Goal: Task Accomplishment & Management: Complete application form

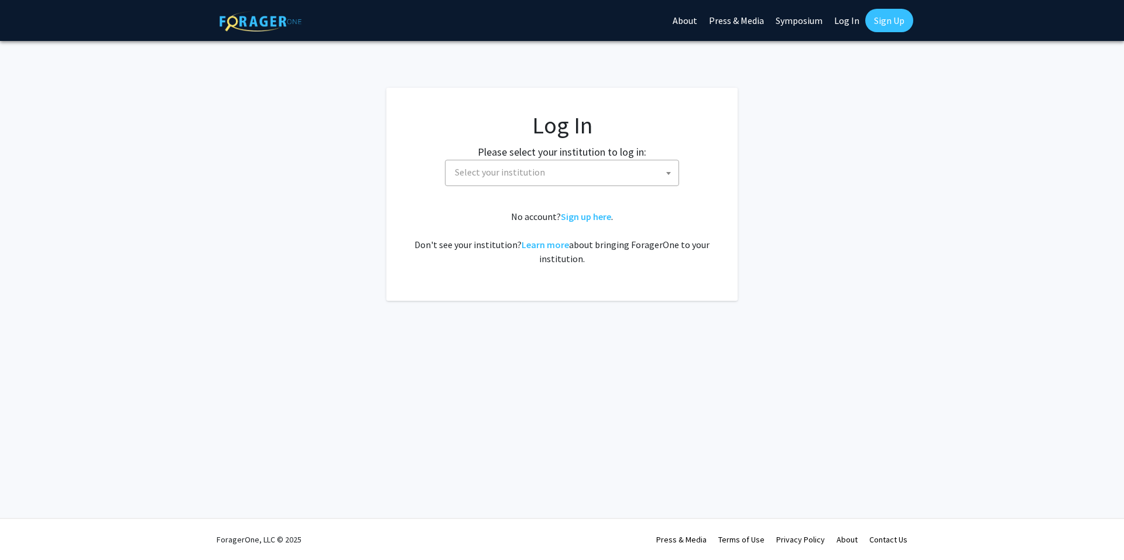
click at [597, 183] on span "Select your institution" at bounding box center [564, 172] width 228 height 24
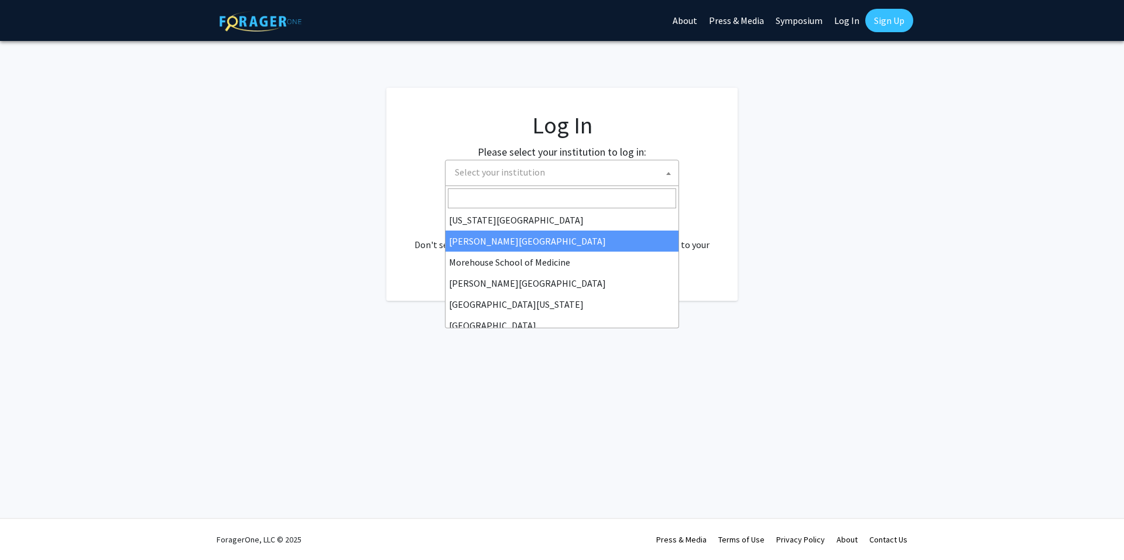
scroll to position [351, 0]
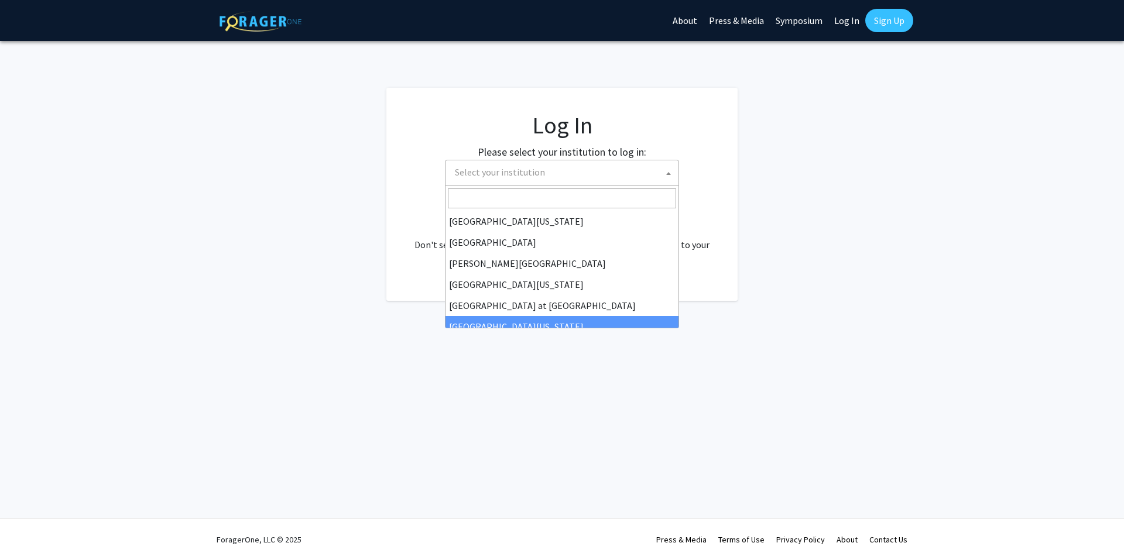
select select "13"
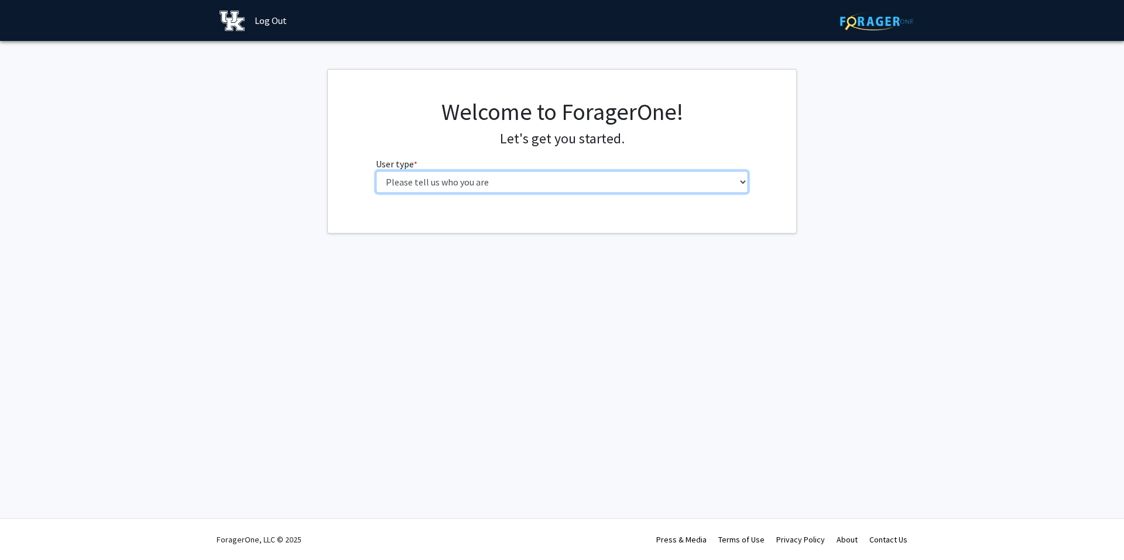
click at [533, 191] on select "Please tell us who you are Undergraduate Student Master's Student Doctoral Cand…" at bounding box center [562, 182] width 373 height 22
select select "1: undergrad"
click at [376, 171] on select "Please tell us who you are Undergraduate Student Master's Student Doctoral Cand…" at bounding box center [562, 182] width 373 height 22
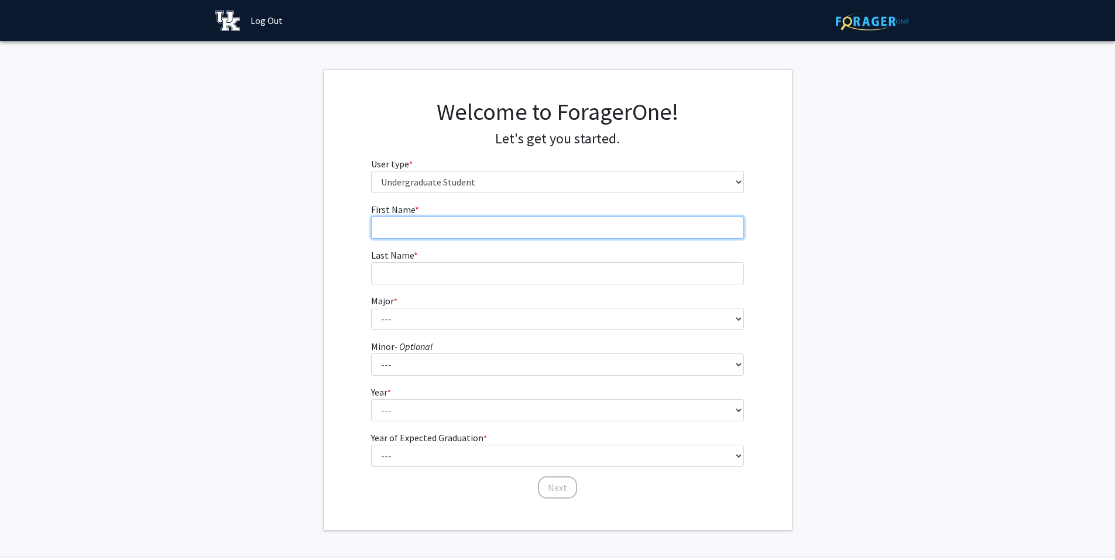
click at [526, 226] on input "First Name * required" at bounding box center [557, 228] width 373 height 22
type input "Ariana"
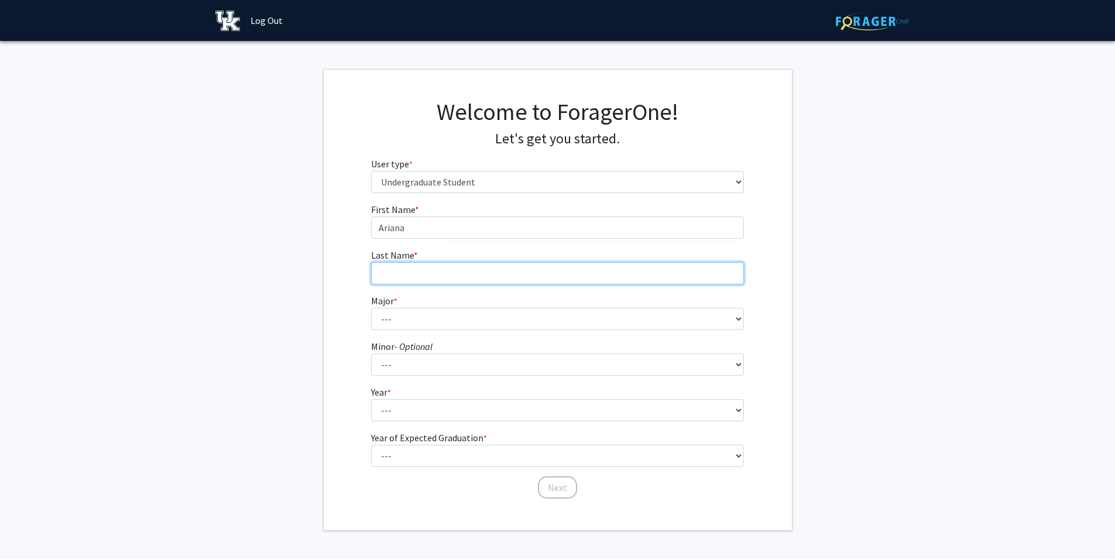
type input "Buttery"
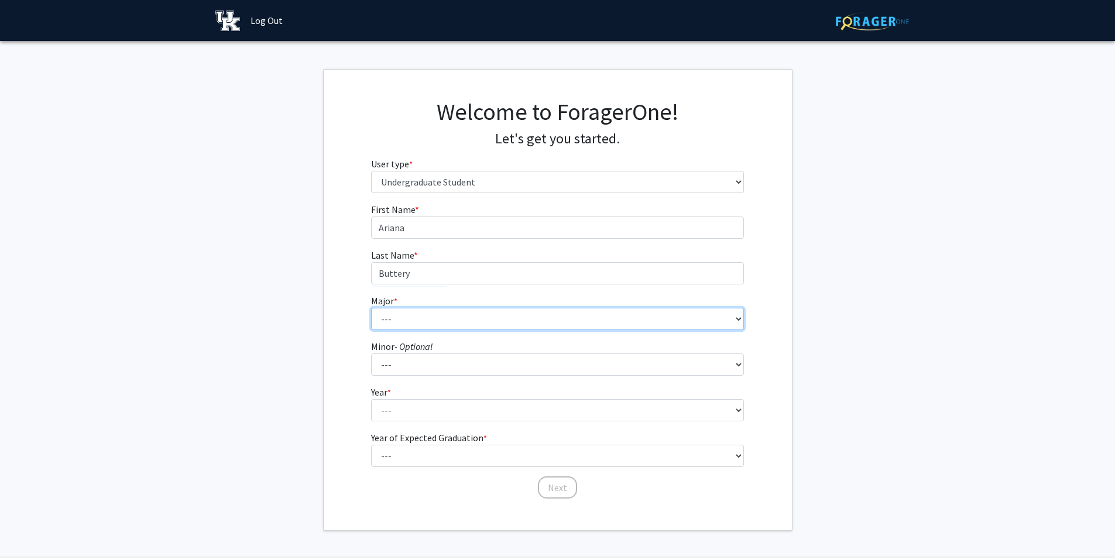
click at [470, 313] on select "--- Accounting Aerospace Engineering African American & Africana Studies Agricu…" at bounding box center [557, 319] width 373 height 22
select select "24: 861"
click at [371, 308] on select "--- Accounting Aerospace Engineering African American & Africana Studies Agricu…" at bounding box center [557, 319] width 373 height 22
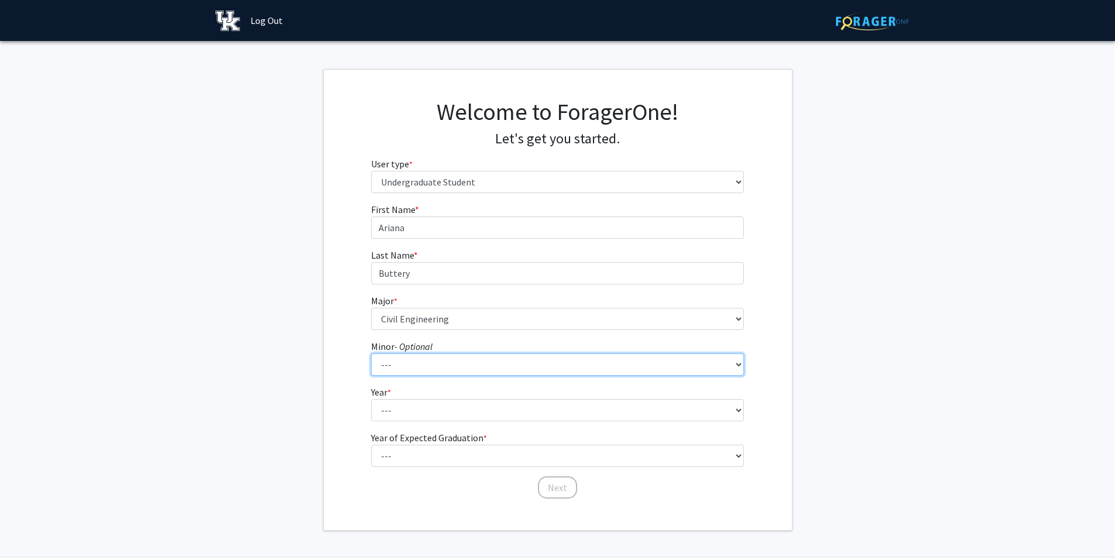
click at [437, 358] on select "--- African American & Africana Studies Agricultural Economics American Studies…" at bounding box center [557, 365] width 373 height 22
click at [352, 334] on div "First Name * required Ariana Last Name * required Buttery Major * required --- …" at bounding box center [558, 351] width 468 height 297
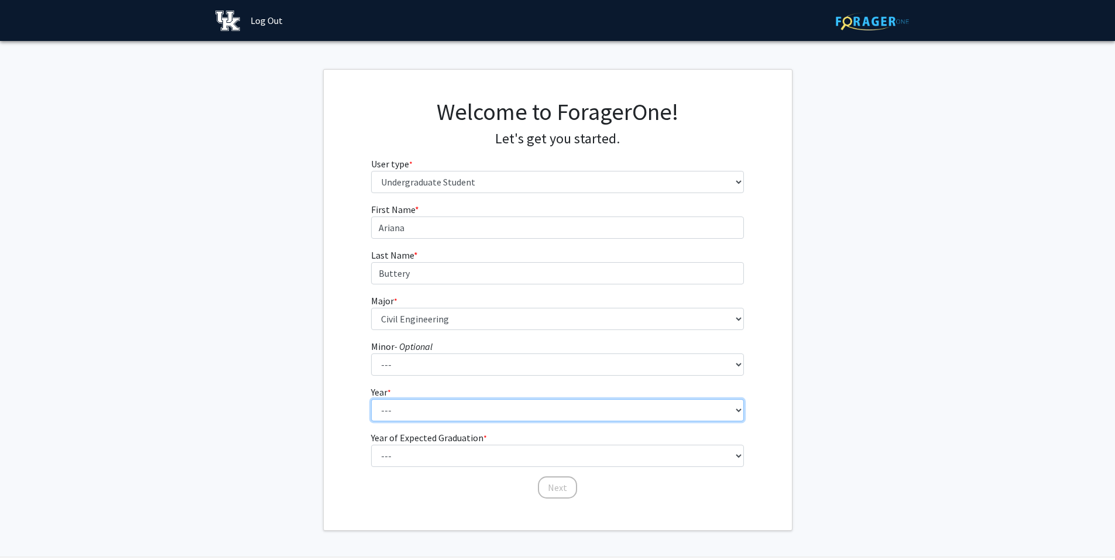
click at [396, 412] on select "--- First-year Sophomore Junior Senior Postbaccalaureate Certificate" at bounding box center [557, 410] width 373 height 22
select select "2: sophomore"
click at [371, 399] on select "--- First-year Sophomore Junior Senior Postbaccalaureate Certificate" at bounding box center [557, 410] width 373 height 22
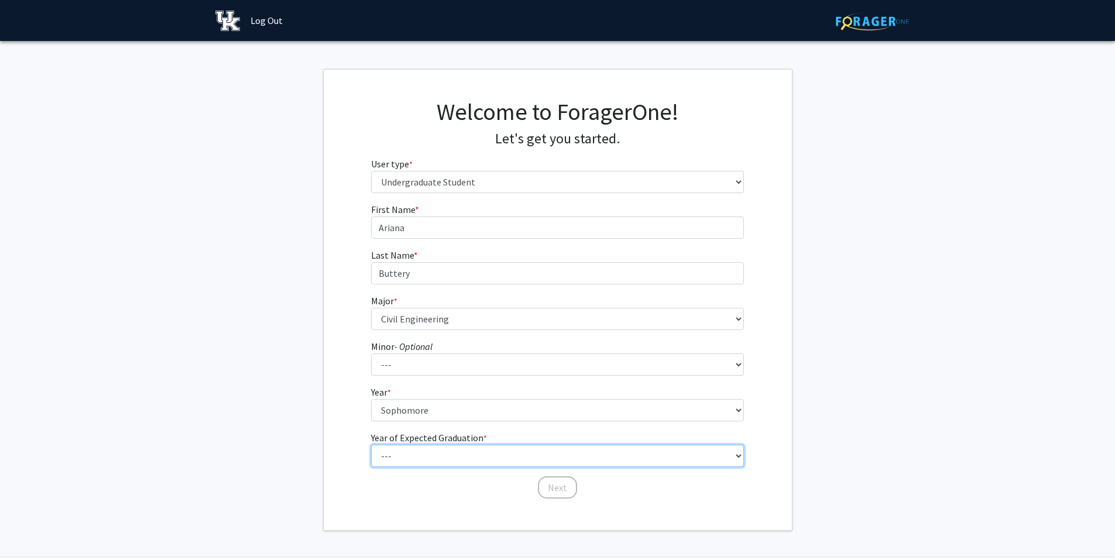
click at [416, 461] on select "--- 2025 2026 2027 2028 2029 2030 2031 2032 2033 2034" at bounding box center [557, 456] width 373 height 22
select select "4: 2028"
click at [371, 445] on select "--- 2025 2026 2027 2028 2029 2030 2031 2032 2033 2034" at bounding box center [557, 456] width 373 height 22
click at [548, 478] on button "Next" at bounding box center [557, 488] width 39 height 22
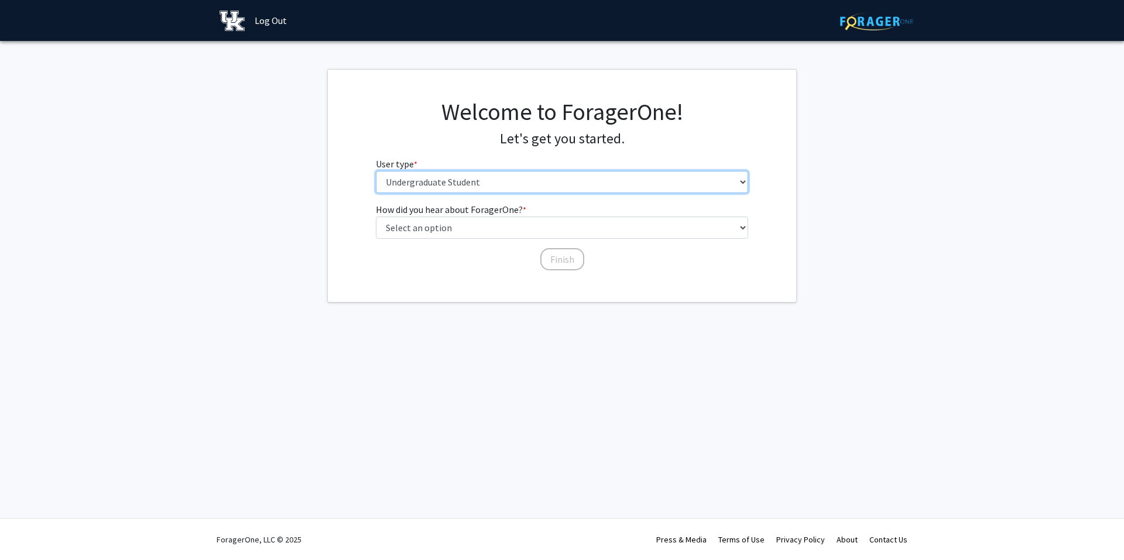
click at [474, 184] on select "Please tell us who you are Undergraduate Student Master's Student Doctoral Cand…" at bounding box center [562, 182] width 373 height 22
click at [481, 239] on div "How did you hear about ForagerOne? * required Select an option Peer/student rec…" at bounding box center [562, 231] width 373 height 57
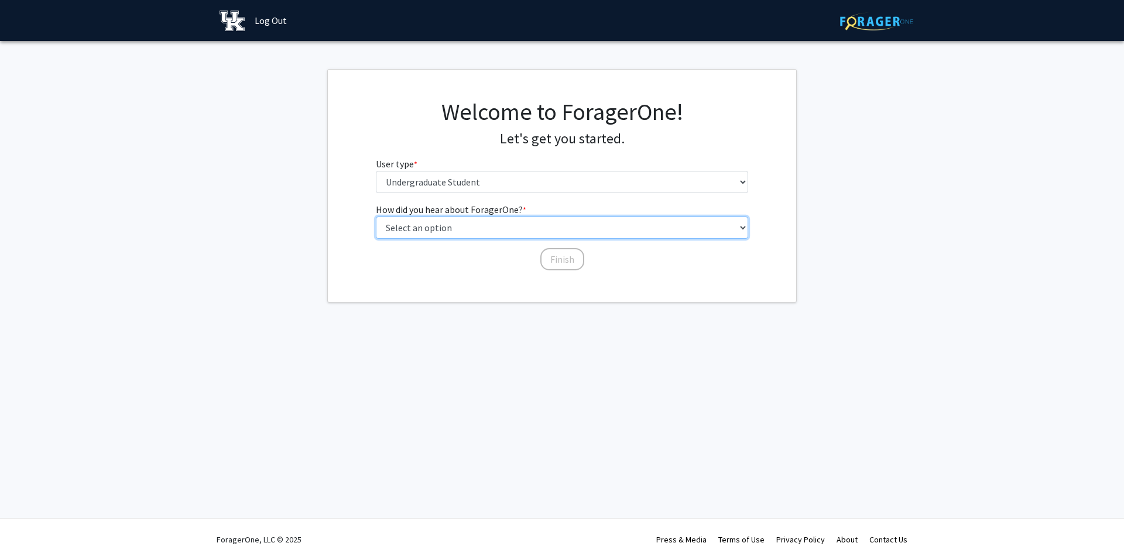
click at [481, 234] on select "Select an option Peer/student recommendation Faculty/staff recommendation Unive…" at bounding box center [562, 228] width 373 height 22
select select "3: university_website"
click at [376, 217] on select "Select an option Peer/student recommendation Faculty/staff recommendation Unive…" at bounding box center [562, 228] width 373 height 22
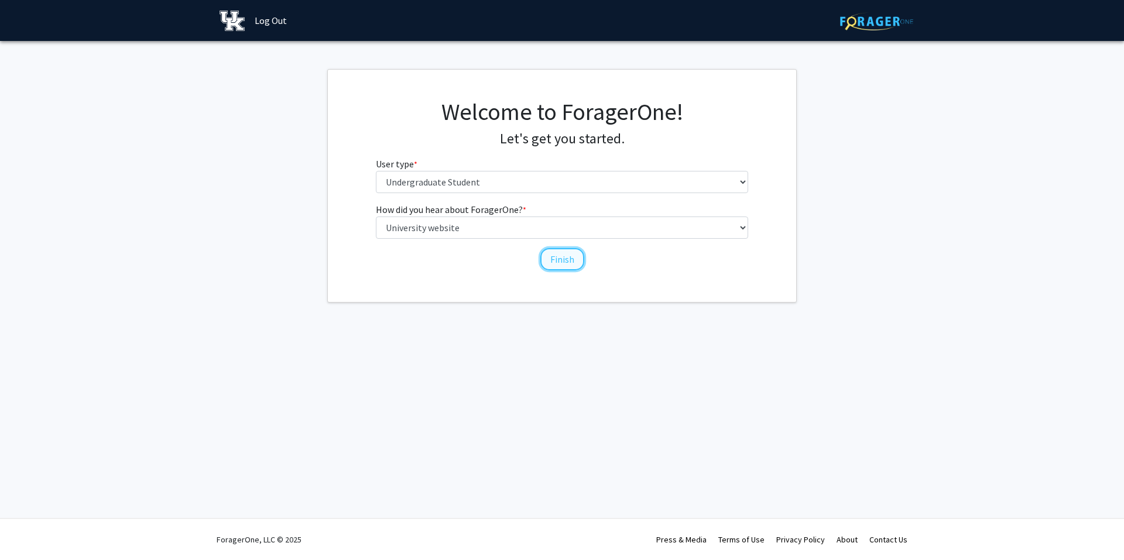
click at [552, 262] on button "Finish" at bounding box center [562, 259] width 44 height 22
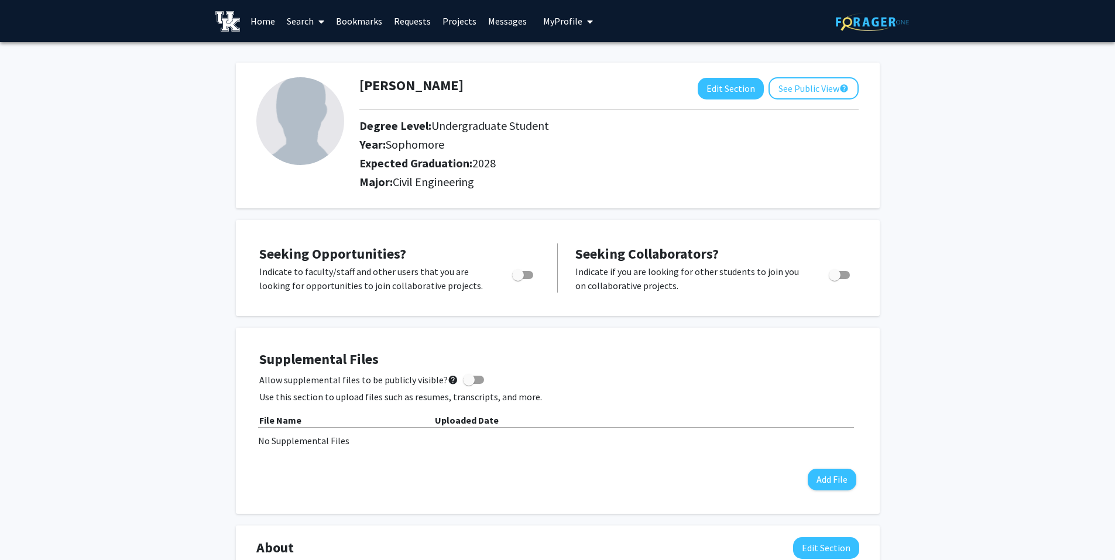
click at [302, 20] on link "Search" at bounding box center [305, 21] width 49 height 41
click at [302, 21] on link "Search" at bounding box center [305, 21] width 49 height 41
click at [263, 19] on link "Home" at bounding box center [263, 21] width 36 height 41
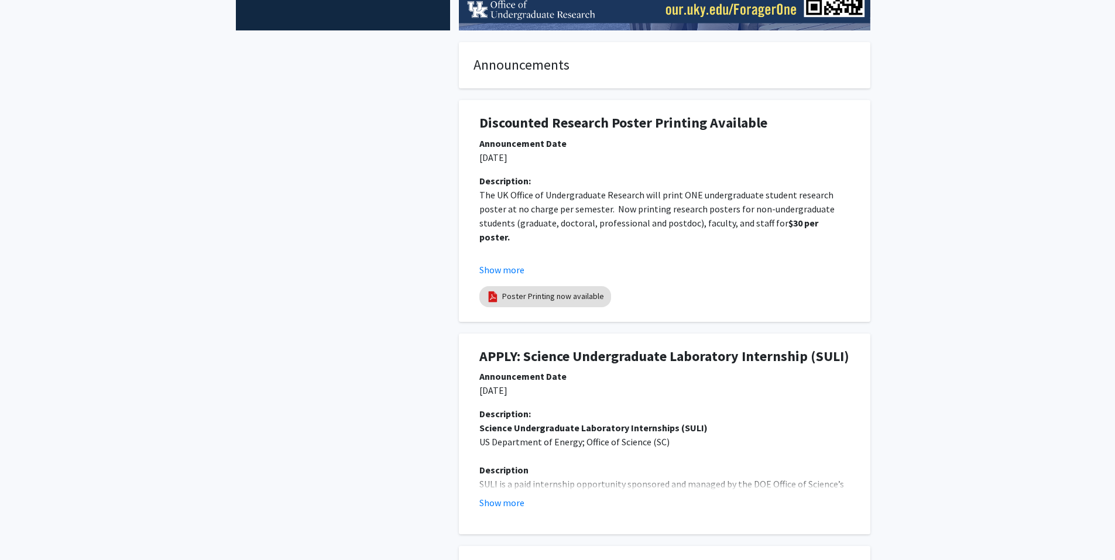
scroll to position [293, 0]
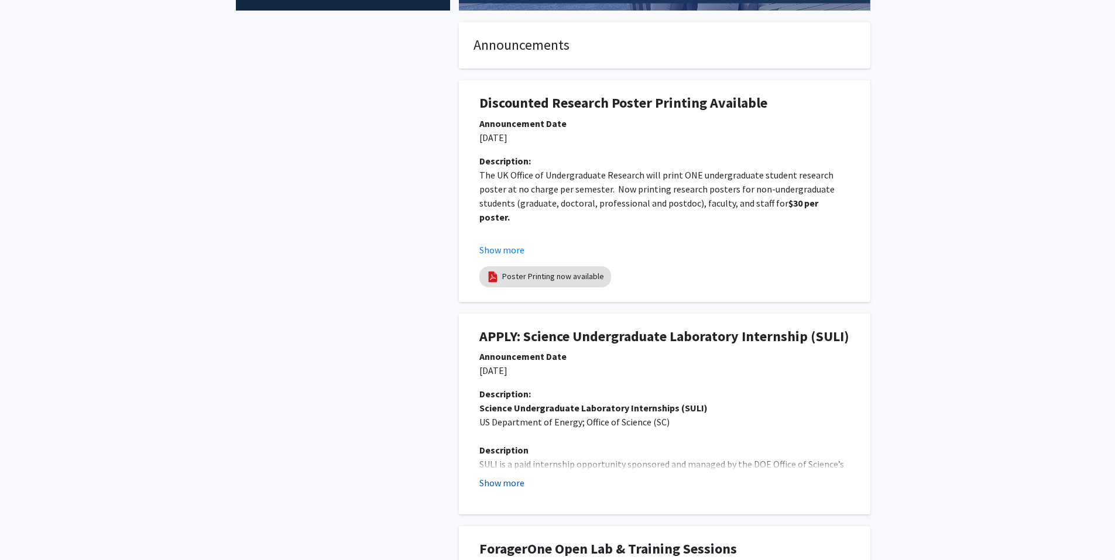
click at [513, 482] on button "Show more" at bounding box center [502, 483] width 45 height 14
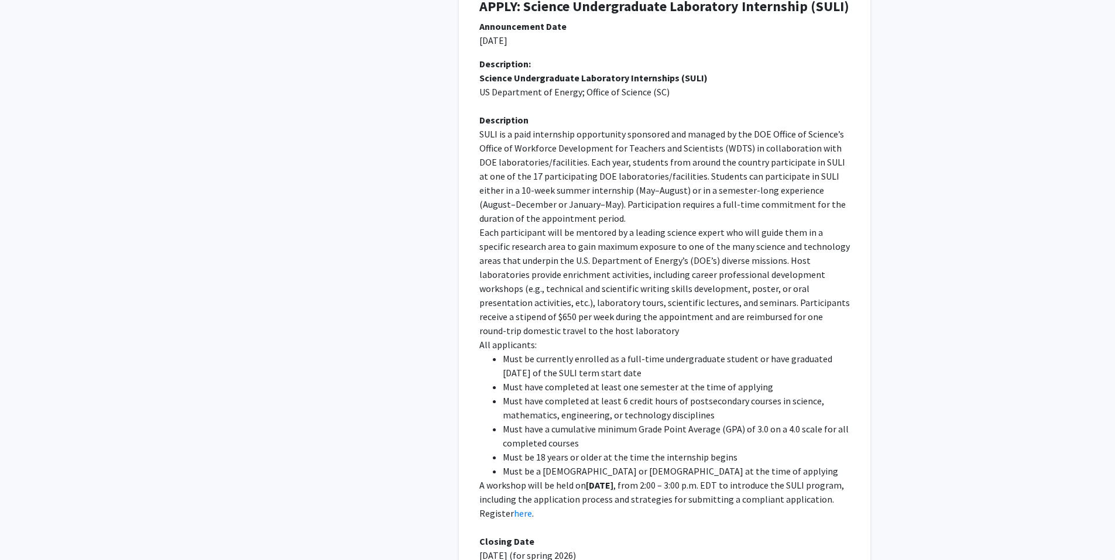
scroll to position [703, 0]
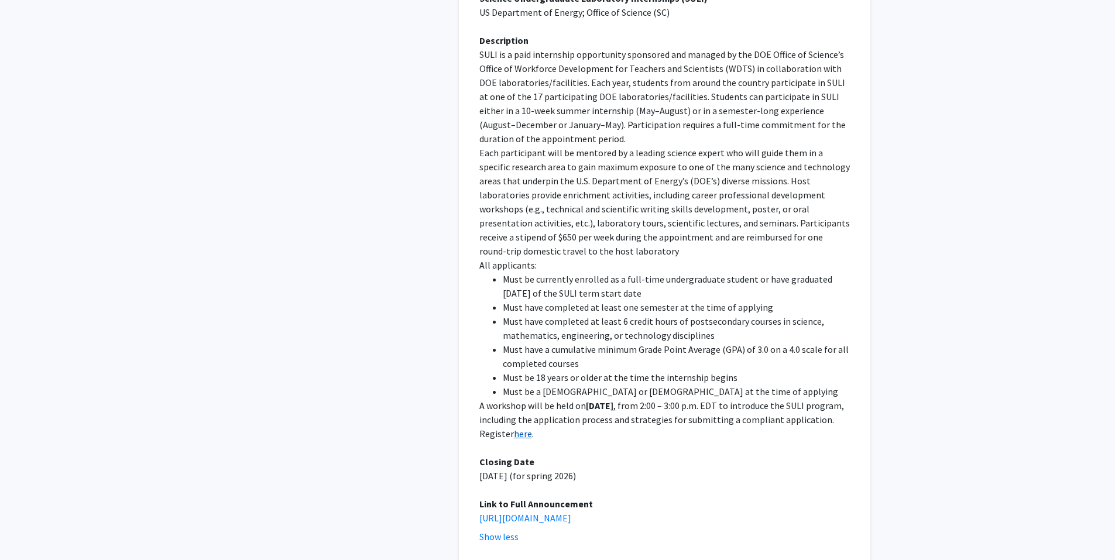
click at [532, 428] on link "here" at bounding box center [523, 434] width 18 height 12
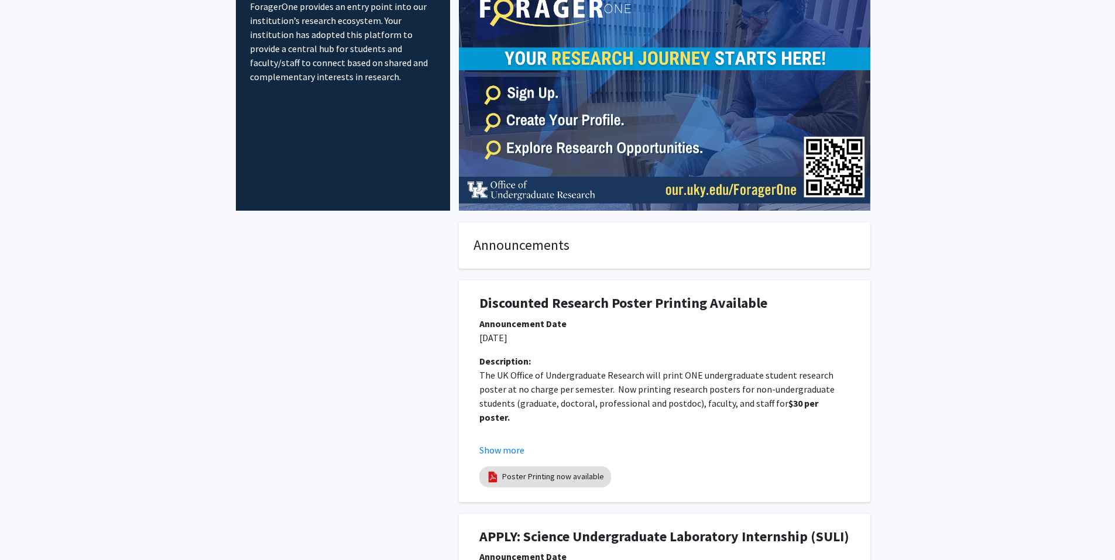
scroll to position [0, 0]
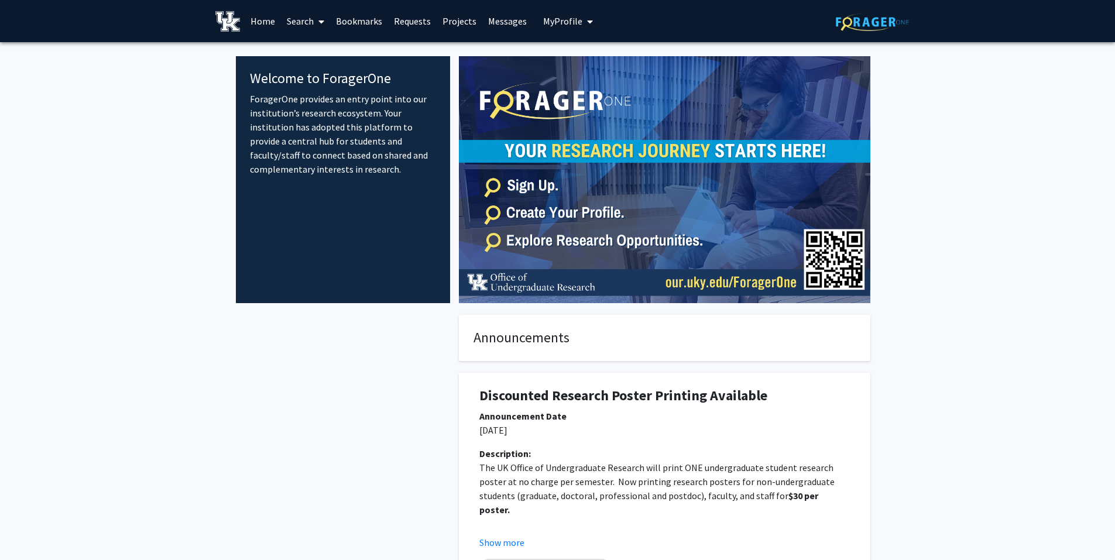
click at [305, 20] on link "Search" at bounding box center [305, 21] width 49 height 41
click at [324, 76] on span "Students" at bounding box center [316, 77] width 71 height 23
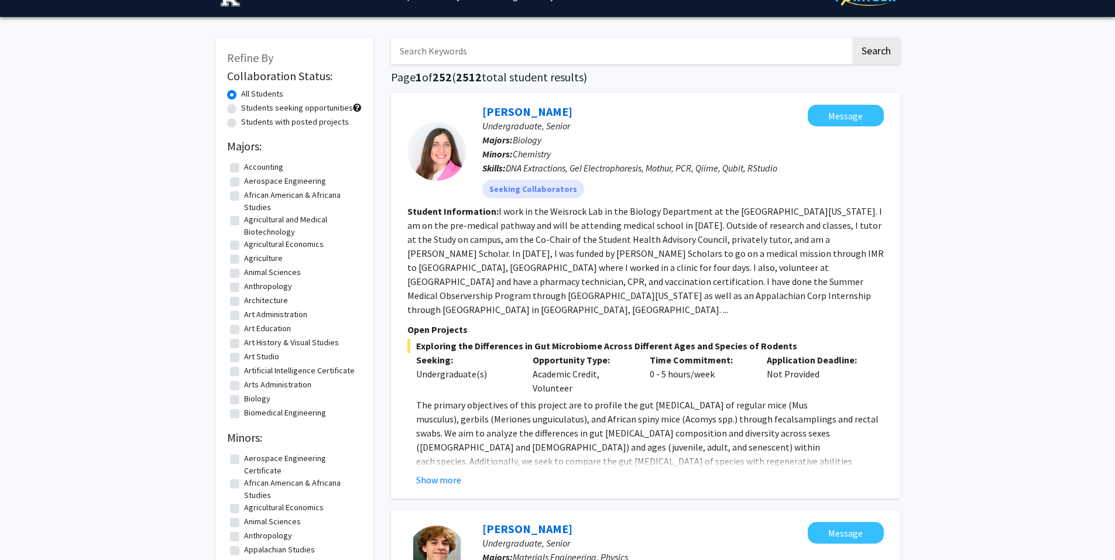
scroll to position [59, 0]
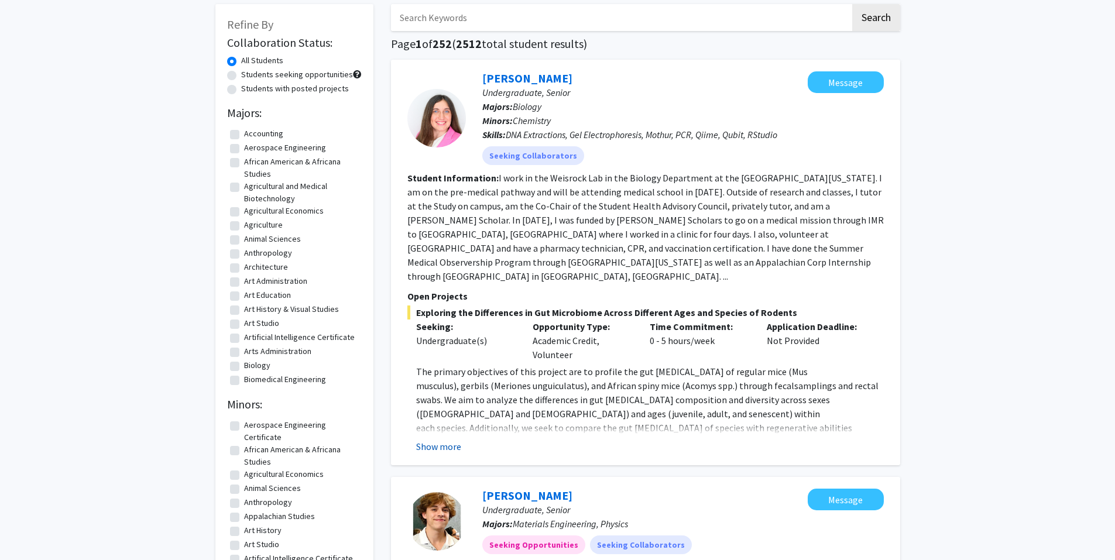
click at [448, 440] on button "Show more" at bounding box center [438, 447] width 45 height 14
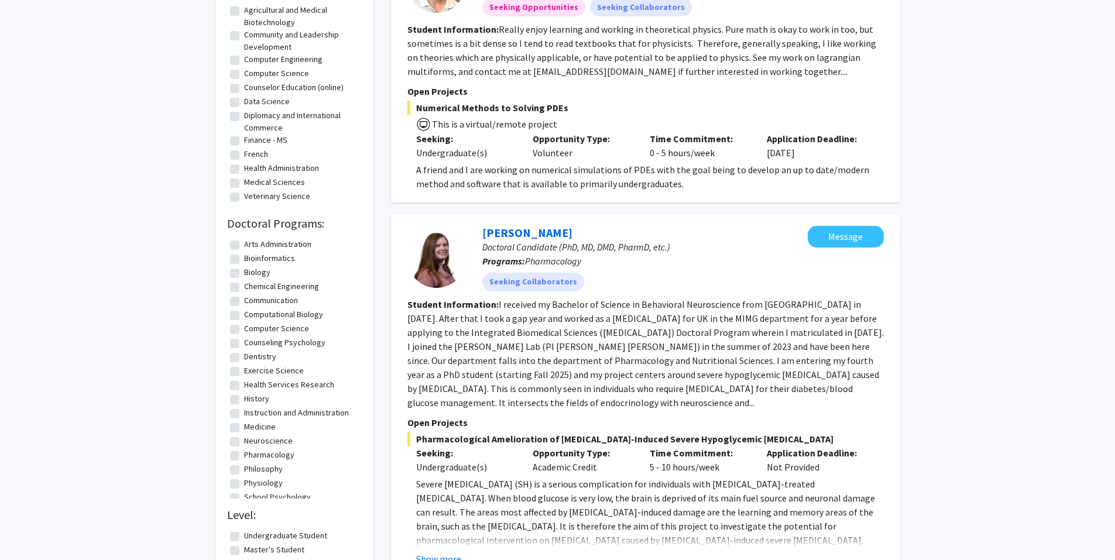
scroll to position [820, 0]
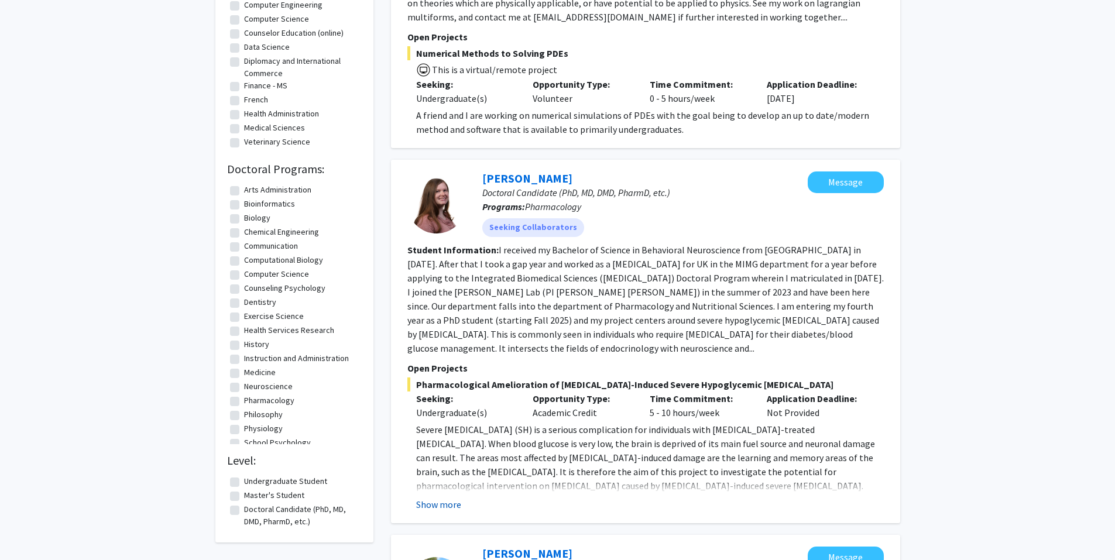
click at [438, 498] on button "Show more" at bounding box center [438, 505] width 45 height 14
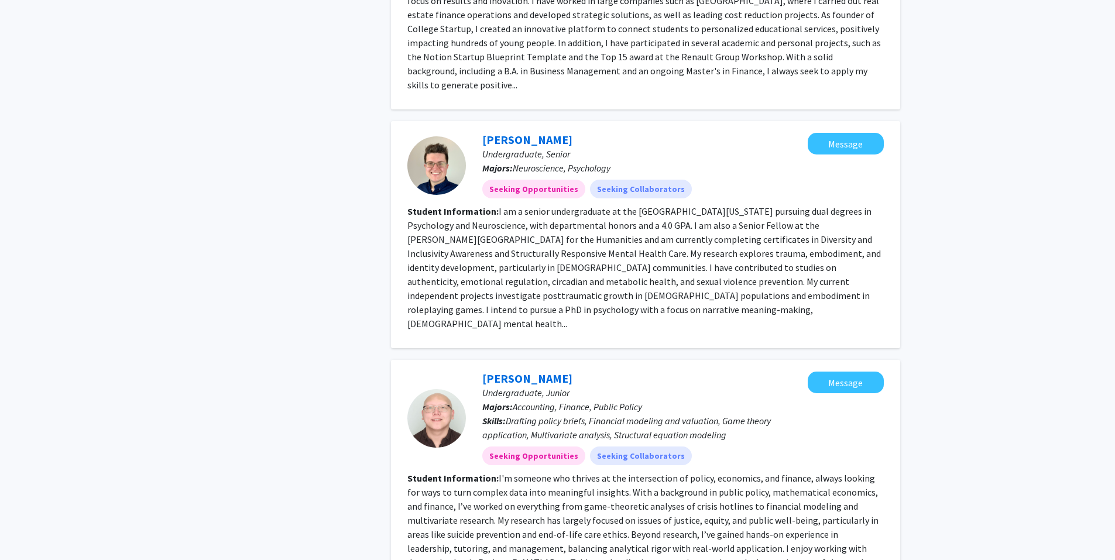
scroll to position [2753, 0]
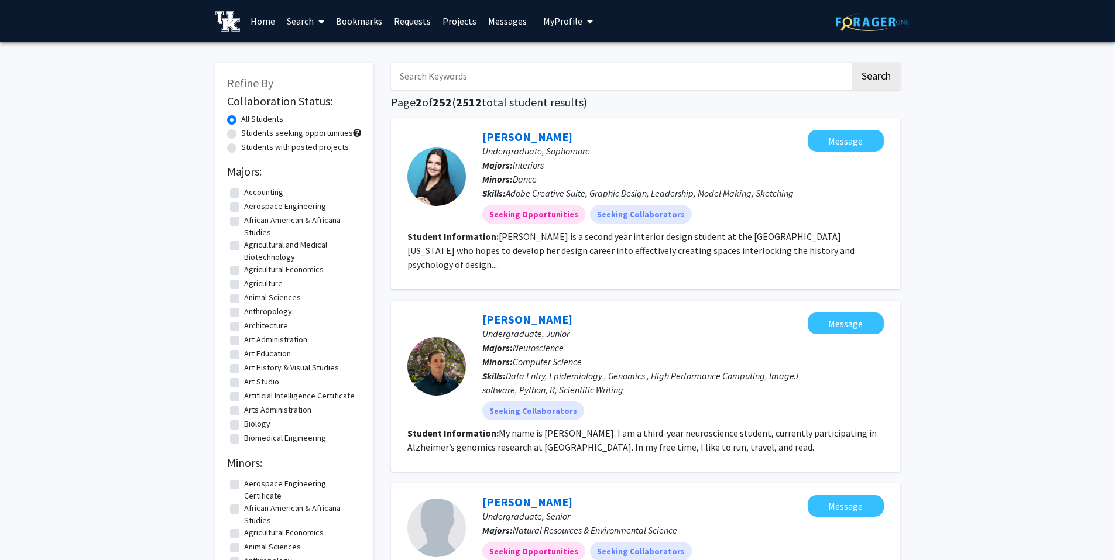
drag, startPoint x: 516, startPoint y: 75, endPoint x: 515, endPoint y: 84, distance: 8.9
click at [516, 75] on input "Search Keywords" at bounding box center [621, 76] width 460 height 27
type input "engineering"
click at [853, 63] on button "Search" at bounding box center [877, 76] width 48 height 27
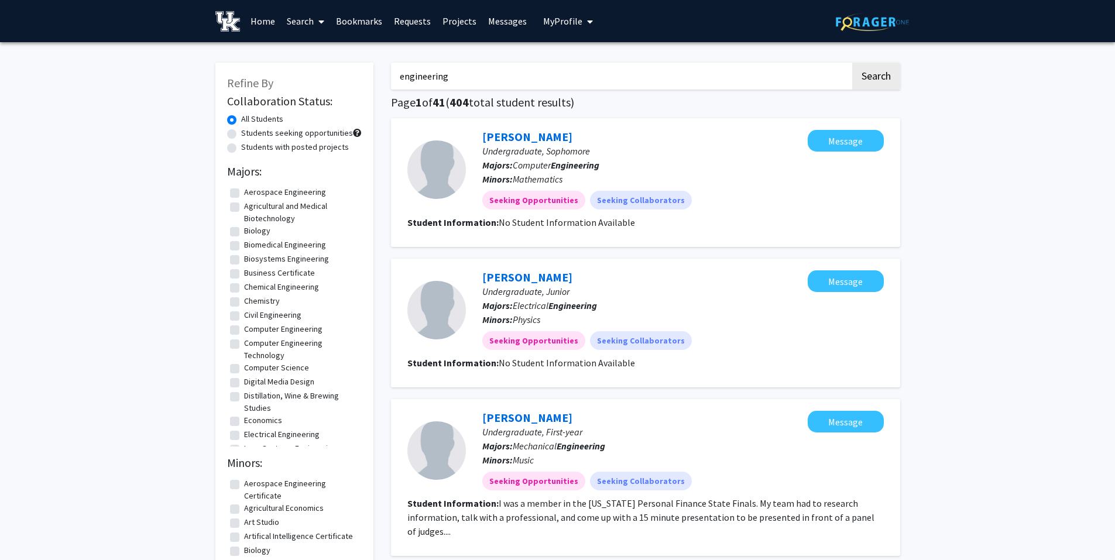
click at [265, 319] on label "Civil Engineering" at bounding box center [272, 315] width 57 height 12
click at [252, 317] on input "Civil Engineering" at bounding box center [248, 313] width 8 height 8
checkbox input "true"
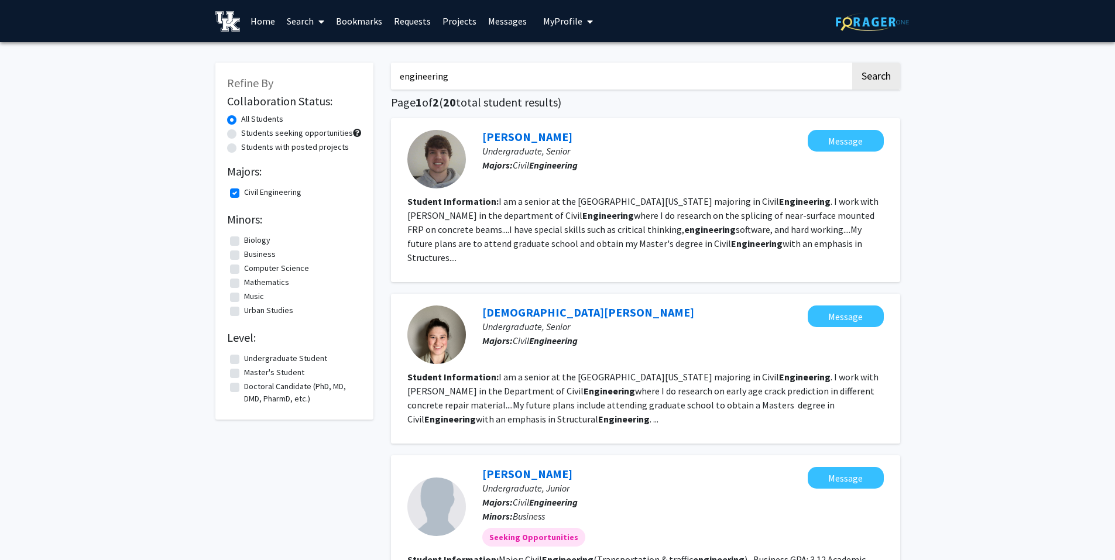
click at [311, 23] on link "Search" at bounding box center [305, 21] width 49 height 41
click at [314, 49] on span "Faculty/Staff" at bounding box center [324, 53] width 86 height 23
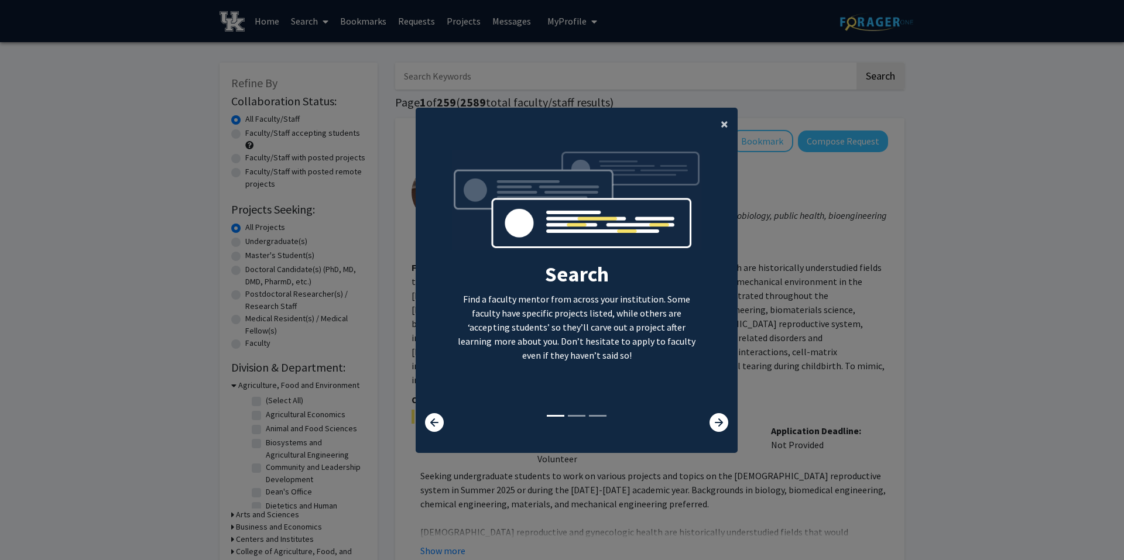
click at [716, 126] on button "×" at bounding box center [724, 124] width 26 height 33
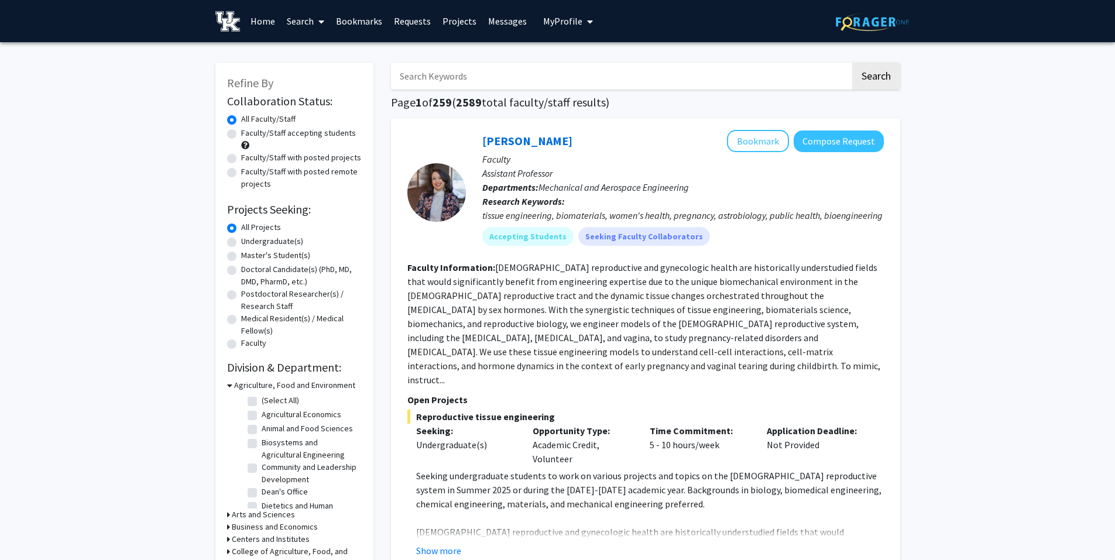
click at [275, 243] on label "Undergraduate(s)" at bounding box center [272, 241] width 62 height 12
click at [249, 243] on input "Undergraduate(s)" at bounding box center [245, 239] width 8 height 8
radio input "true"
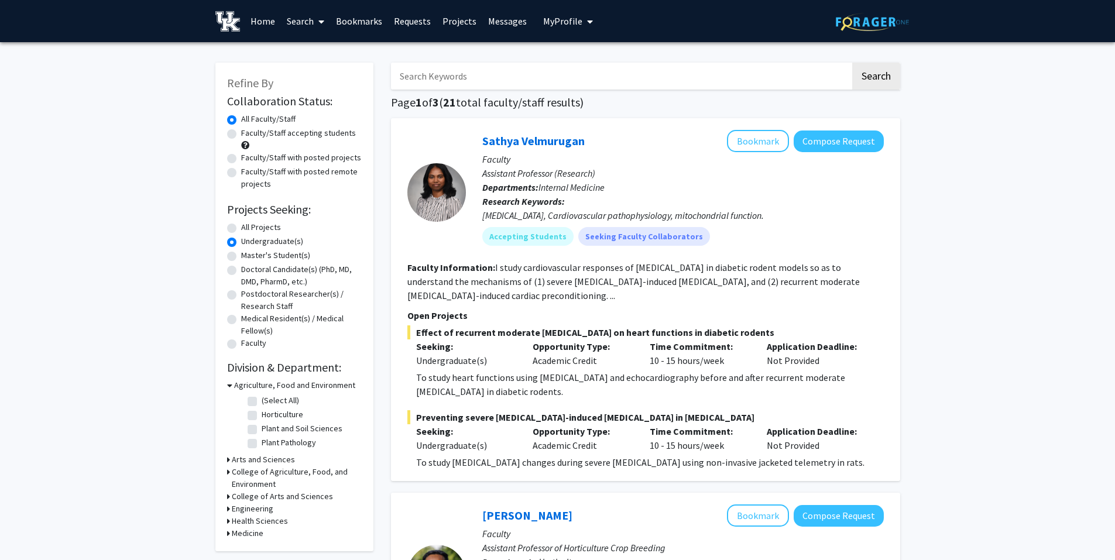
click at [232, 509] on h3 "Engineering" at bounding box center [253, 509] width 42 height 12
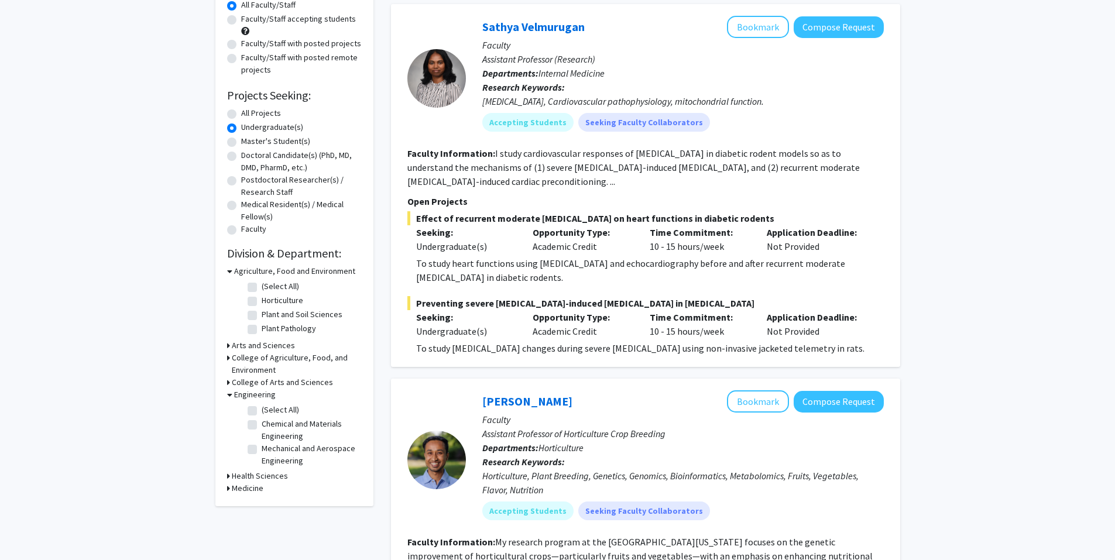
scroll to position [117, 0]
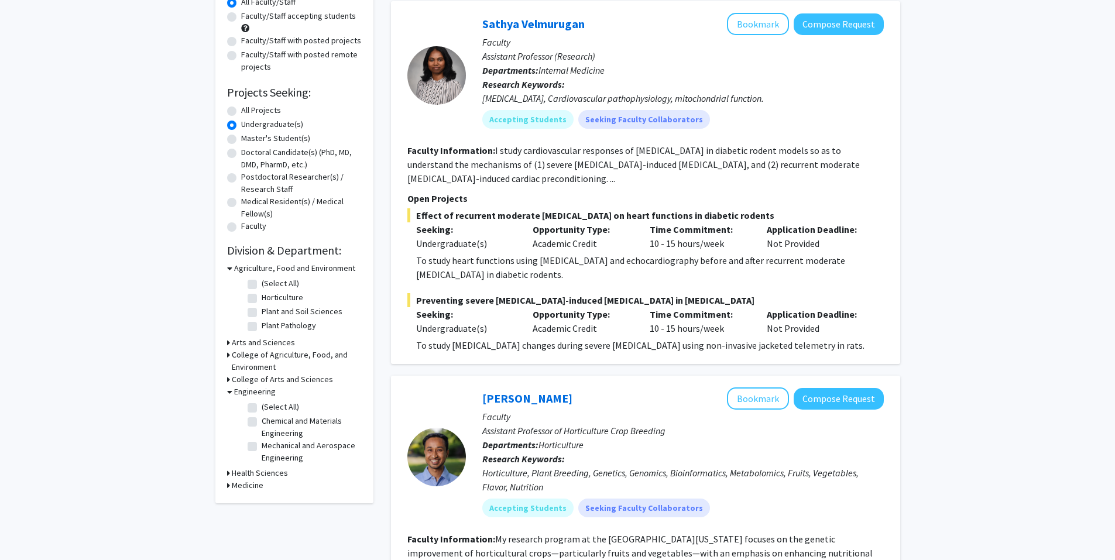
click at [262, 408] on label "(Select All)" at bounding box center [280, 407] width 37 height 12
click at [262, 408] on input "(Select All)" at bounding box center [266, 405] width 8 height 8
checkbox input "true"
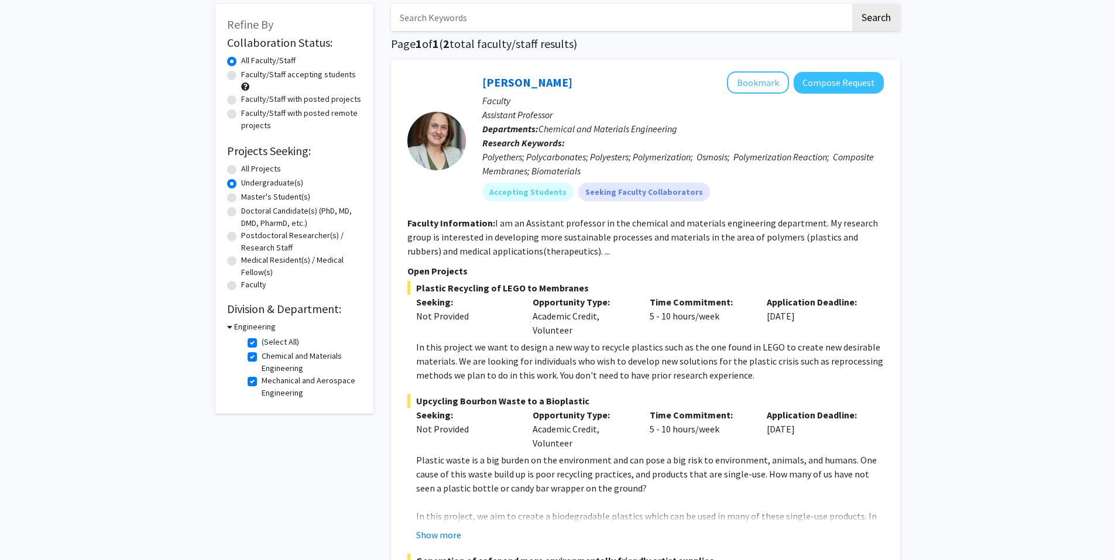
scroll to position [117, 0]
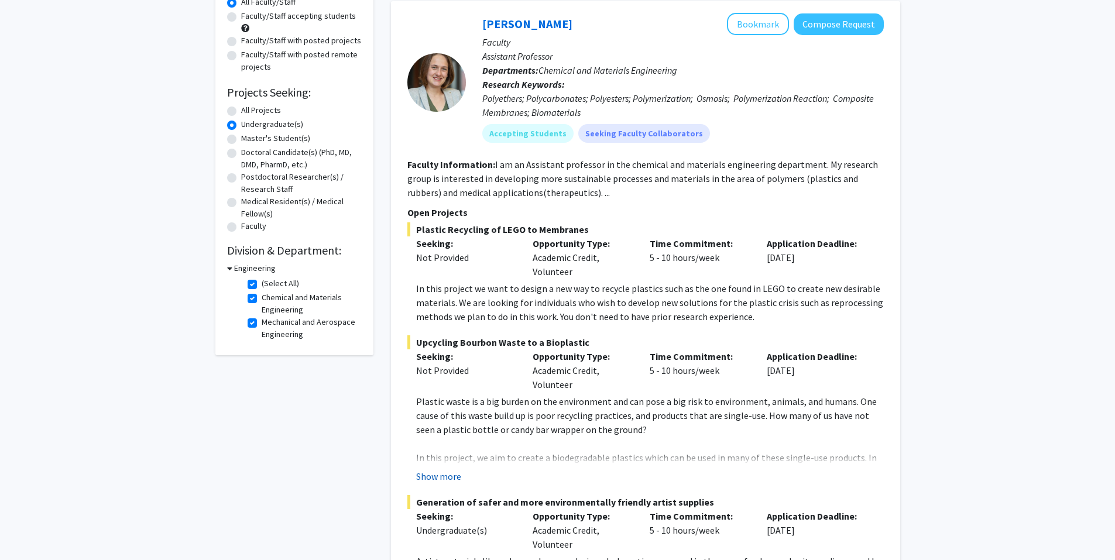
click at [446, 475] on button "Show more" at bounding box center [438, 477] width 45 height 14
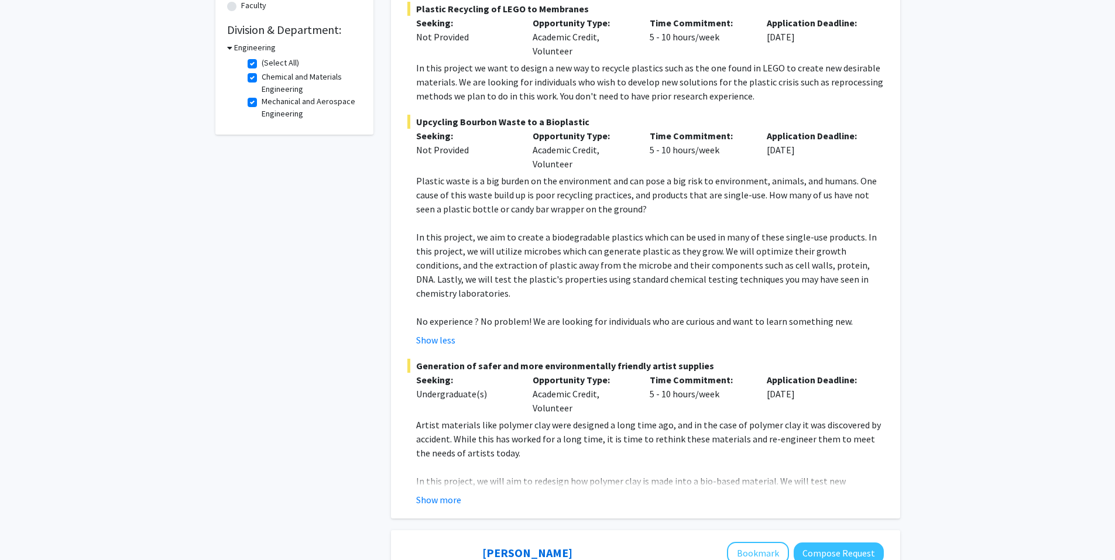
scroll to position [351, 0]
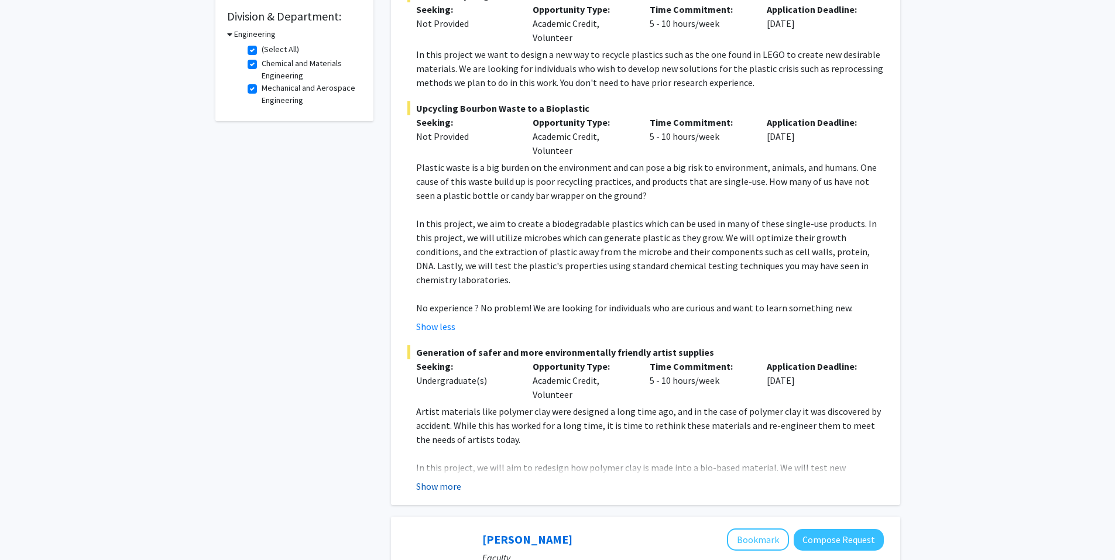
click at [452, 480] on button "Show more" at bounding box center [438, 487] width 45 height 14
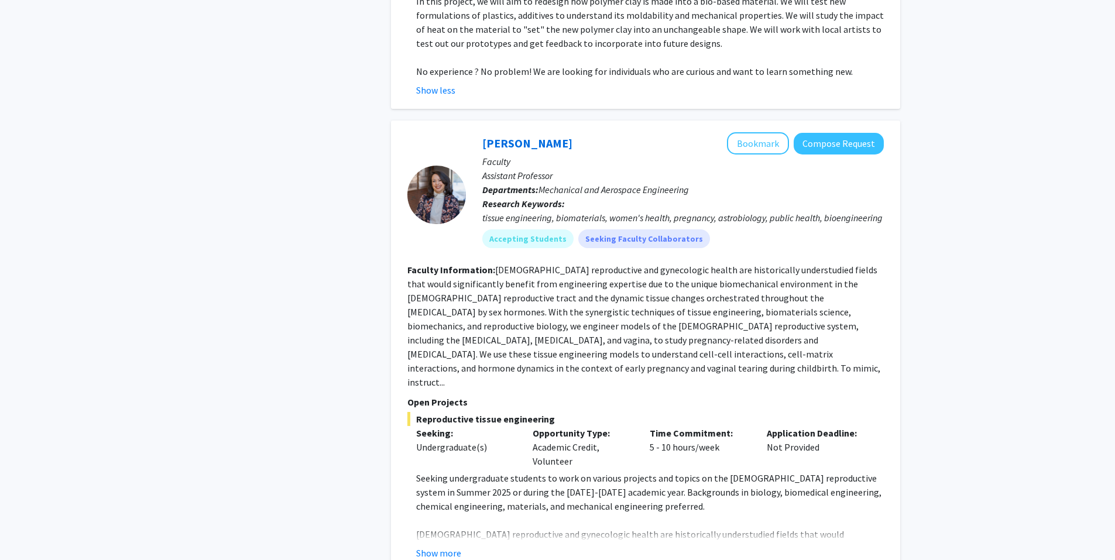
scroll to position [820, 0]
click at [429, 545] on button "Show more" at bounding box center [438, 552] width 45 height 14
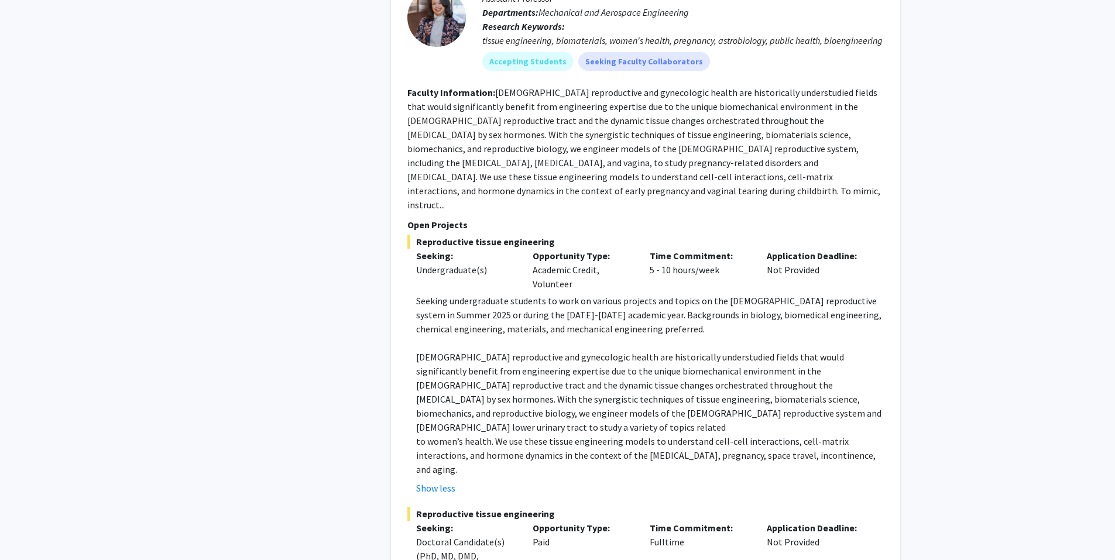
scroll to position [1171, 0]
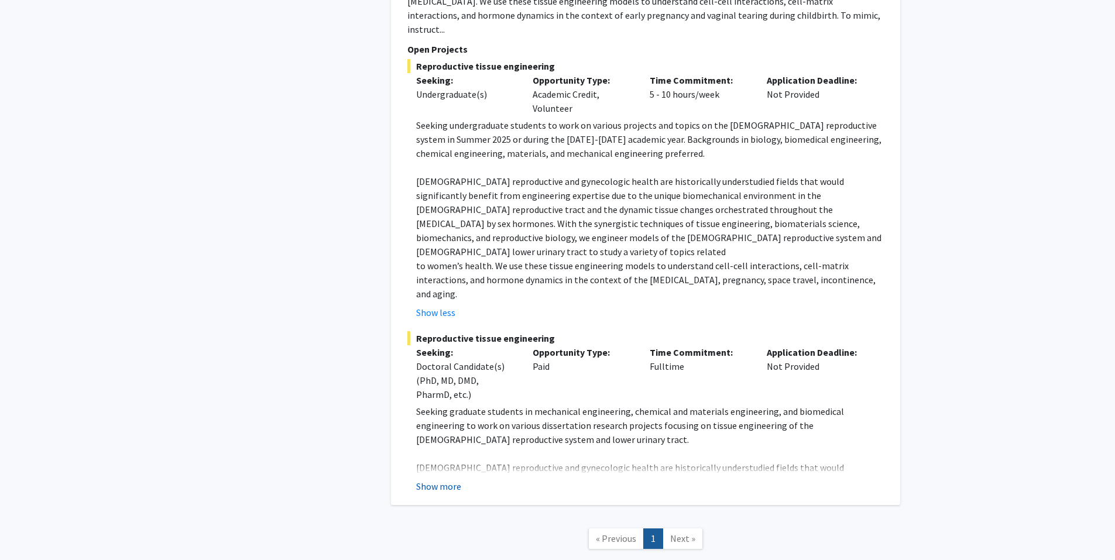
click at [430, 480] on button "Show more" at bounding box center [438, 487] width 45 height 14
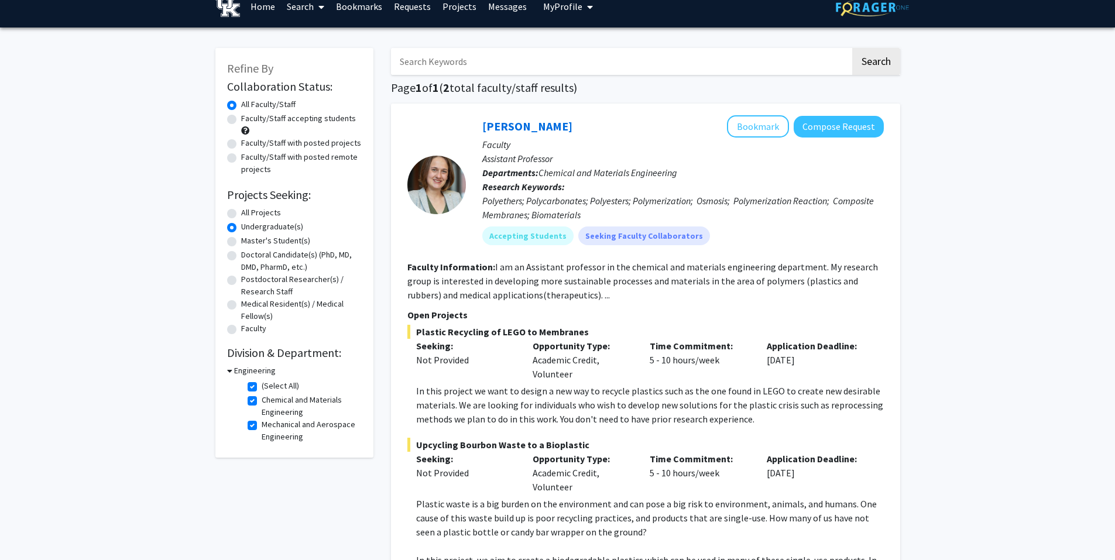
scroll to position [0, 0]
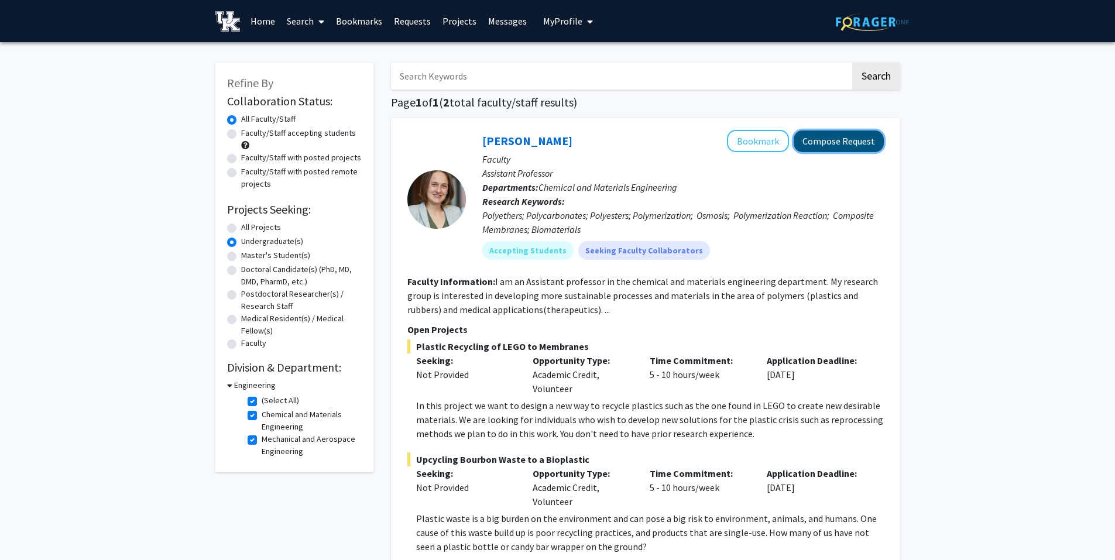
click at [822, 142] on button "Compose Request" at bounding box center [839, 142] width 90 height 22
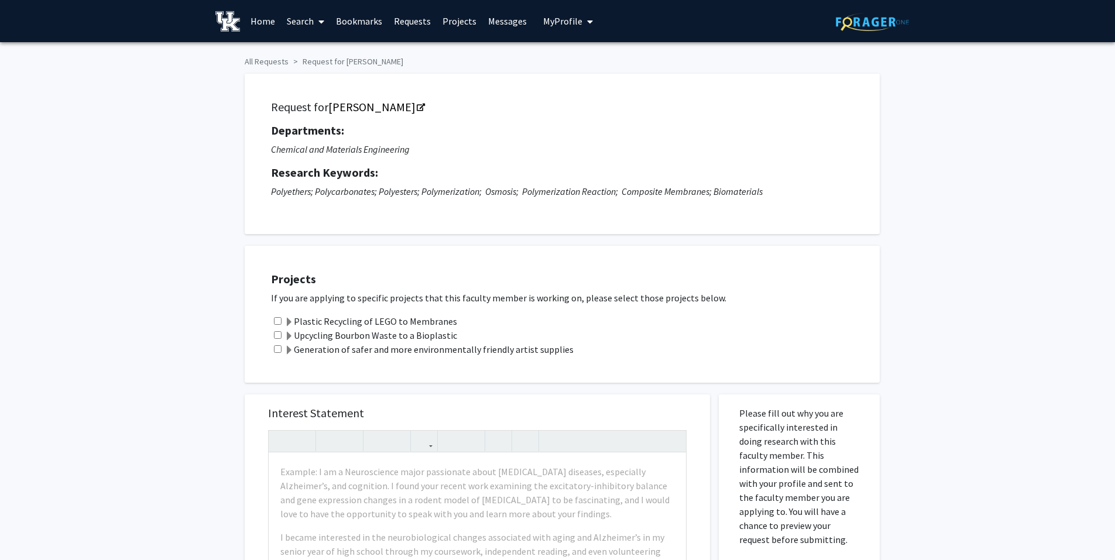
click at [278, 319] on input "checkbox" at bounding box center [278, 321] width 8 height 8
checkbox input "true"
click at [277, 333] on input "checkbox" at bounding box center [278, 335] width 8 height 8
checkbox input "true"
click at [278, 347] on input "checkbox" at bounding box center [278, 349] width 8 height 8
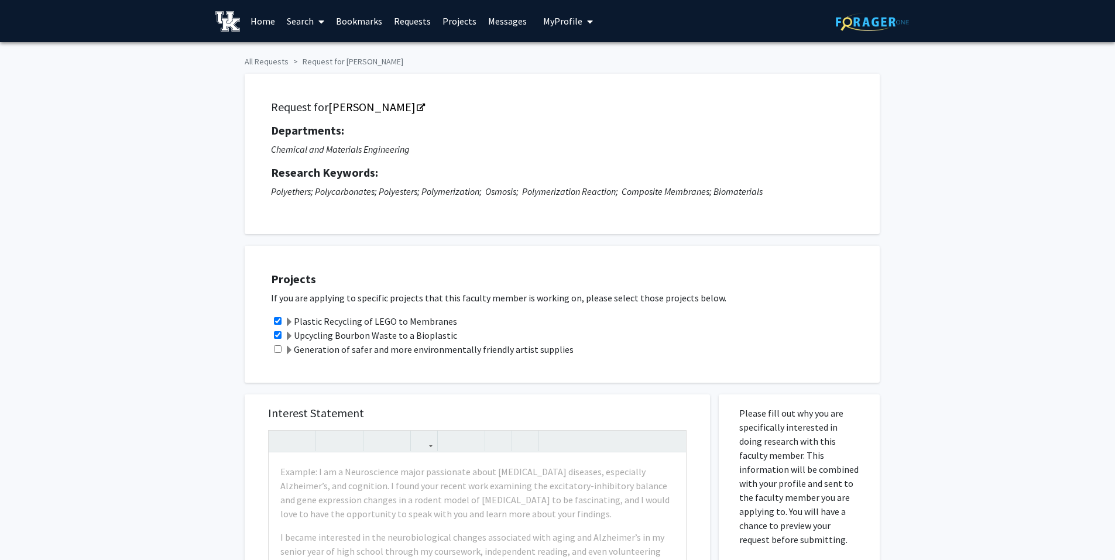
checkbox input "true"
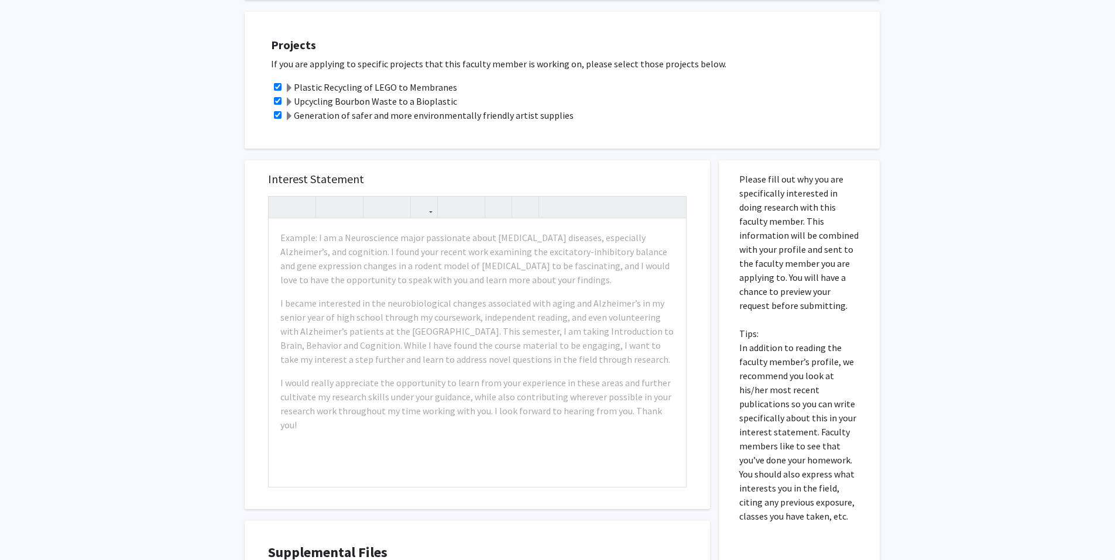
scroll to position [293, 0]
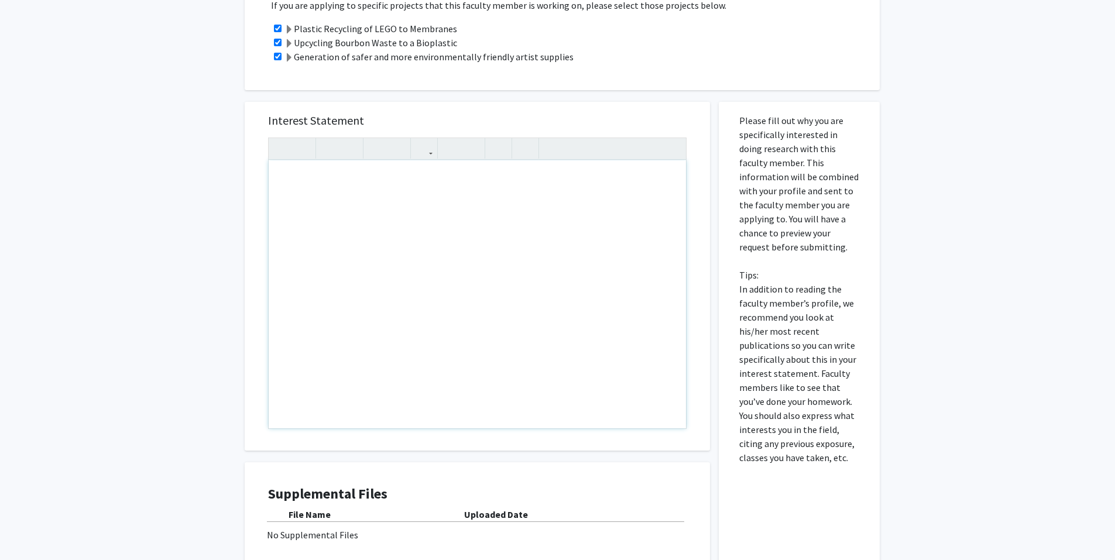
drag, startPoint x: 329, startPoint y: 219, endPoint x: 289, endPoint y: 179, distance: 57.1
click at [289, 179] on div "Note to users with screen readers: Please press Alt+0 or Option+0 to deactivate…" at bounding box center [477, 294] width 417 height 268
paste div "Note to users with screen readers: Please press Alt+0 or Option+0 to deactivate…"
type textarea "<p>My name is Ariana Buttery, and I’m a civil engineering transfer student at K…"
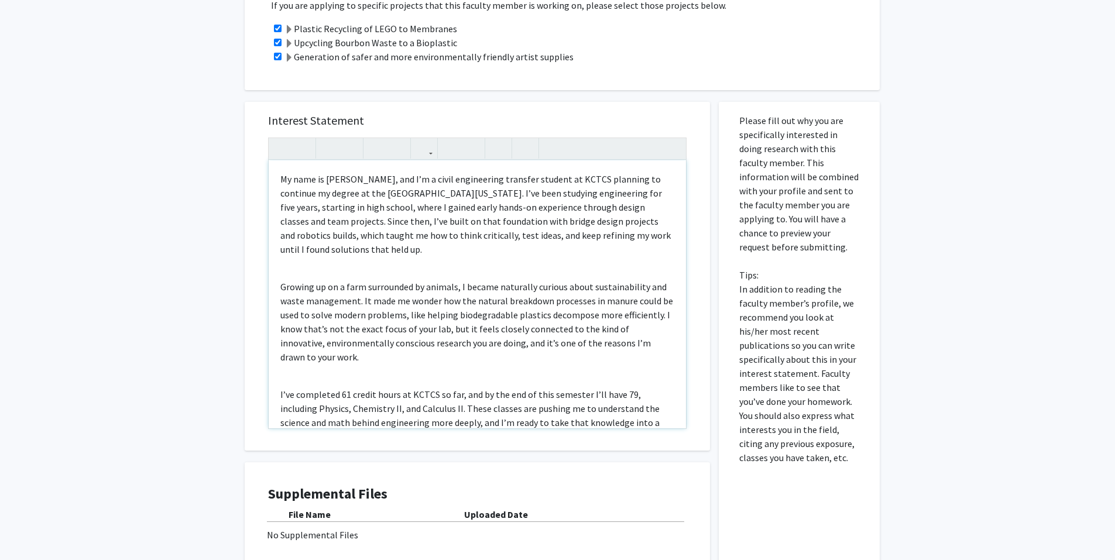
drag, startPoint x: 273, startPoint y: 285, endPoint x: 276, endPoint y: 291, distance: 6.8
click at [273, 285] on div "My name is Ariana Buttery, and I’m a civil engineering transfer student at KCTC…" at bounding box center [477, 294] width 417 height 268
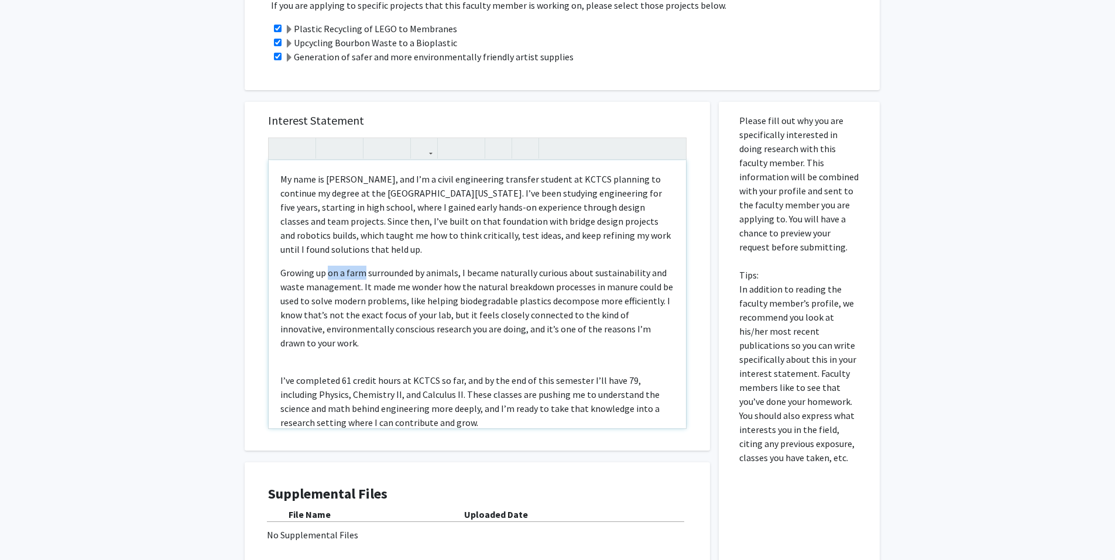
drag, startPoint x: 364, startPoint y: 271, endPoint x: 326, endPoint y: 279, distance: 38.8
click at [326, 279] on p "Growing up on a farm surrounded by animals, I became naturally curious about su…" at bounding box center [477, 308] width 394 height 84
click at [387, 272] on p "Growing up surrounded by animals, I became naturally curious about sustainabili…" at bounding box center [477, 308] width 394 height 84
click at [279, 382] on div "My name is Ariana Buttery, and I’m a civil engineering transfer student at KCTC…" at bounding box center [477, 294] width 417 height 268
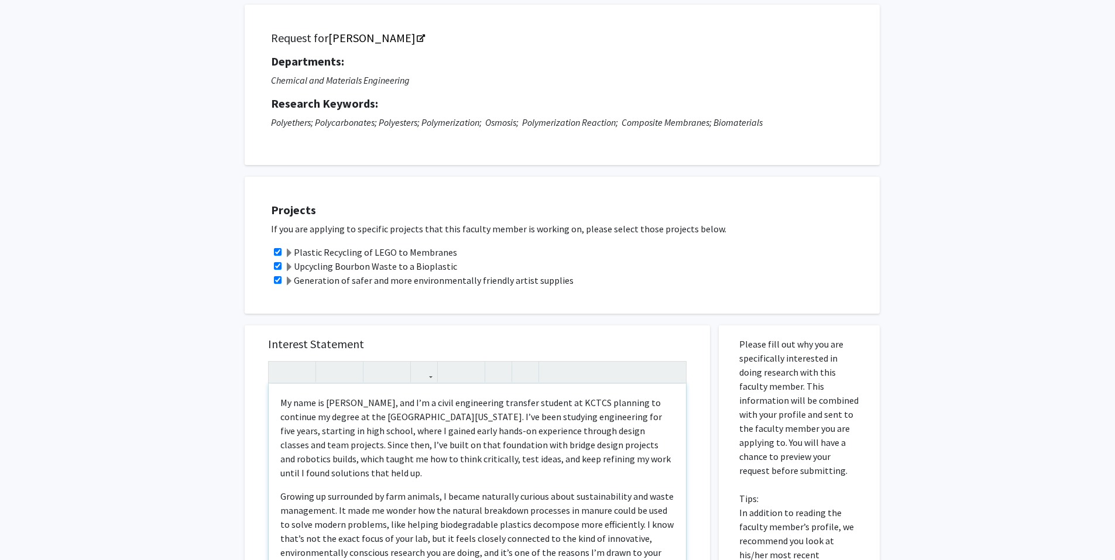
scroll to position [0, 0]
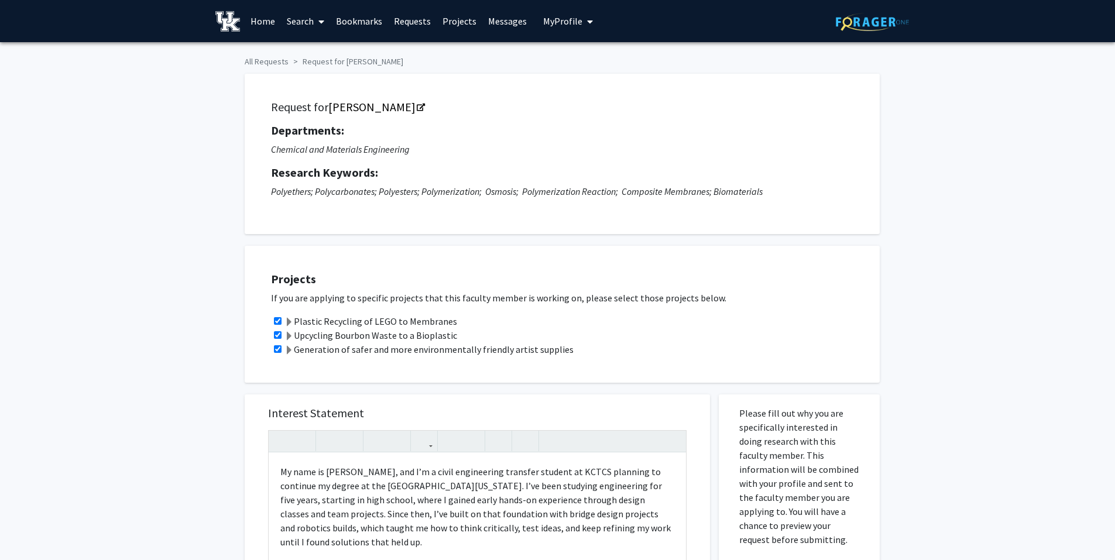
click at [323, 326] on label "Plastic Recycling of LEGO to Membranes" at bounding box center [371, 321] width 173 height 14
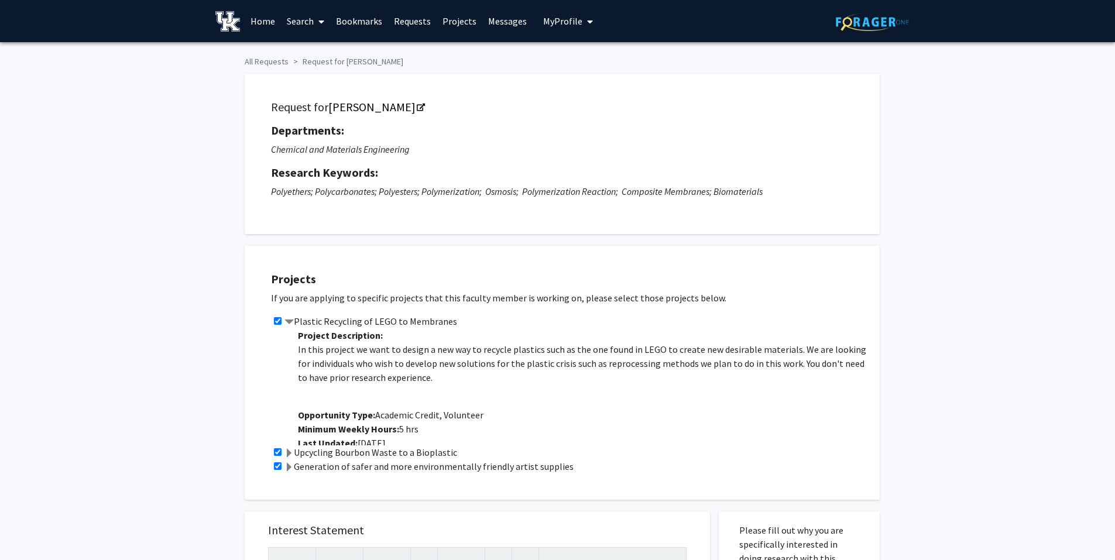
scroll to position [28, 0]
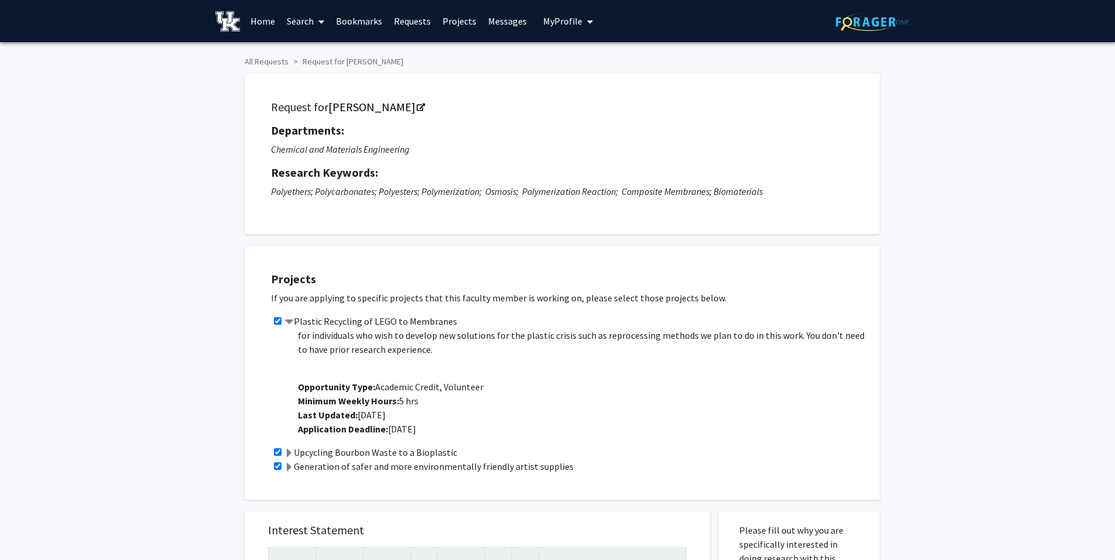
click at [358, 456] on label "Upcycling Bourbon Waste to a Bioplastic" at bounding box center [371, 453] width 173 height 14
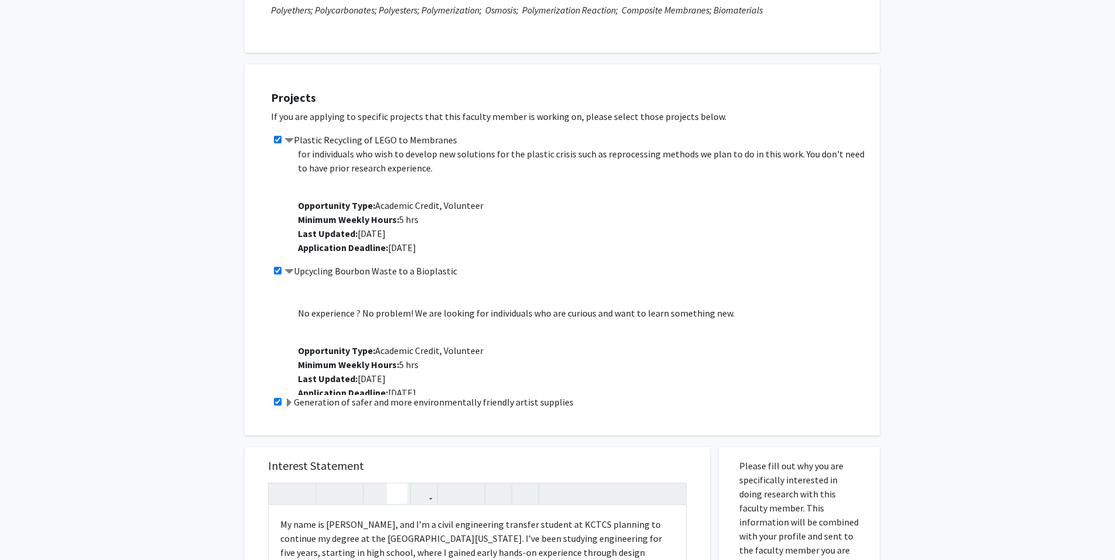
scroll to position [234, 0]
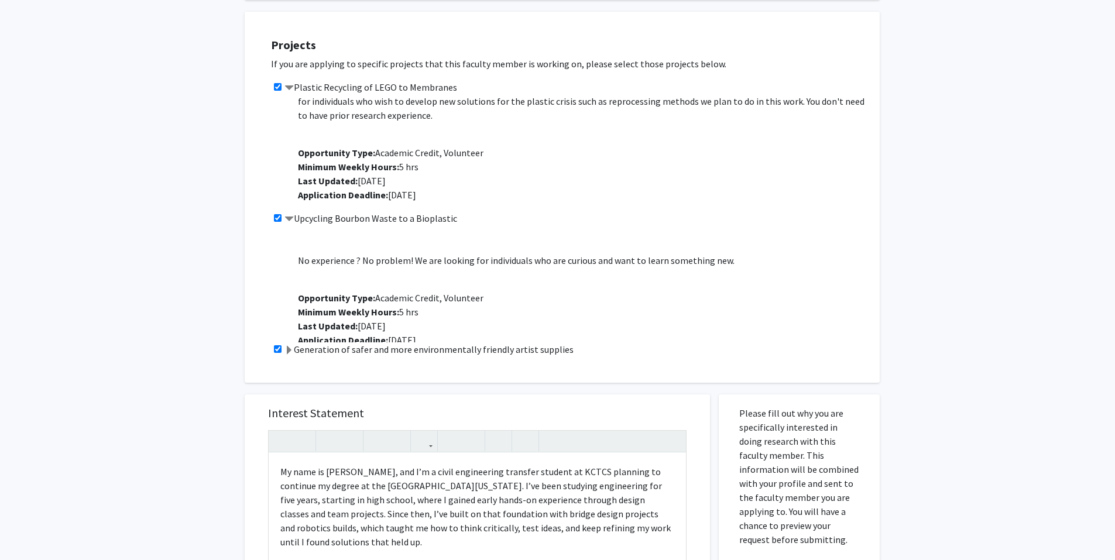
click at [403, 351] on label "Generation of safer and more environmentally friendly artist supplies" at bounding box center [429, 350] width 289 height 14
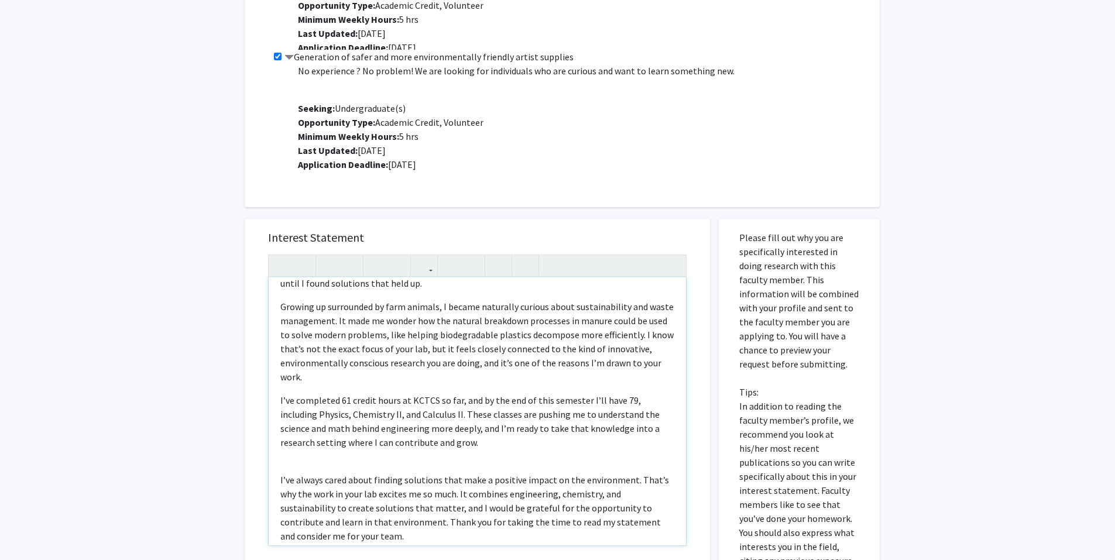
scroll to position [102, 0]
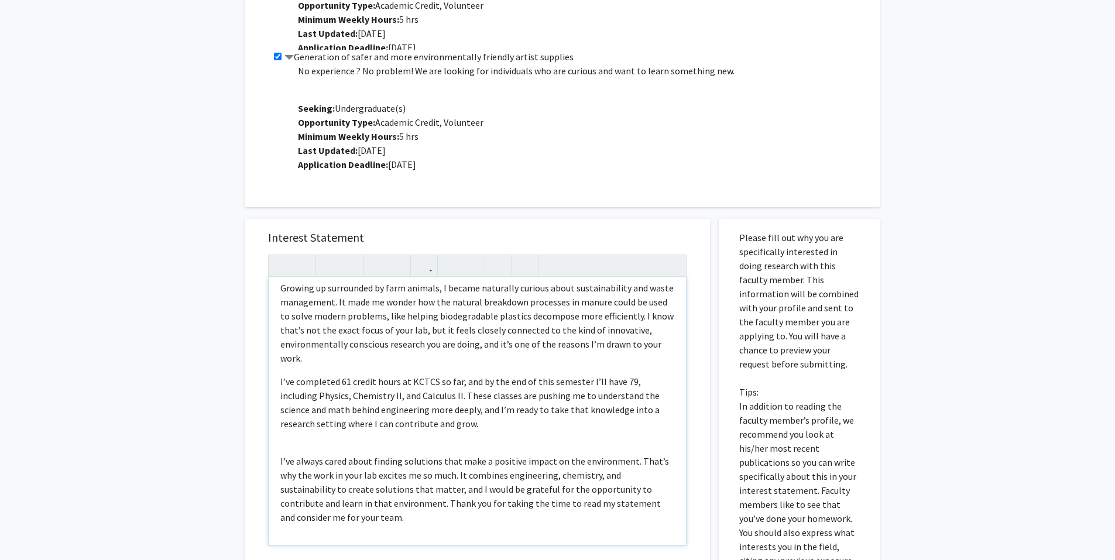
click at [279, 456] on div "My name is Ariana Buttery, and I’m a civil engineering transfer student at KCTC…" at bounding box center [477, 412] width 417 height 268
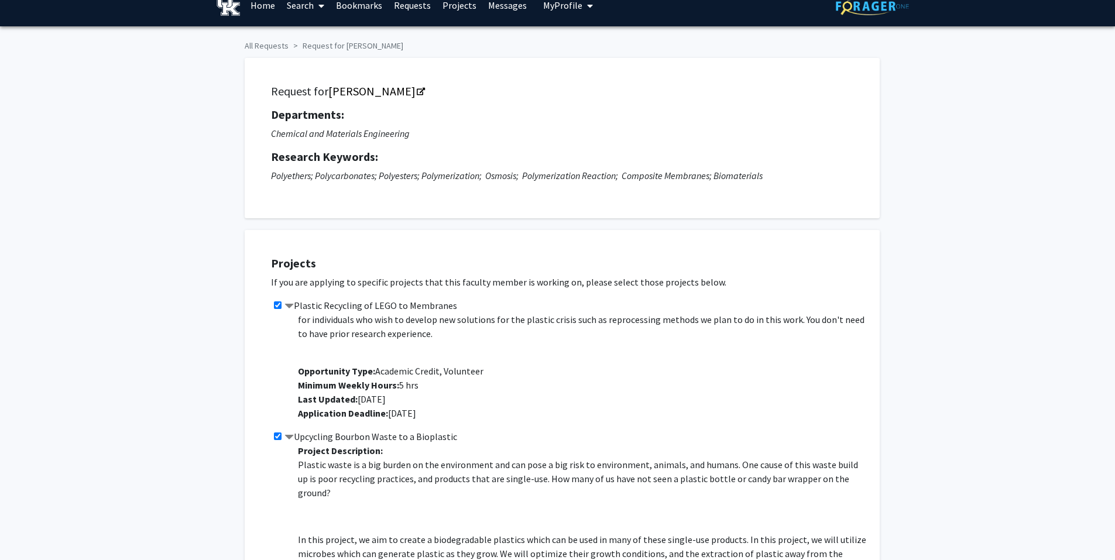
scroll to position [0, 0]
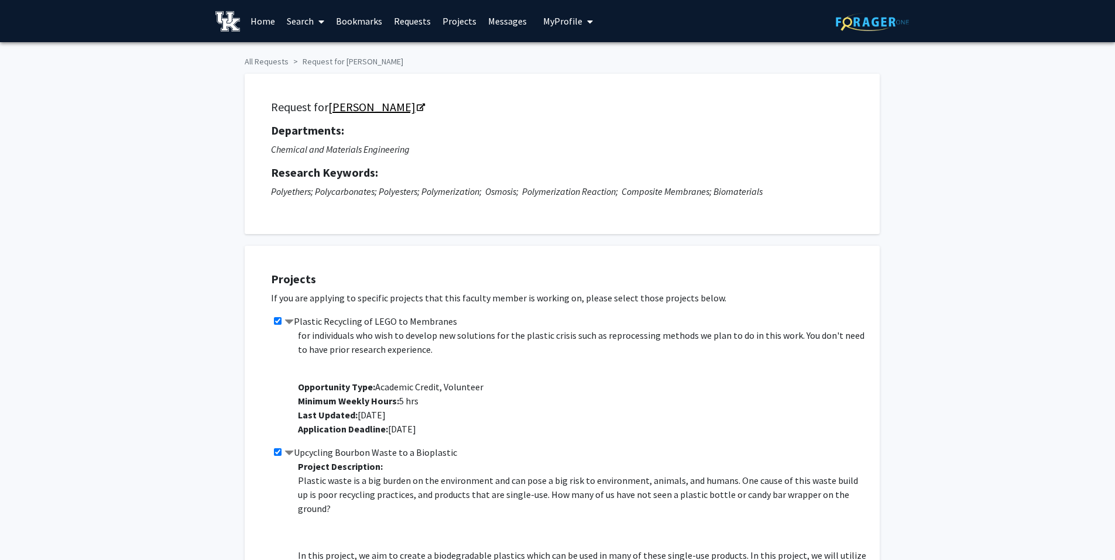
click at [394, 102] on link "[PERSON_NAME]" at bounding box center [375, 107] width 95 height 15
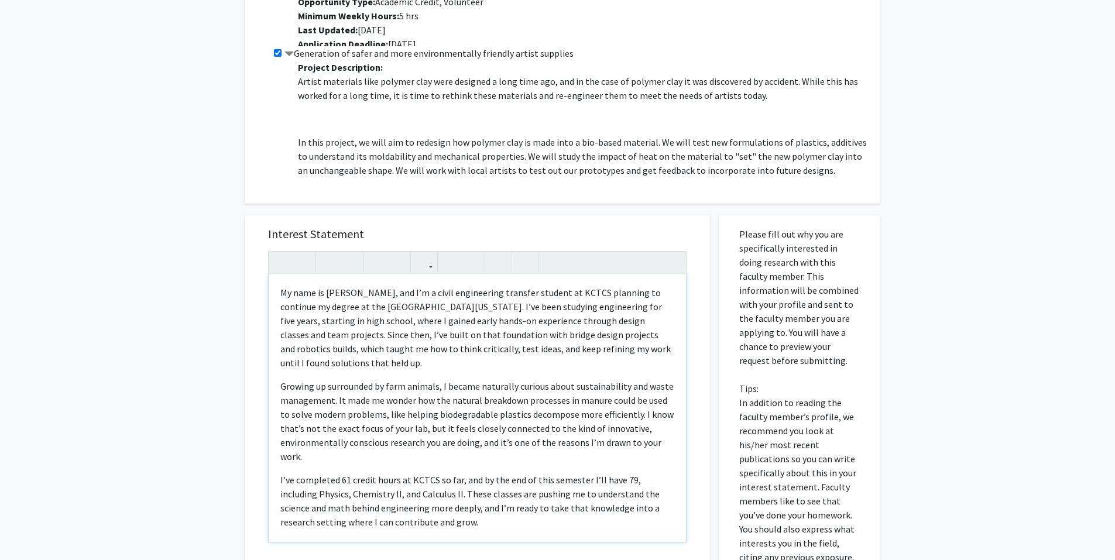
scroll to position [59, 0]
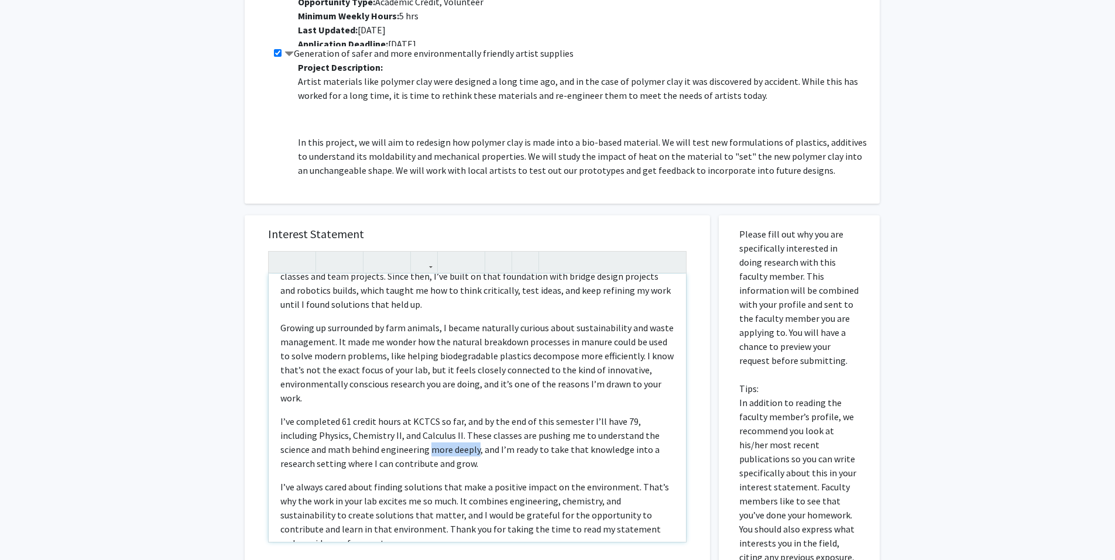
drag, startPoint x: 475, startPoint y: 452, endPoint x: 428, endPoint y: 453, distance: 46.8
click at [428, 453] on p "I’ve completed 61 credit hours at KCTCS so far, and by the end of this semester…" at bounding box center [477, 443] width 394 height 56
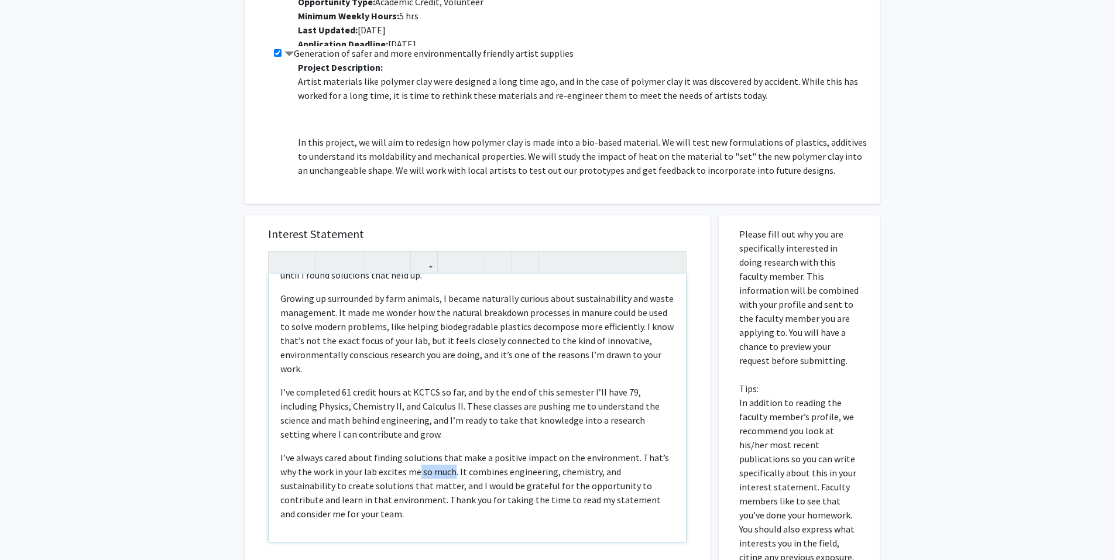
drag, startPoint x: 454, startPoint y: 473, endPoint x: 419, endPoint y: 465, distance: 35.3
click at [419, 465] on p "I’ve always cared about finding solutions that make a positive impact on the en…" at bounding box center [477, 486] width 394 height 70
type textarea "<p>My name is Ariana Buttery, and I’m a civil engineering transfer student at K…"
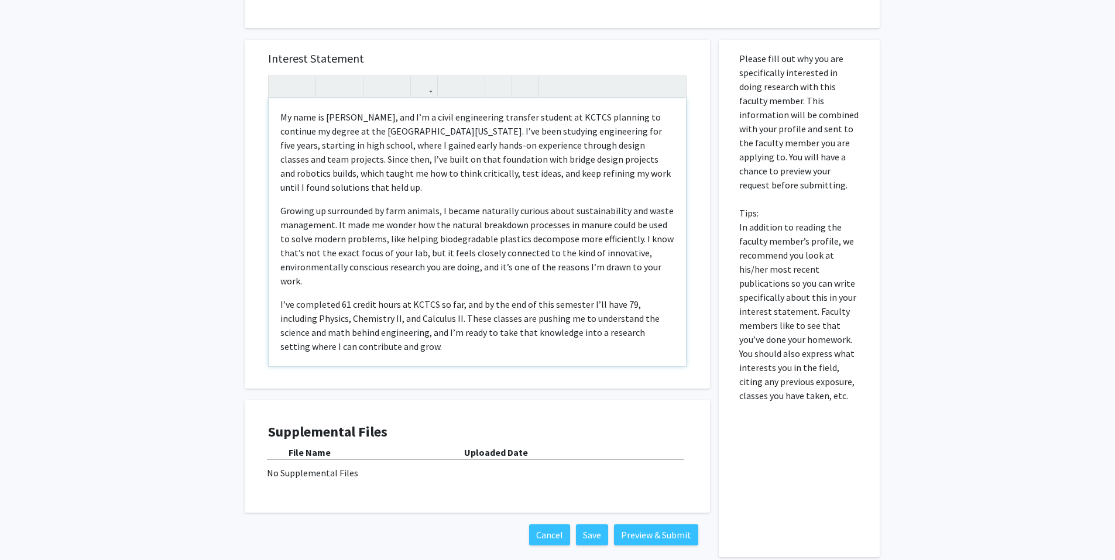
scroll to position [648, 0]
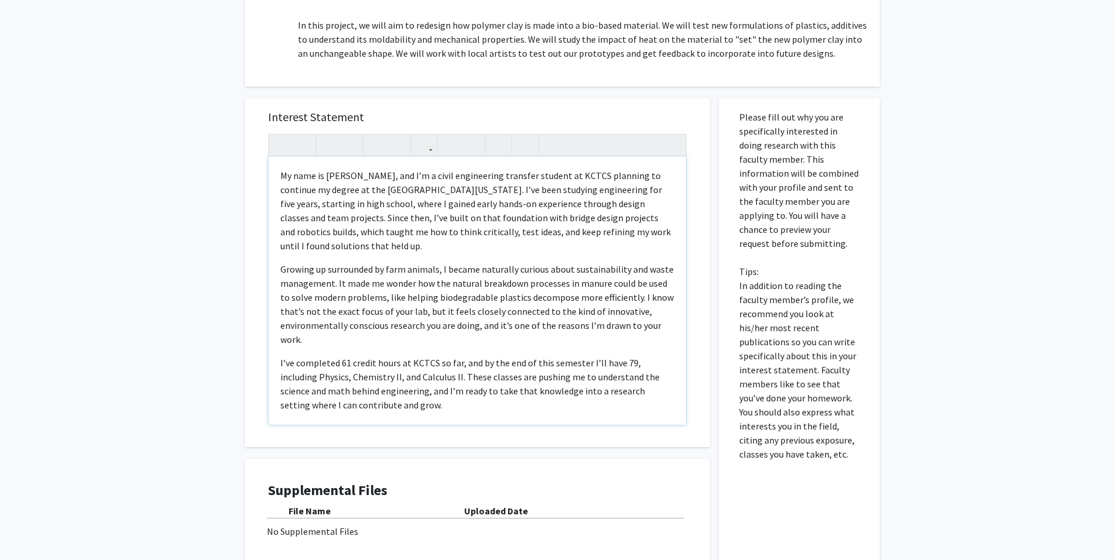
click at [557, 368] on p "I’ve completed 61 credit hours at KCTCS so far, and by the end of this semester…" at bounding box center [477, 384] width 394 height 56
click at [573, 367] on p "I’ve completed 61 credit hours at KCTCS so far, and by the end of this semester…" at bounding box center [477, 384] width 394 height 56
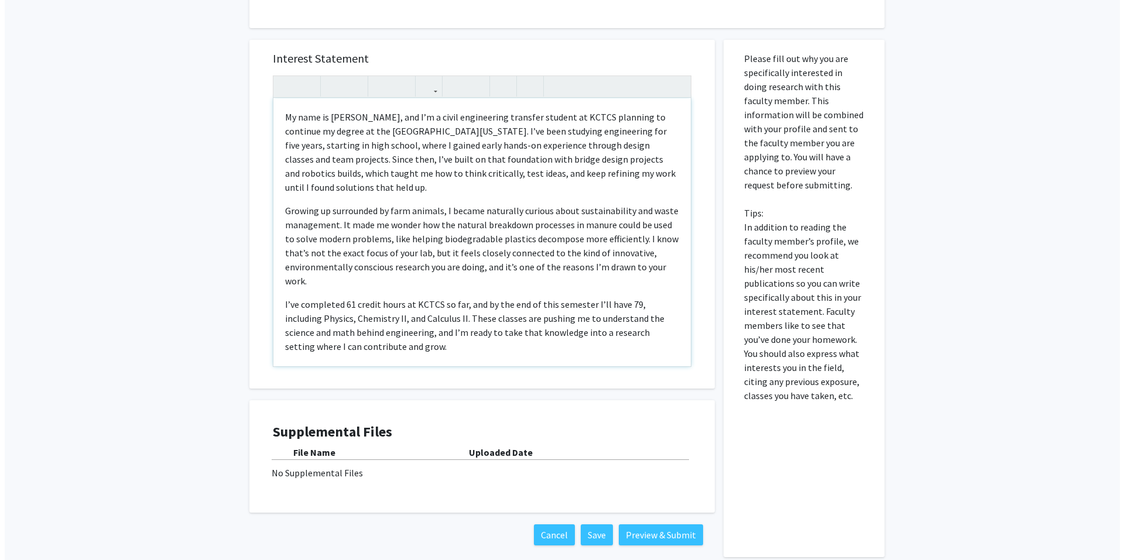
scroll to position [765, 0]
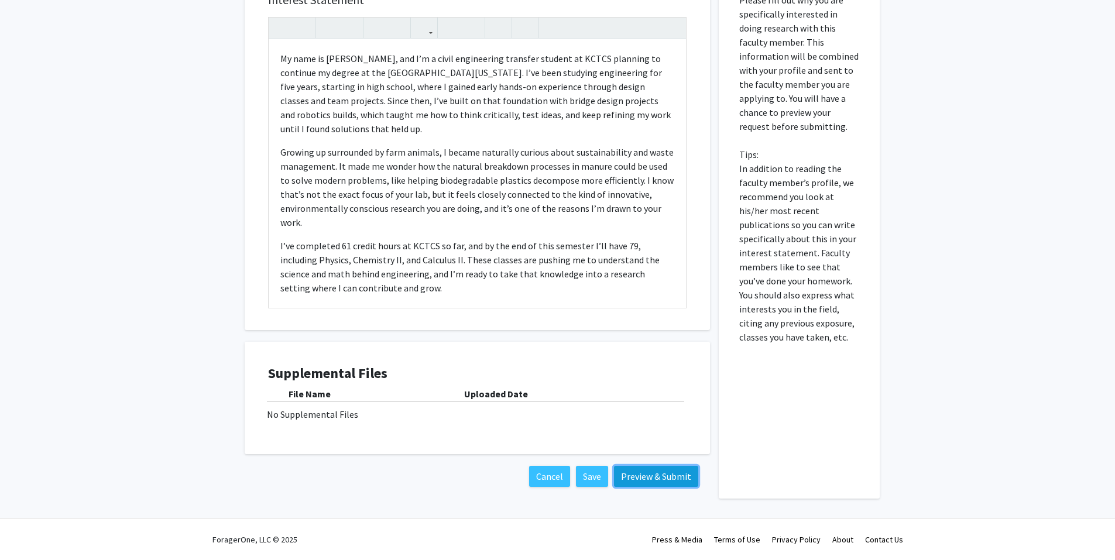
click at [649, 482] on button "Preview & Submit" at bounding box center [656, 476] width 84 height 21
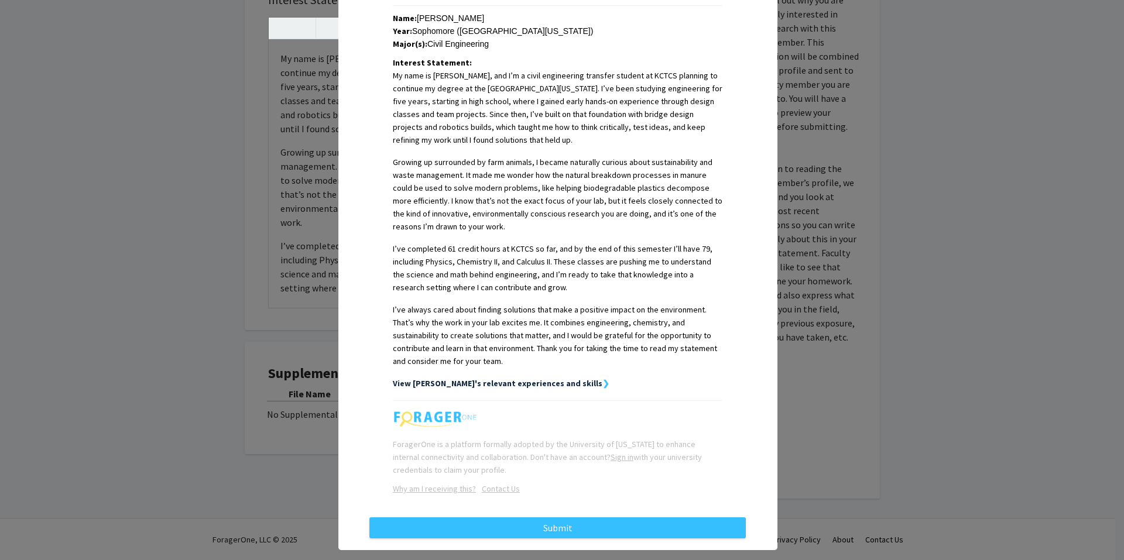
scroll to position [269, 0]
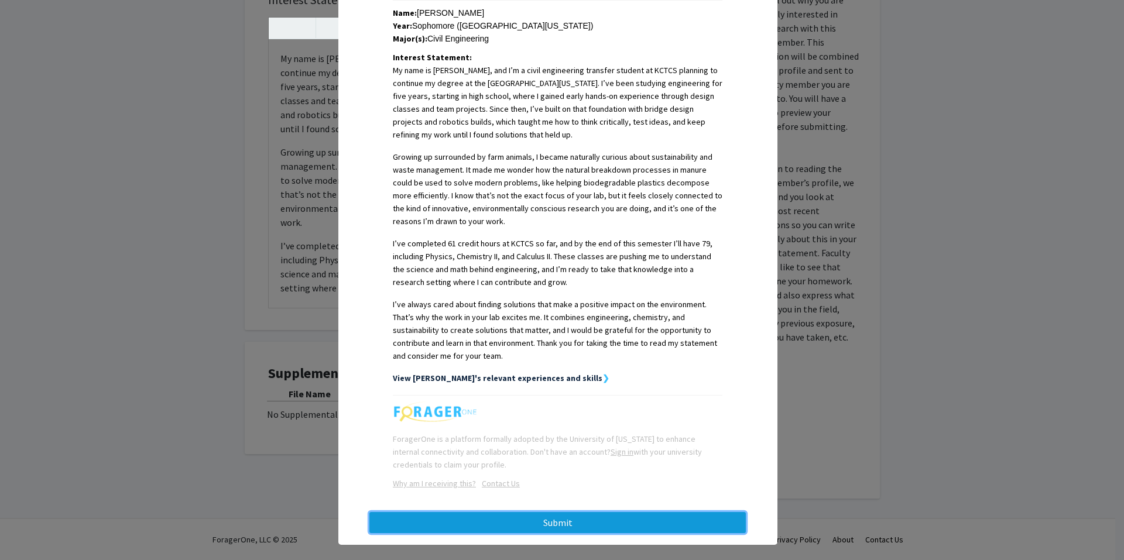
click at [559, 515] on button "Submit" at bounding box center [557, 522] width 376 height 21
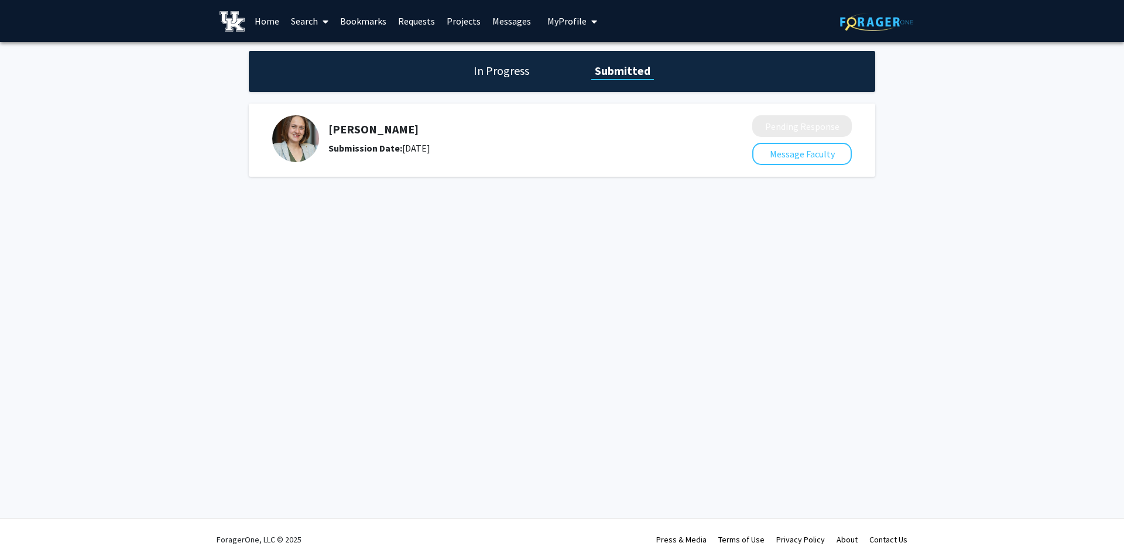
click at [550, 22] on span "My Profile" at bounding box center [566, 21] width 39 height 12
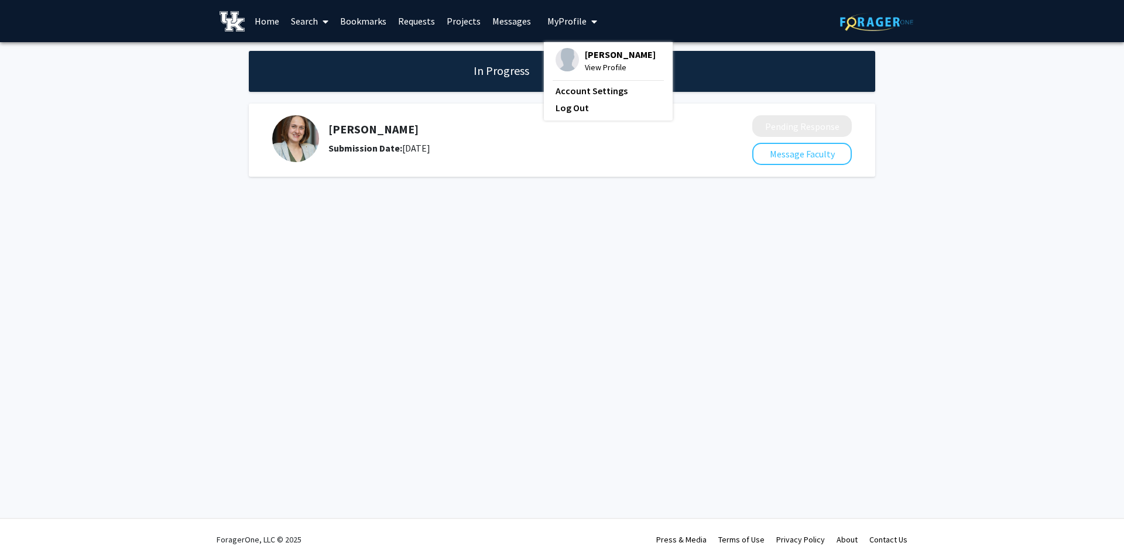
click at [586, 60] on span "[PERSON_NAME]" at bounding box center [620, 54] width 71 height 13
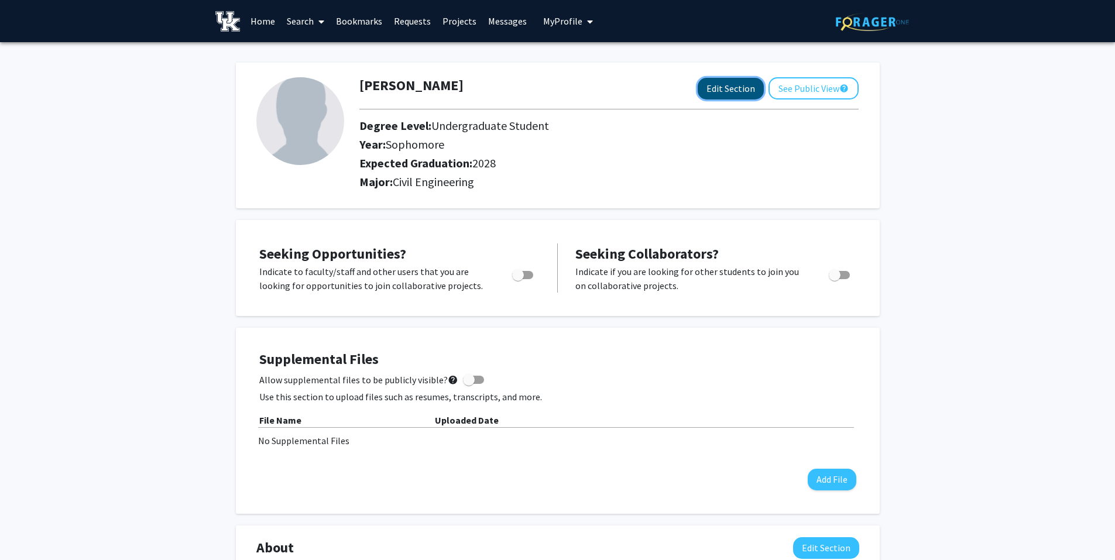
click at [708, 87] on button "Edit Section" at bounding box center [731, 89] width 66 height 22
select select "sophomore"
select select "2028"
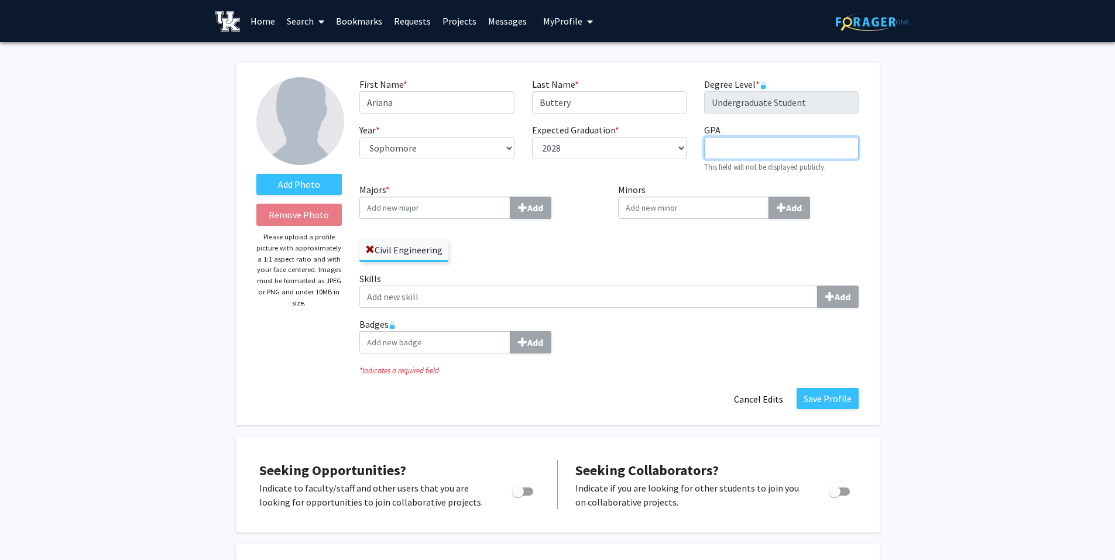
click at [711, 151] on input "GPA required" at bounding box center [781, 148] width 155 height 22
type input "3.5"
click at [425, 211] on input "Majors * Add" at bounding box center [435, 208] width 151 height 22
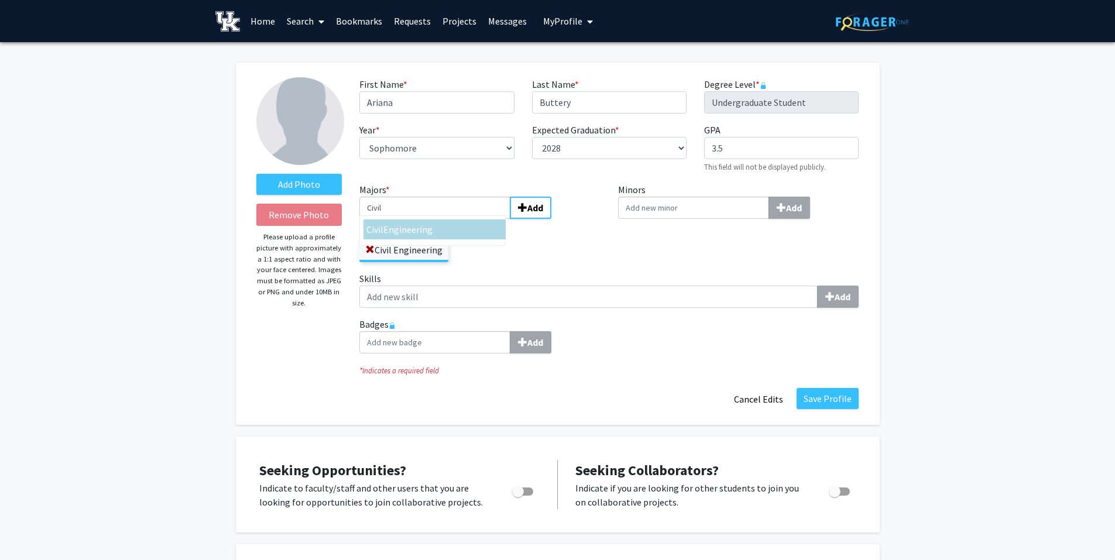
click at [441, 226] on div "Civil Engineering" at bounding box center [435, 229] width 136 height 14
click at [441, 219] on input "Civil" at bounding box center [435, 208] width 151 height 22
type input "Civil Engineering"
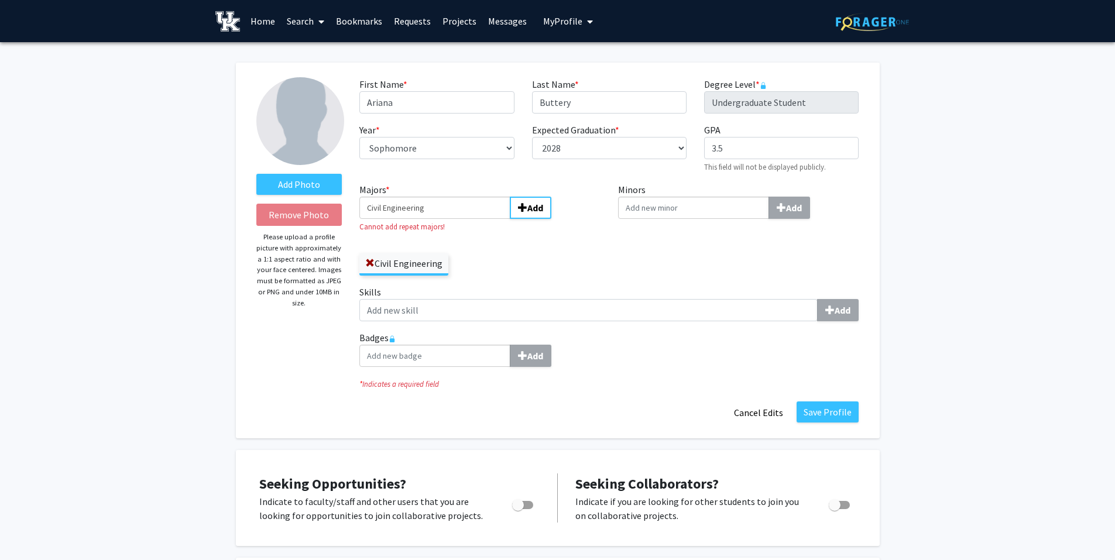
click at [502, 283] on div "Majors * Civil Engineering Add Cannot add repeat majors! Civil Engineering" at bounding box center [480, 234] width 259 height 102
click at [370, 259] on span at bounding box center [369, 263] width 9 height 9
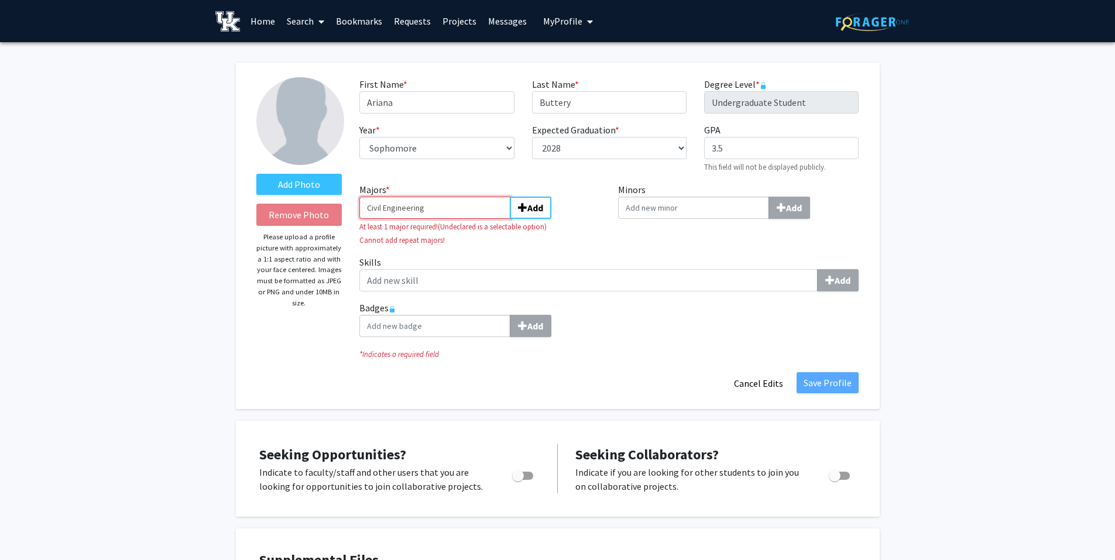
click at [474, 209] on input "Civil Engineering" at bounding box center [435, 208] width 151 height 22
click at [533, 206] on b "Add" at bounding box center [536, 208] width 16 height 12
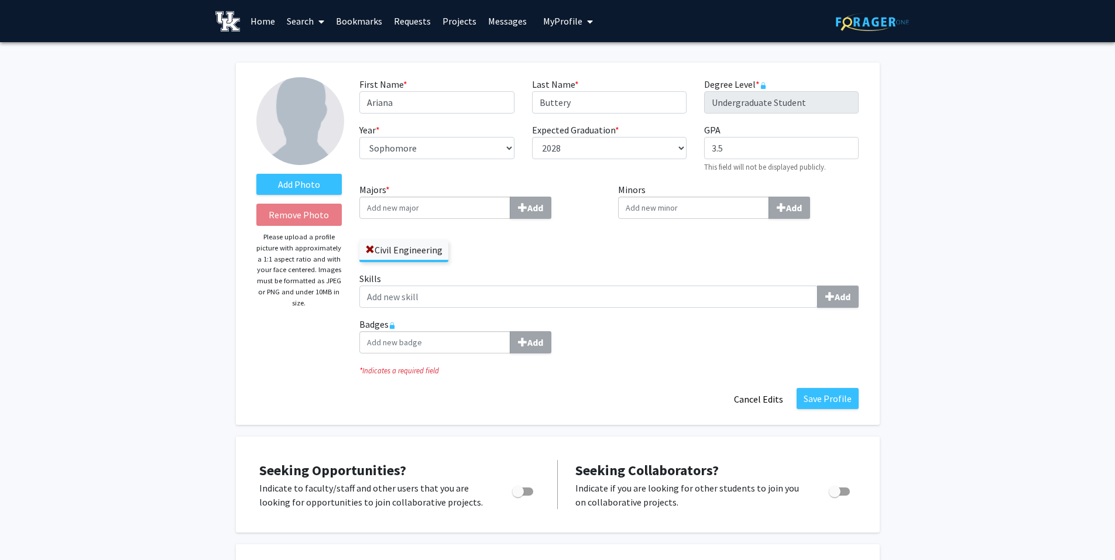
click at [680, 215] on input "Minors Add" at bounding box center [693, 208] width 151 height 22
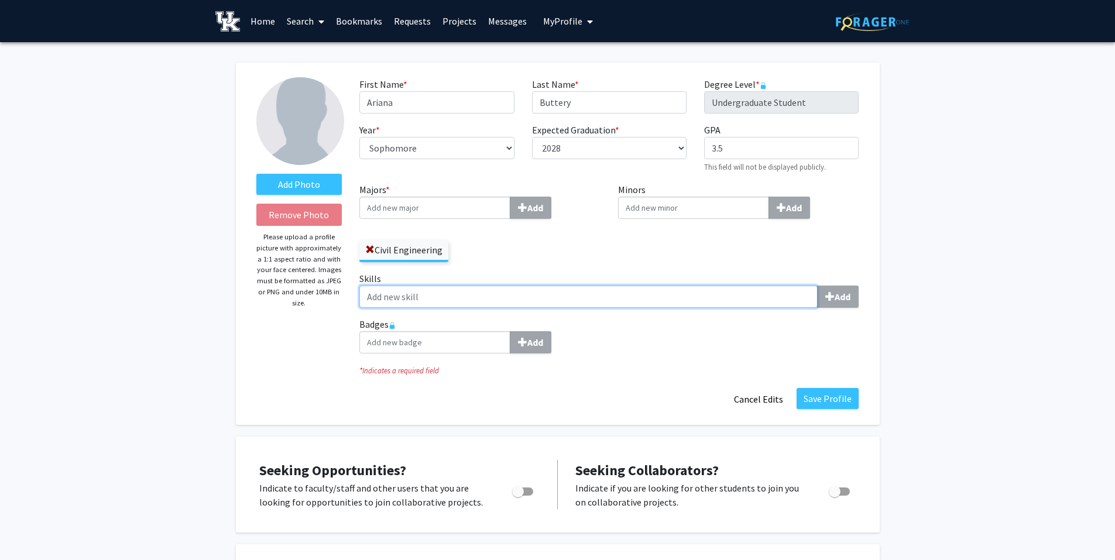
click at [436, 296] on input "Skills Add" at bounding box center [589, 297] width 458 height 22
type input "AutoCAD"
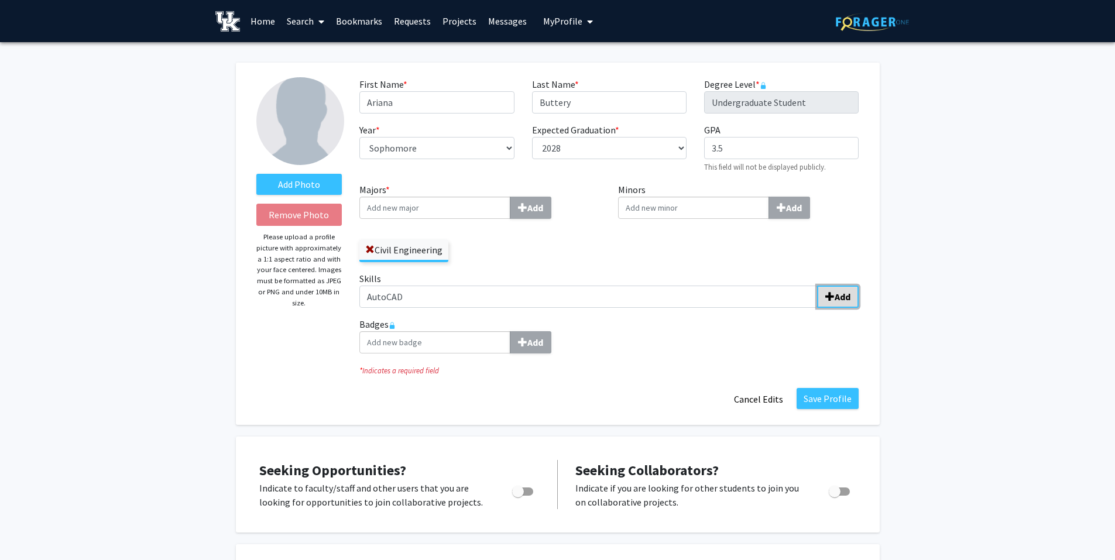
click at [841, 301] on b "Add" at bounding box center [843, 297] width 16 height 12
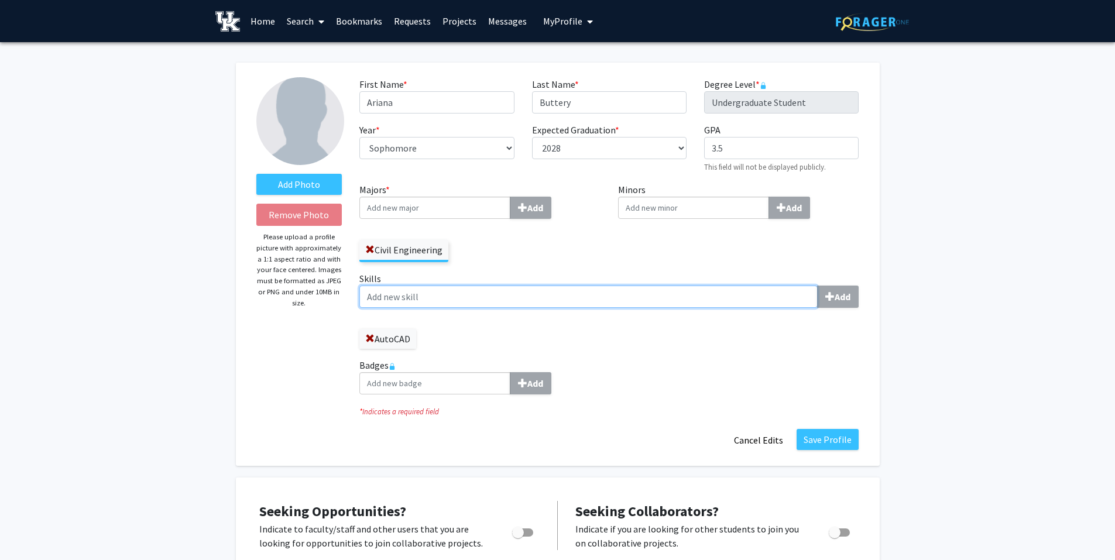
click at [469, 291] on input "Skills Add" at bounding box center [589, 297] width 458 height 22
type input "3D Printing"
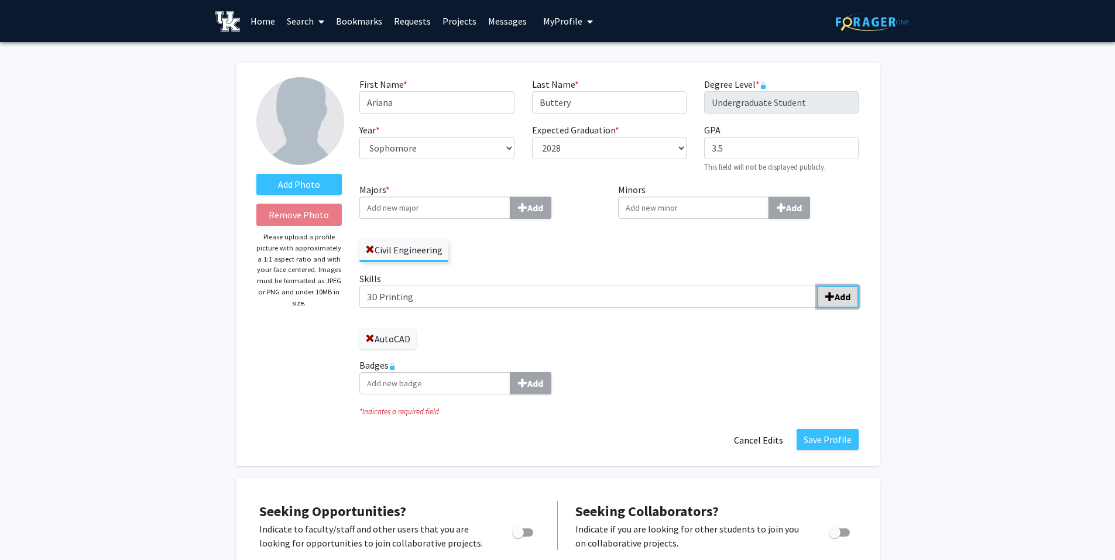
click at [831, 295] on span "submit" at bounding box center [830, 296] width 9 height 9
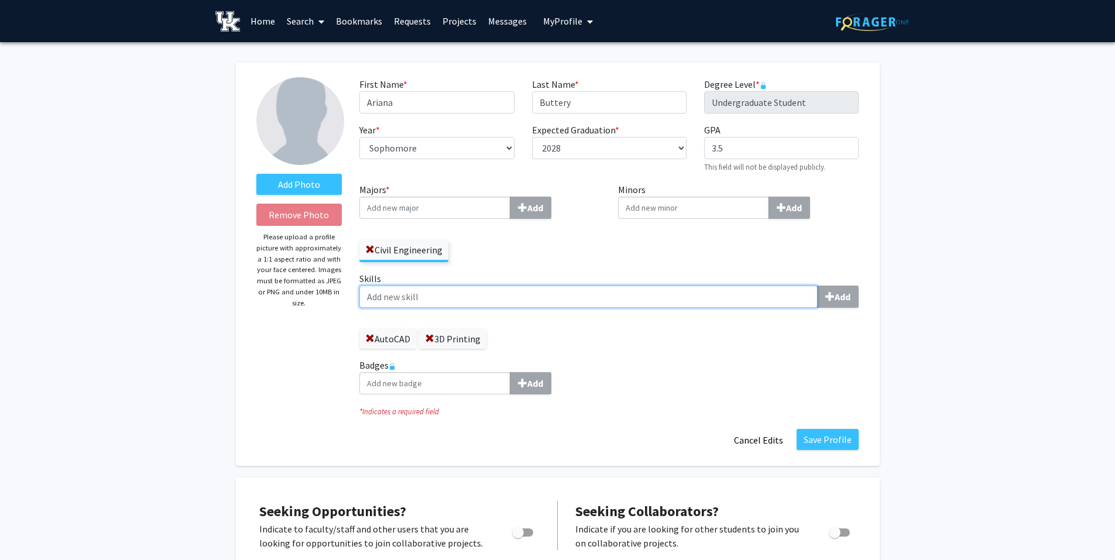
click at [415, 302] on input "Skills Add" at bounding box center [589, 297] width 458 height 22
type input "MATLAB"
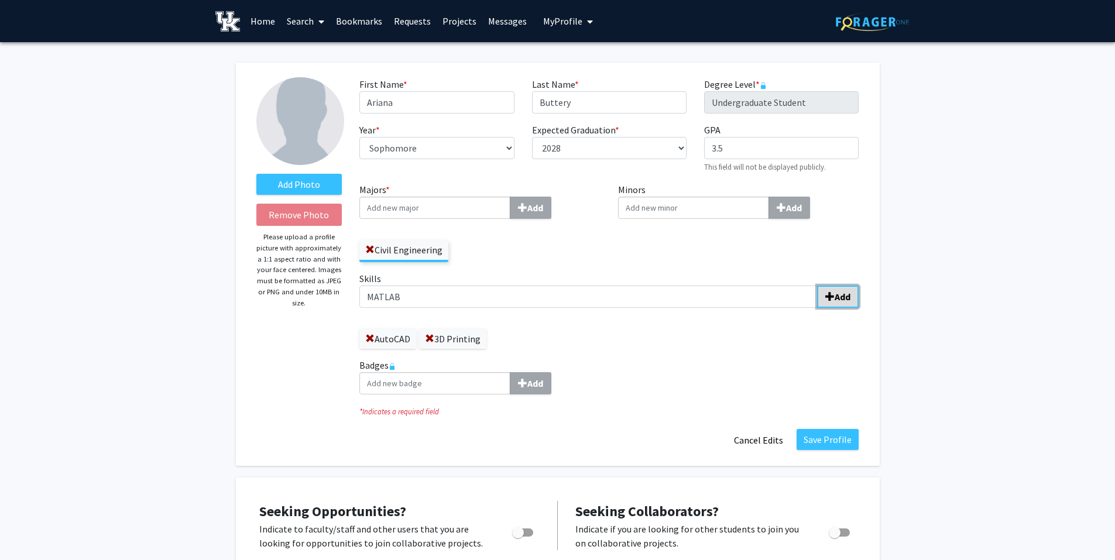
click at [830, 298] on span "submit" at bounding box center [830, 296] width 9 height 9
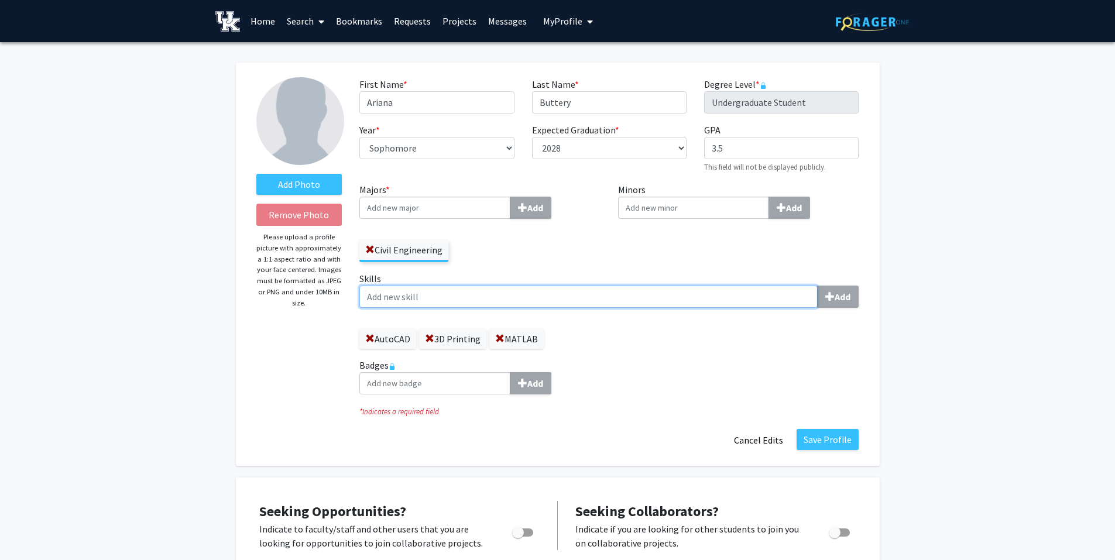
click at [538, 302] on input "Skills Add" at bounding box center [589, 297] width 458 height 22
type input "Microsoft Excel"
type input "Microsoft Word"
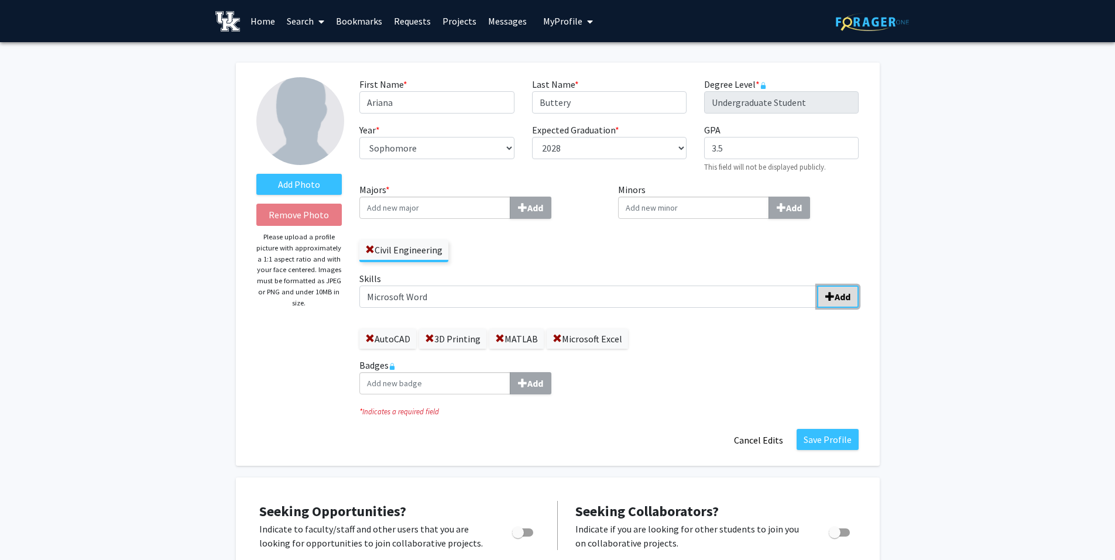
click at [838, 300] on b "Add" at bounding box center [843, 297] width 16 height 12
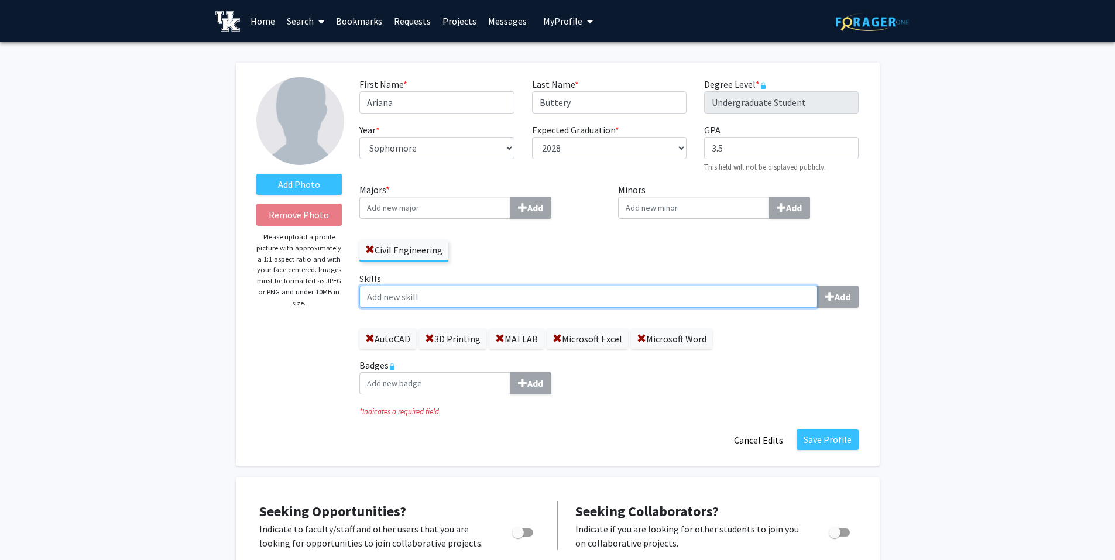
click at [407, 293] on input "Skills Add" at bounding box center [589, 297] width 458 height 22
type input "Leadership"
click at [464, 294] on input "Skills Add" at bounding box center [589, 297] width 458 height 22
type input "Problem Solvingg"
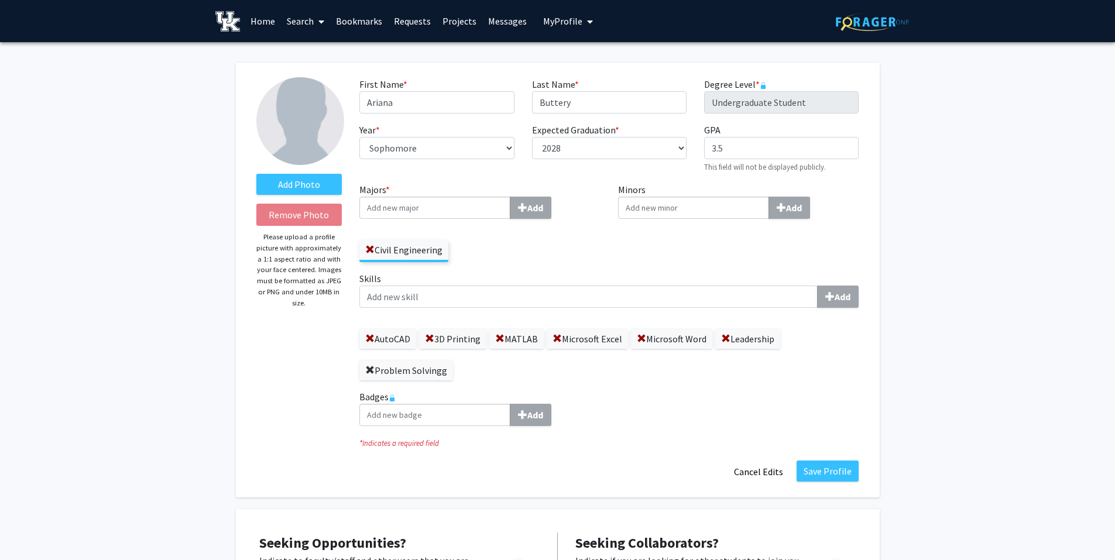
click at [371, 369] on span at bounding box center [369, 370] width 9 height 9
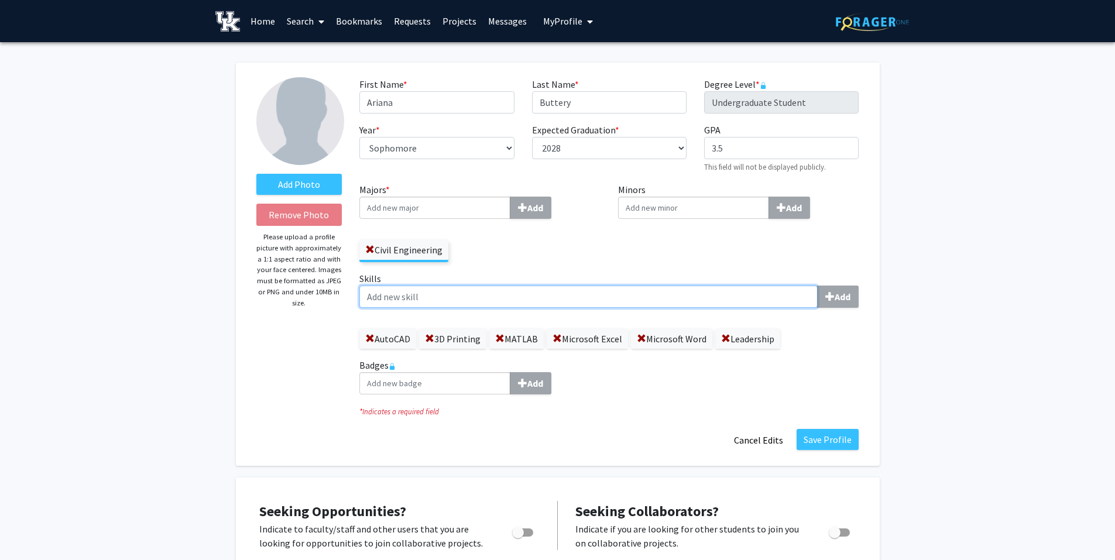
click at [387, 295] on input "Skills Add" at bounding box center [589, 297] width 458 height 22
type input "Problem Solving"
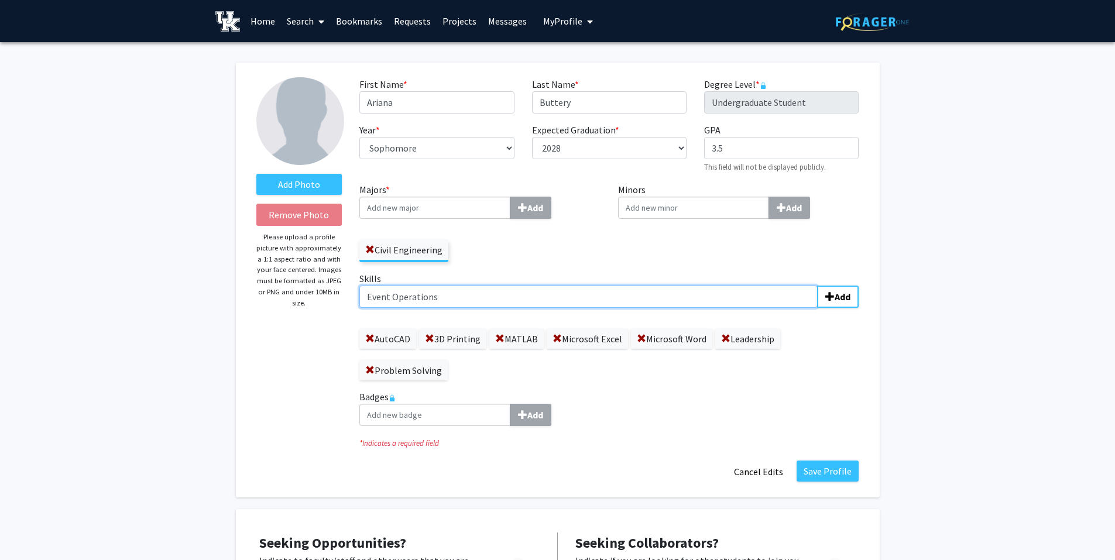
type input "Event Operations"
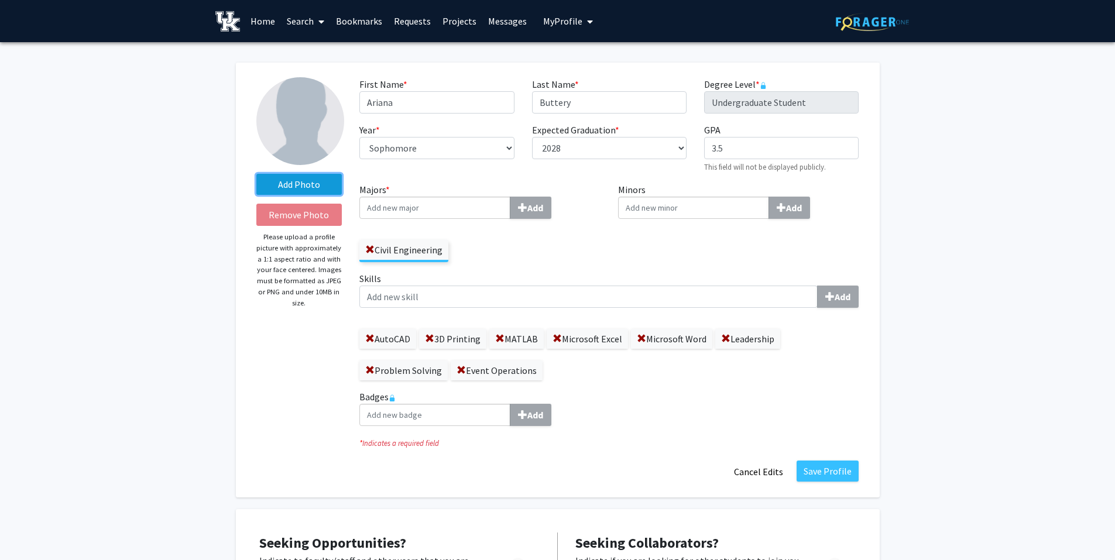
click at [308, 176] on label "Add Photo" at bounding box center [299, 184] width 86 height 21
click at [0, 0] on input "Add Photo" at bounding box center [0, 0] width 0 height 0
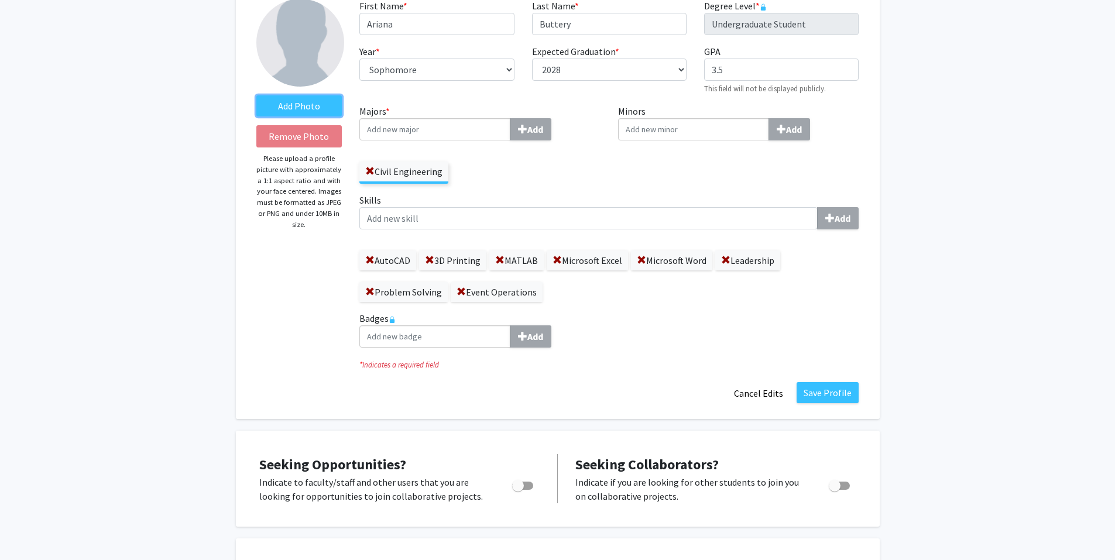
scroll to position [176, 0]
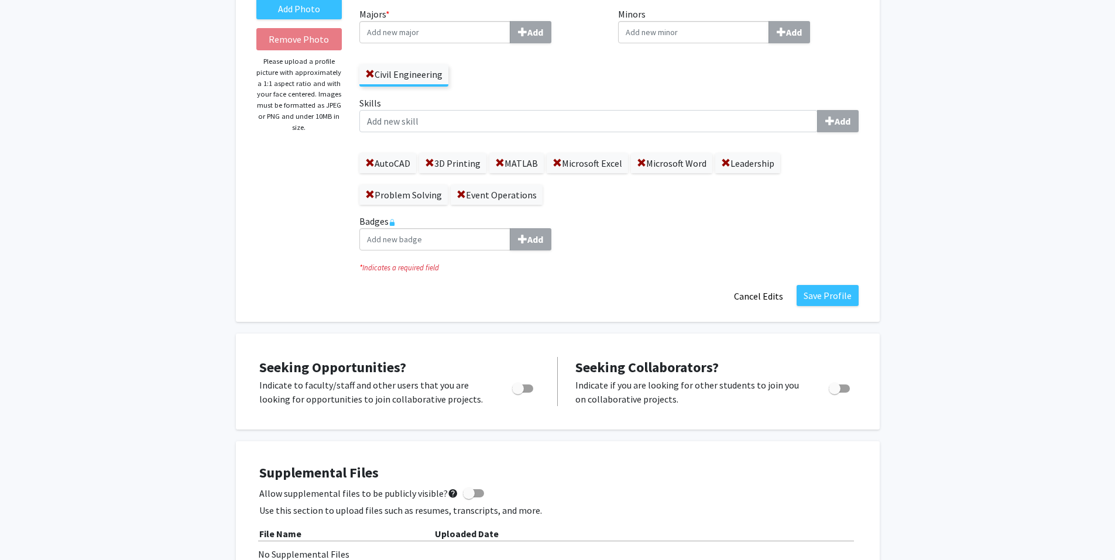
click at [519, 392] on span "Toggle" at bounding box center [518, 389] width 12 height 12
click at [518, 393] on input "Are you actively seeking opportunities?" at bounding box center [518, 393] width 1 height 1
checkbox input "true"
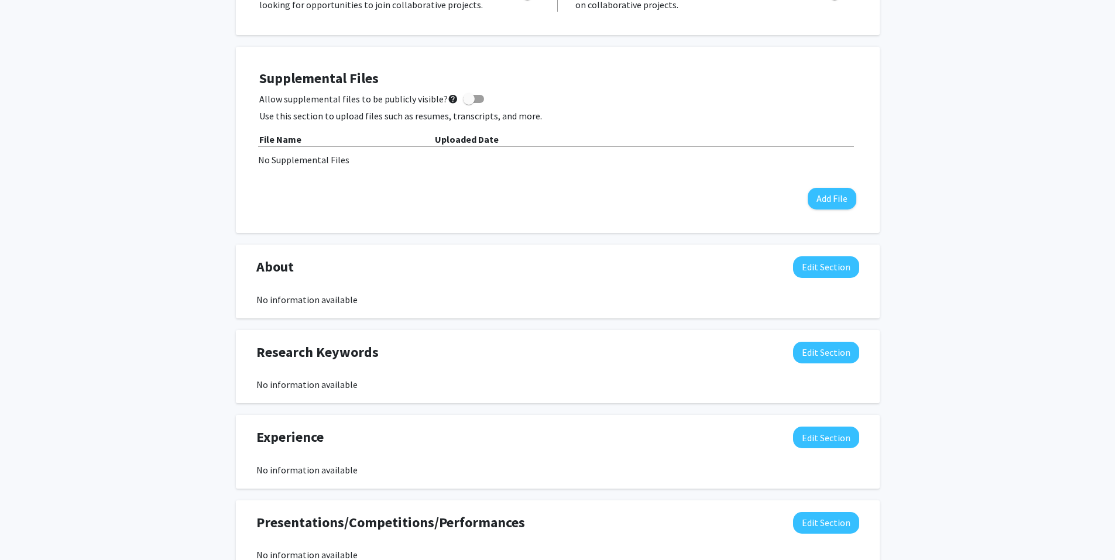
scroll to position [644, 0]
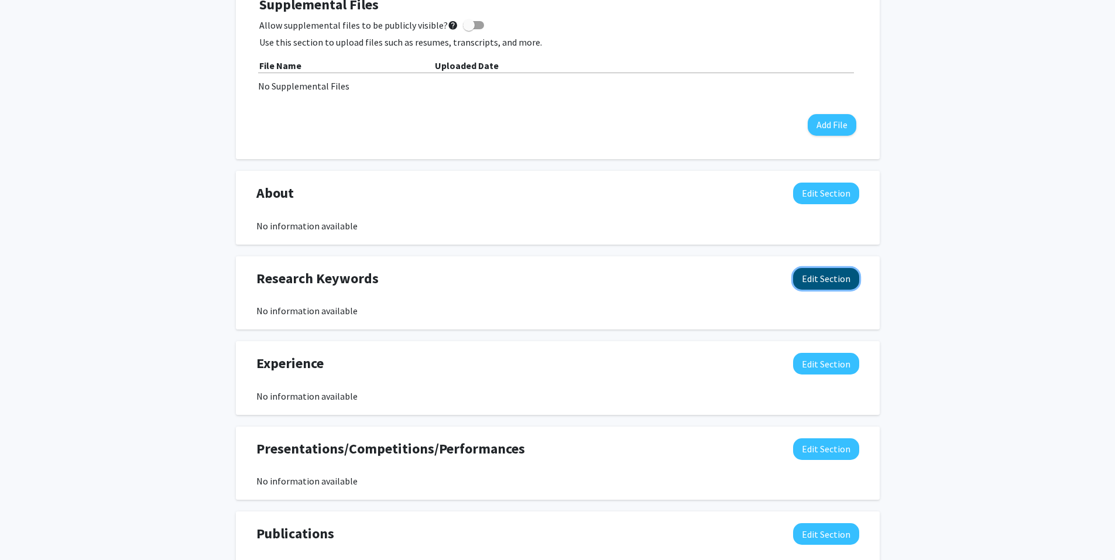
click at [843, 273] on button "Edit Section" at bounding box center [826, 279] width 66 height 22
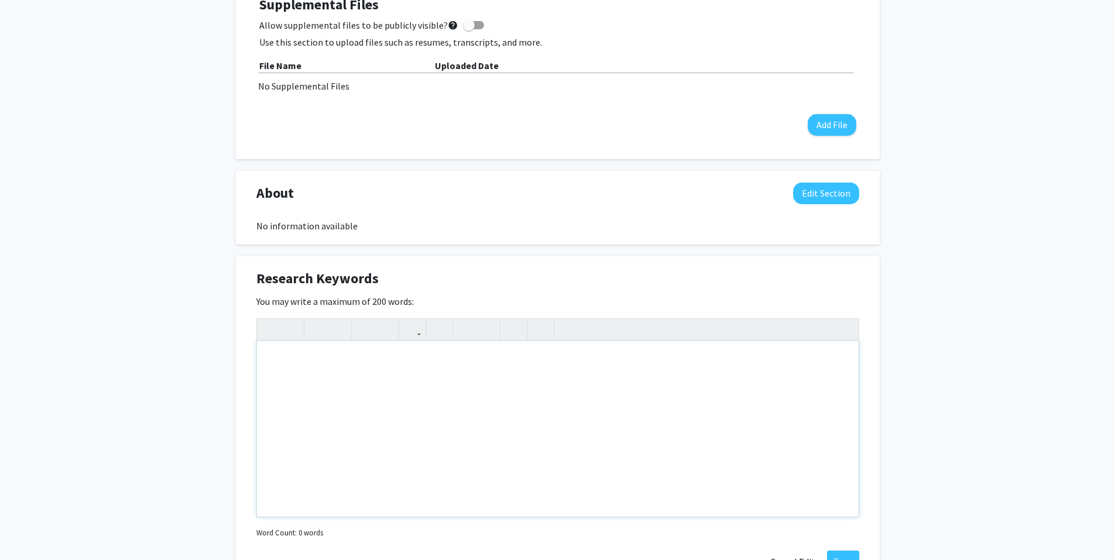
click at [289, 371] on div "Note to users with screen readers: Please deactivate our accessibility plugin f…" at bounding box center [558, 429] width 602 height 176
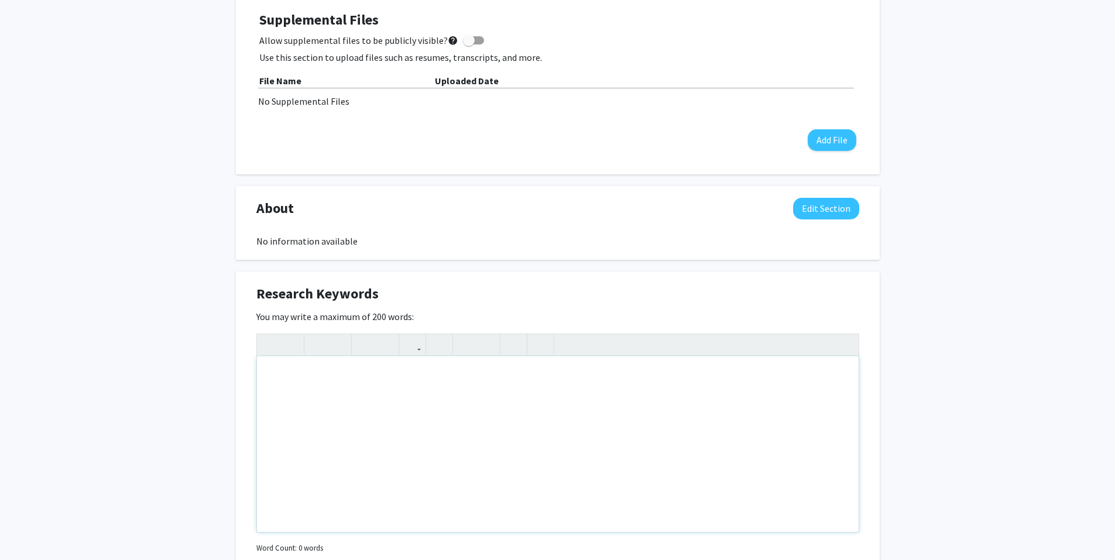
scroll to position [615, 0]
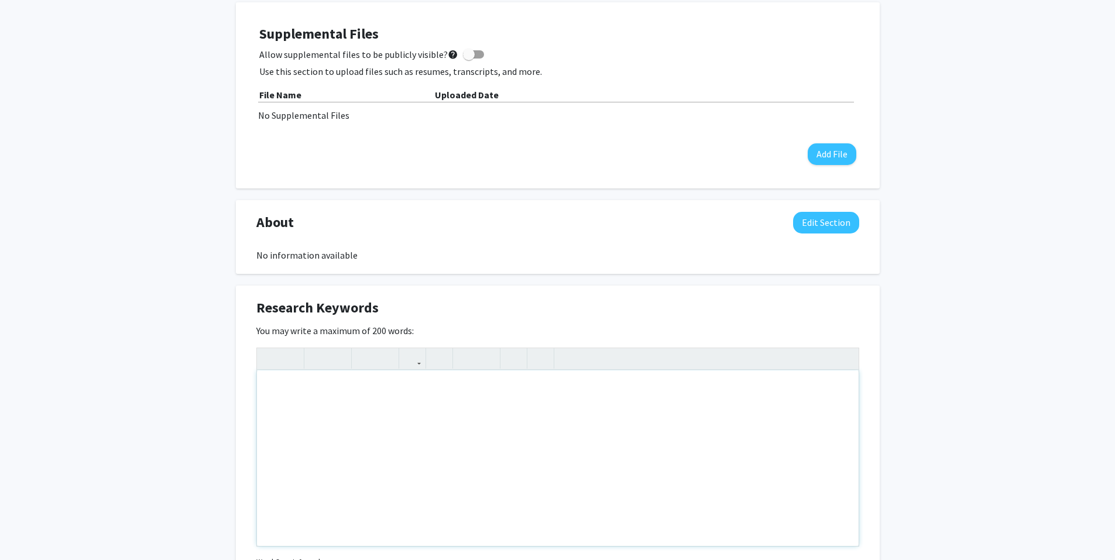
click at [276, 415] on div "Note to users with screen readers: Please deactivate our accessibility plugin f…" at bounding box center [558, 459] width 602 height 176
paste div "Note to users with screen readers: Please deactivate our accessibility plugin f…"
type textarea "<p>Civil engineering</p><br><p>Robotics</p><br><p>Bridge design</p><br><p>Susta…"
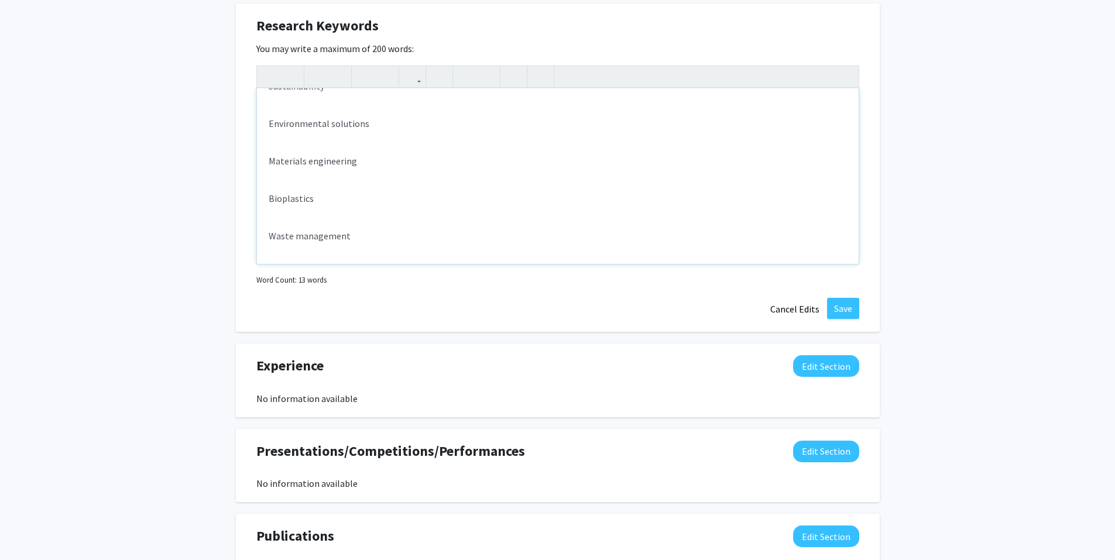
scroll to position [908, 0]
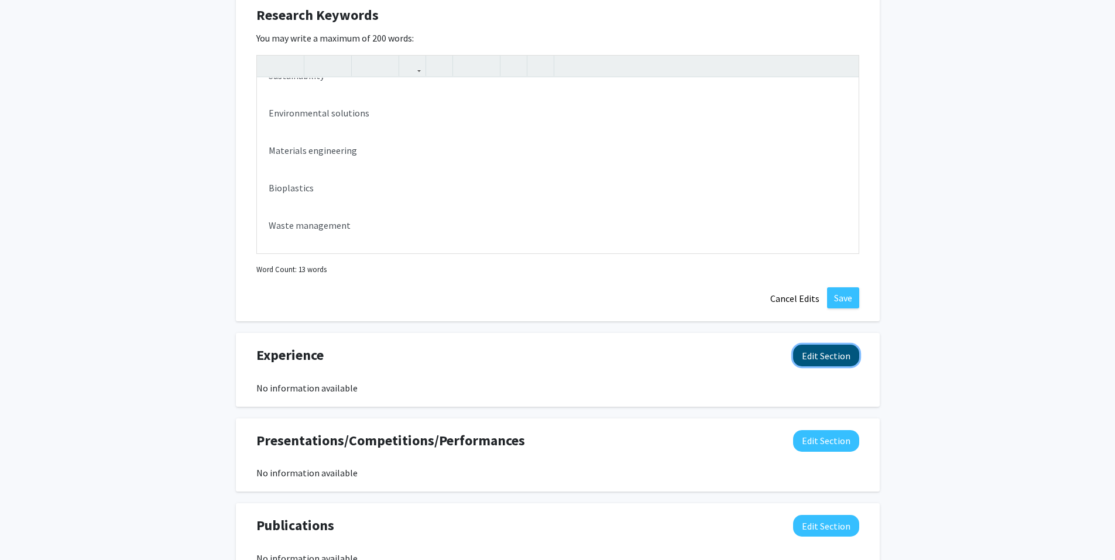
click at [844, 353] on button "Edit Section" at bounding box center [826, 356] width 66 height 22
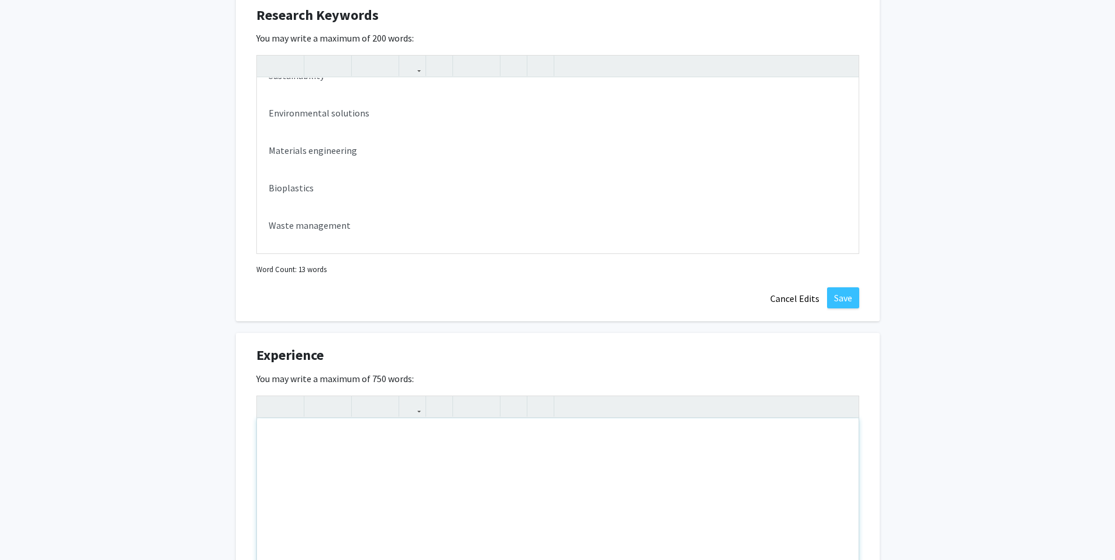
click at [285, 441] on div "Note to users with screen readers: Please deactivate our accessibility plugin f…" at bounding box center [558, 507] width 602 height 176
paste div "Note to users with screen readers: Please deactivate our accessibility plugin f…"
type textarea "<p>Hospitality Associate — University of Kentucky (2024–Present)</p><p>Coordina…"
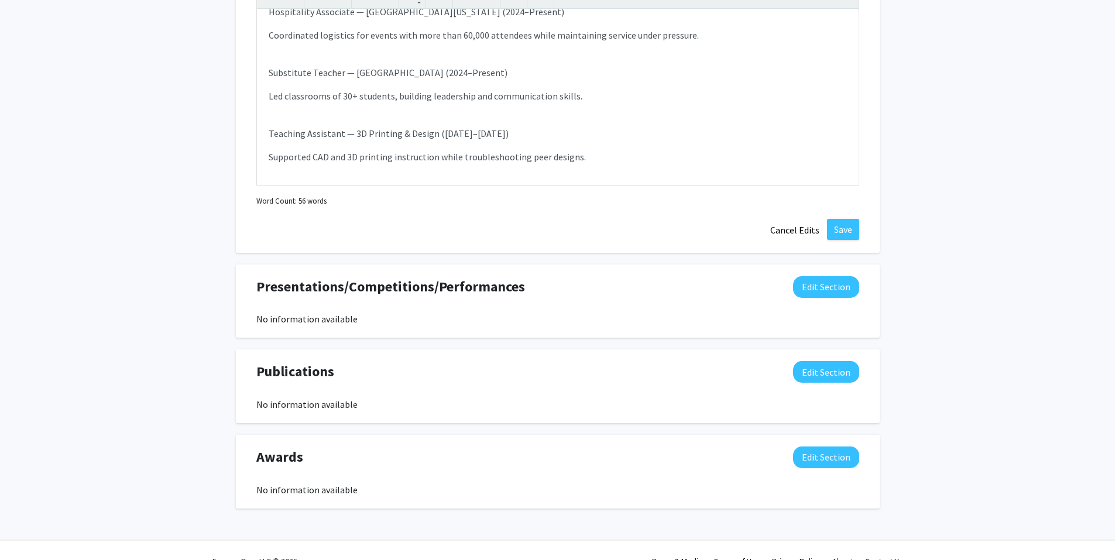
scroll to position [1317, 0]
click at [828, 286] on button "Edit Section" at bounding box center [826, 287] width 66 height 22
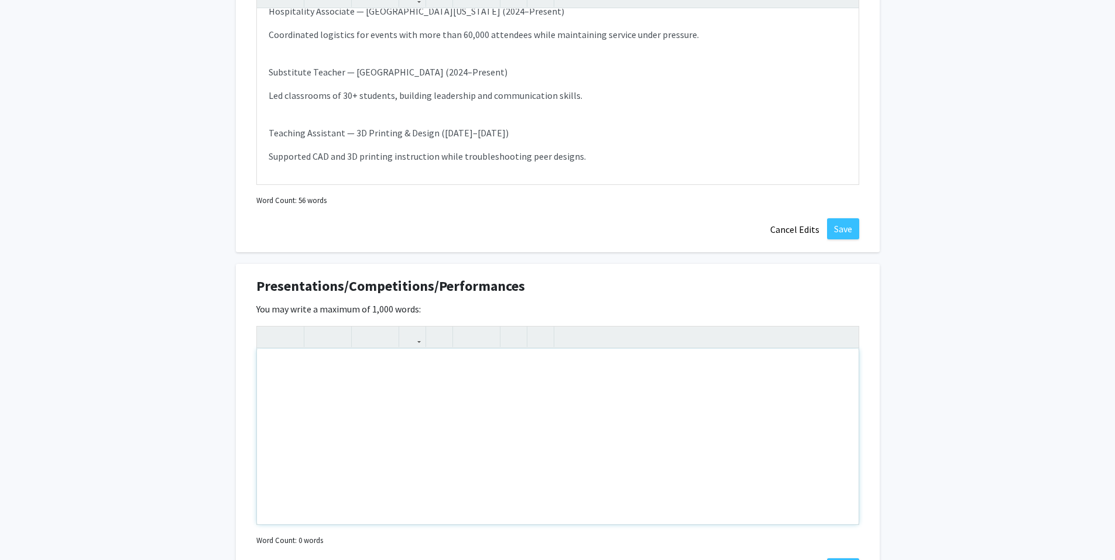
click at [271, 376] on div "Note to users with screen readers: Please deactivate our accessibility plugin f…" at bounding box center [558, 437] width 602 height 176
paste div "Note to users with screen readers: Please deactivate our accessibility plugin f…"
type textarea "<p>TSA Regional Engineering Competition – 3rd Place</p><p>Presented a functiona…"
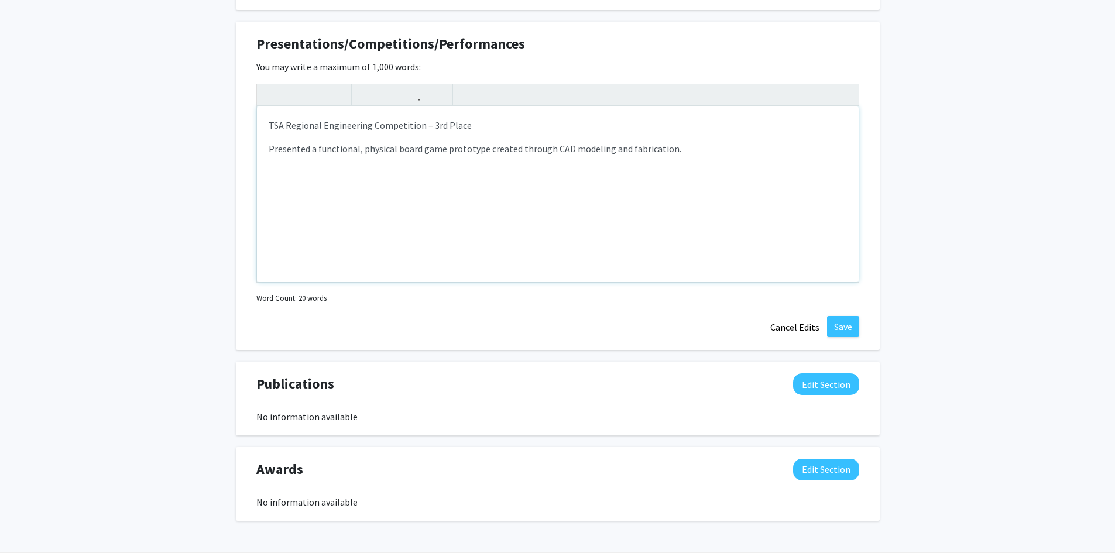
scroll to position [1477, 0]
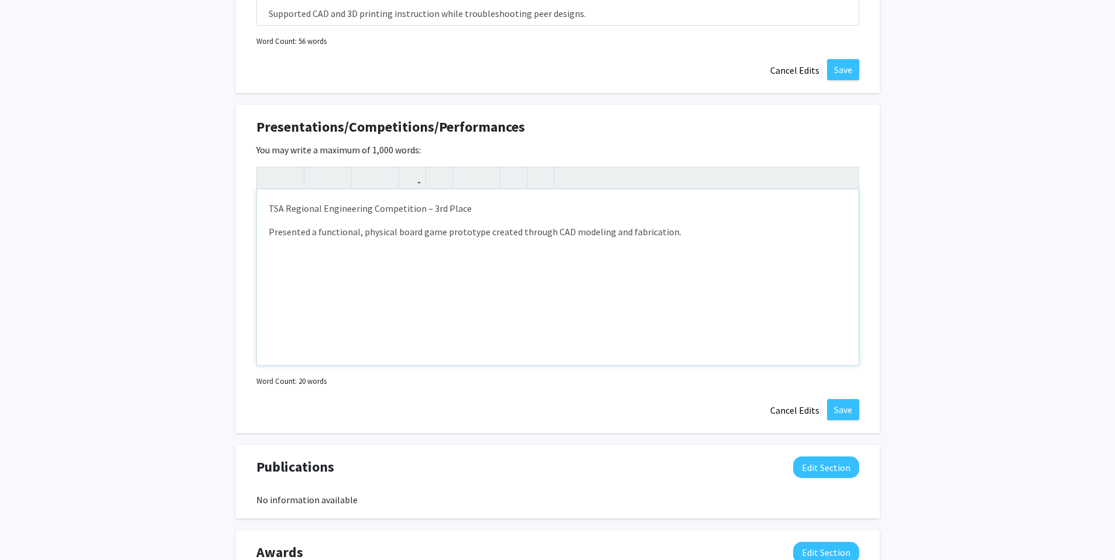
click at [280, 286] on div "TSA Regional Engineering Competition – 3rd Place Presented a functional, physic…" at bounding box center [558, 278] width 602 height 176
click at [670, 231] on p "Presented a functional, physical board game prototype created through CAD model…" at bounding box center [558, 232] width 578 height 14
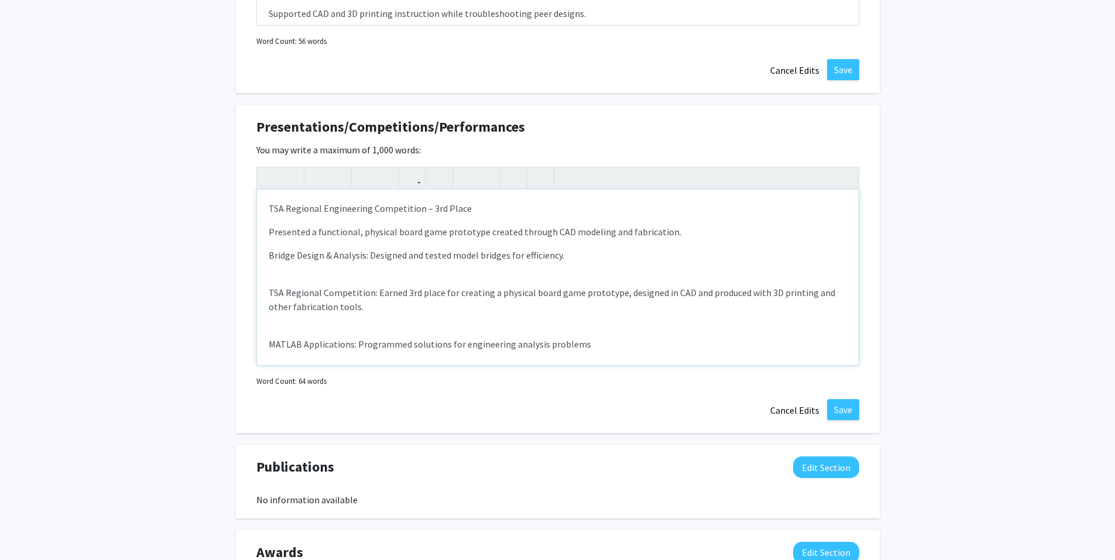
click at [673, 236] on p "Presented a functional, physical board game prototype created through CAD model…" at bounding box center [558, 232] width 578 height 14
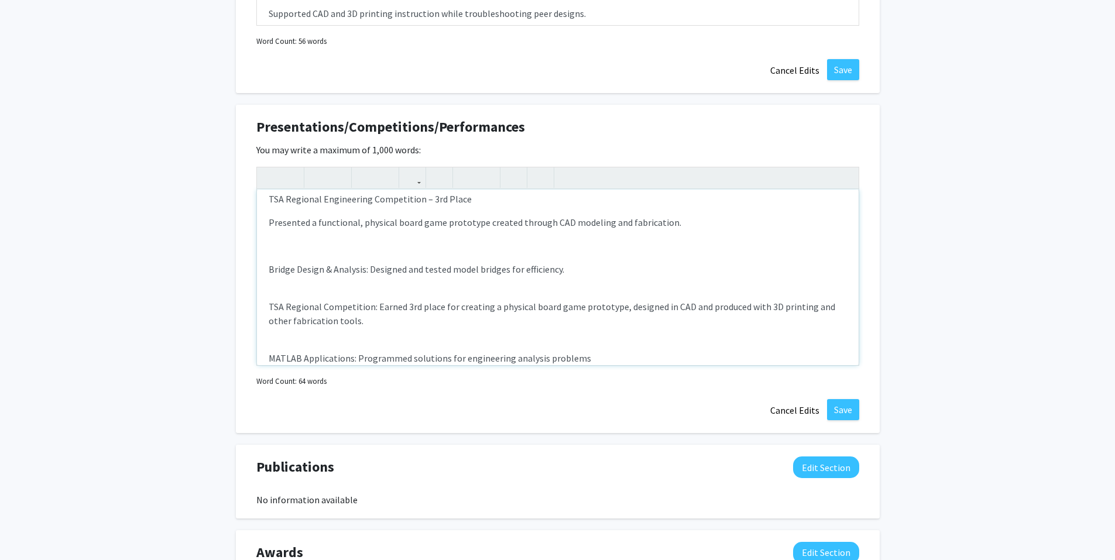
scroll to position [30, 0]
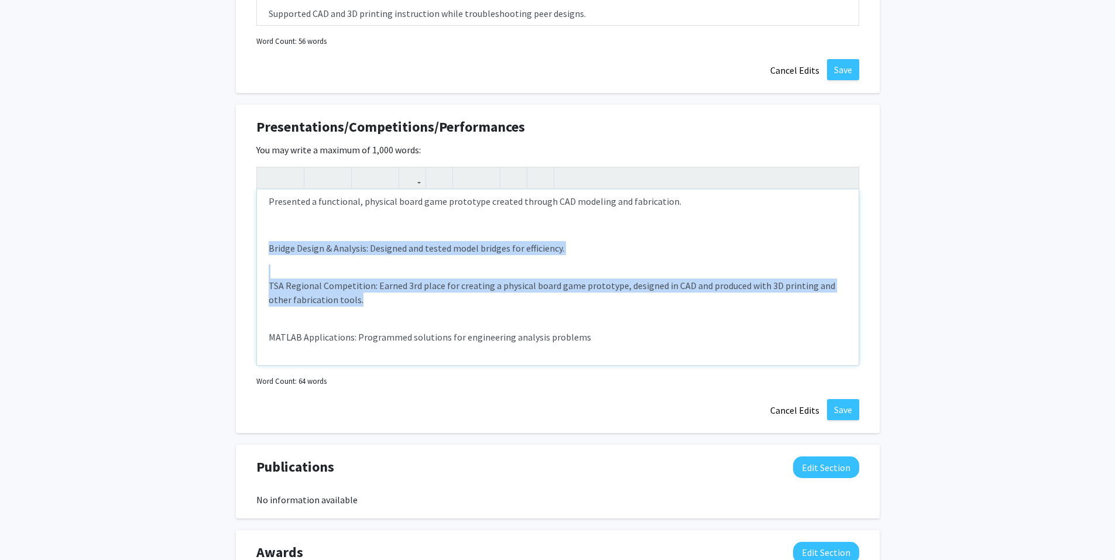
drag, startPoint x: 365, startPoint y: 302, endPoint x: 248, endPoint y: 278, distance: 119.5
click at [248, 278] on div "Presentations/Competitions/Performances Edit Section You may write a maximum of…" at bounding box center [558, 269] width 644 height 329
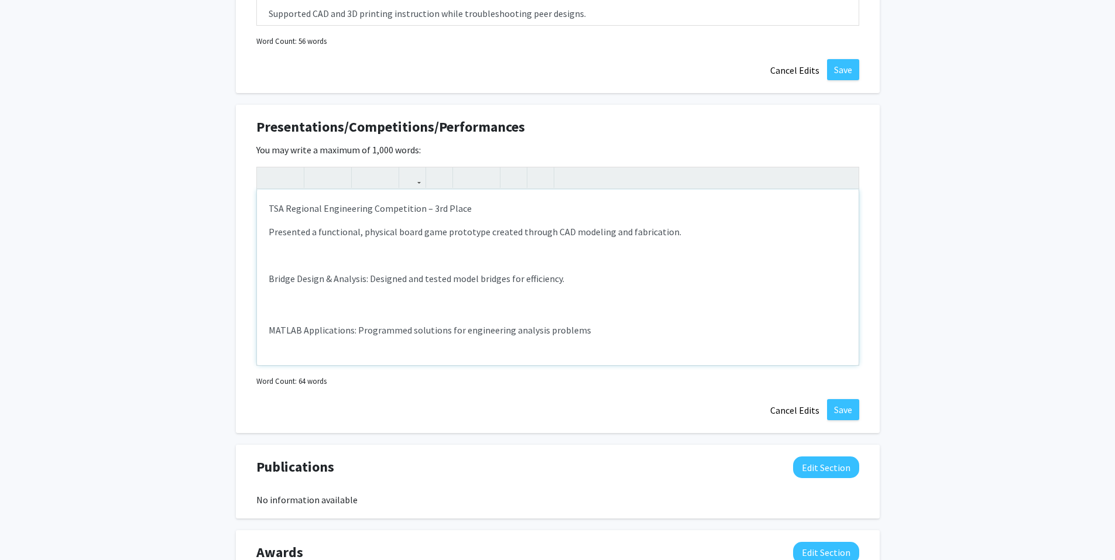
scroll to position [0, 0]
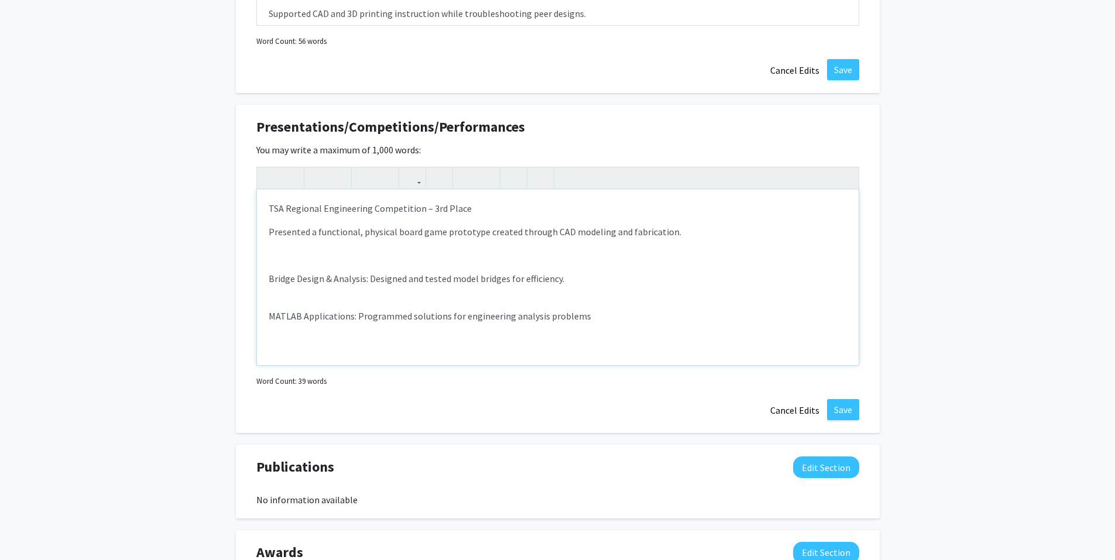
type textarea "<p>TSA Regional Engineering Competition – 3rd Place</p><p>Presented a functiona…"
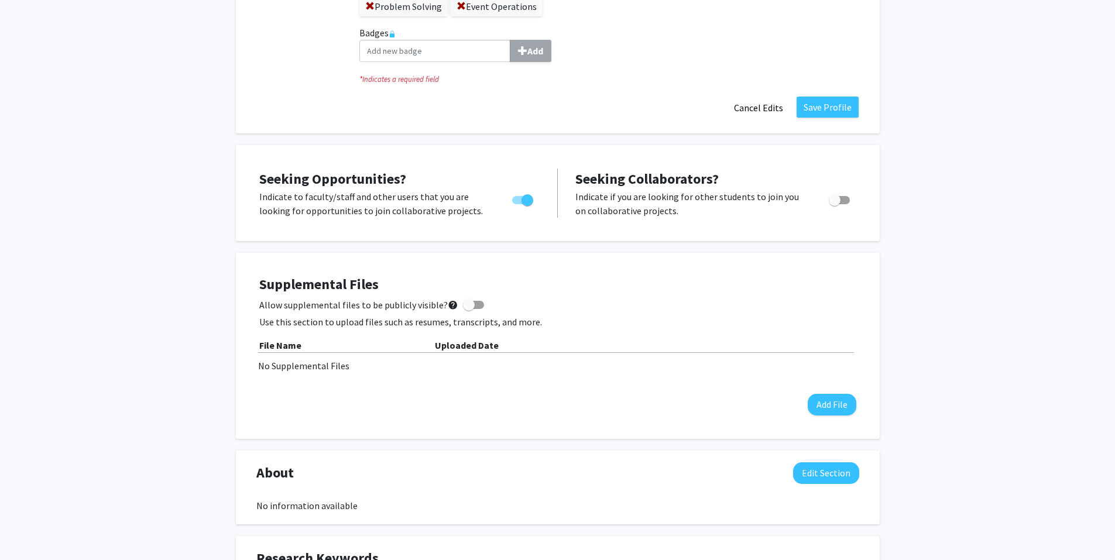
scroll to position [540, 0]
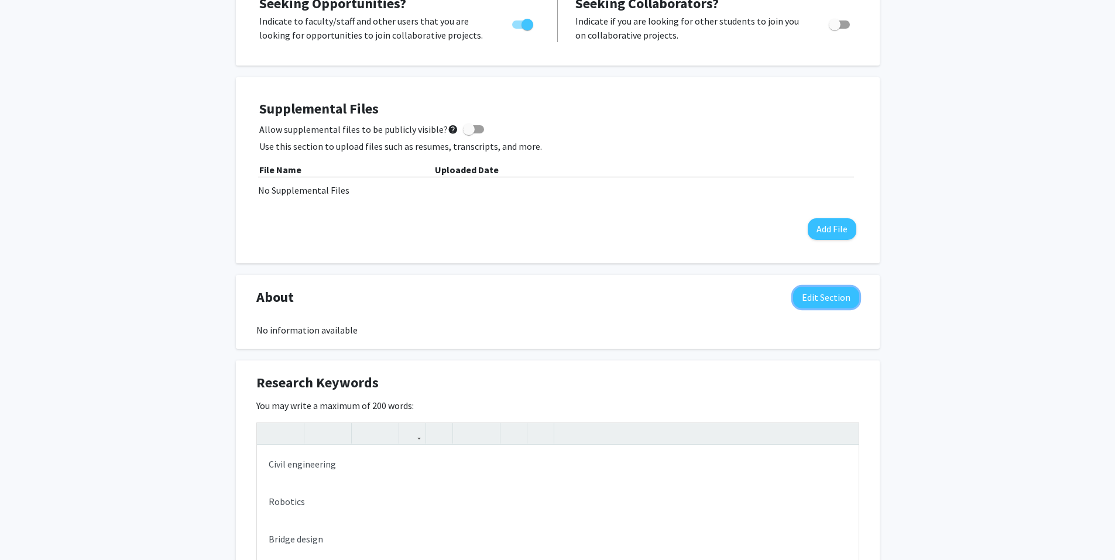
drag, startPoint x: 840, startPoint y: 293, endPoint x: 819, endPoint y: 296, distance: 21.9
click at [840, 293] on button "Edit Section" at bounding box center [826, 298] width 66 height 22
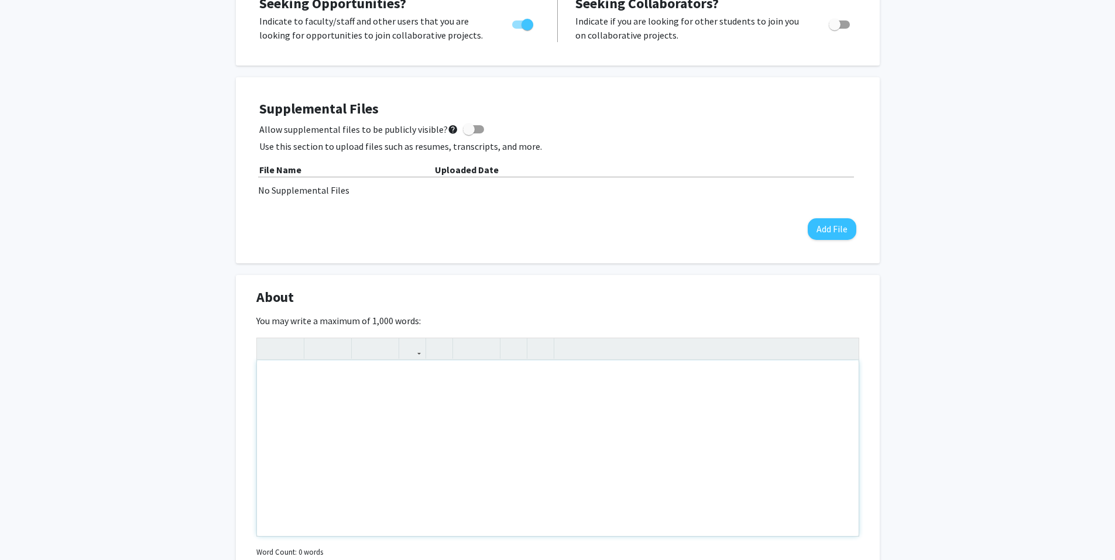
click at [278, 389] on div "Note to users with screen readers: Please deactivate our accessibility plugin f…" at bounding box center [558, 449] width 602 height 176
paste div "Note to users with screen readers: Please deactivate our accessibility plugin f…"
type textarea "<p>I am a civil engineering student in the transfer pathway at KCTCS with plans…"
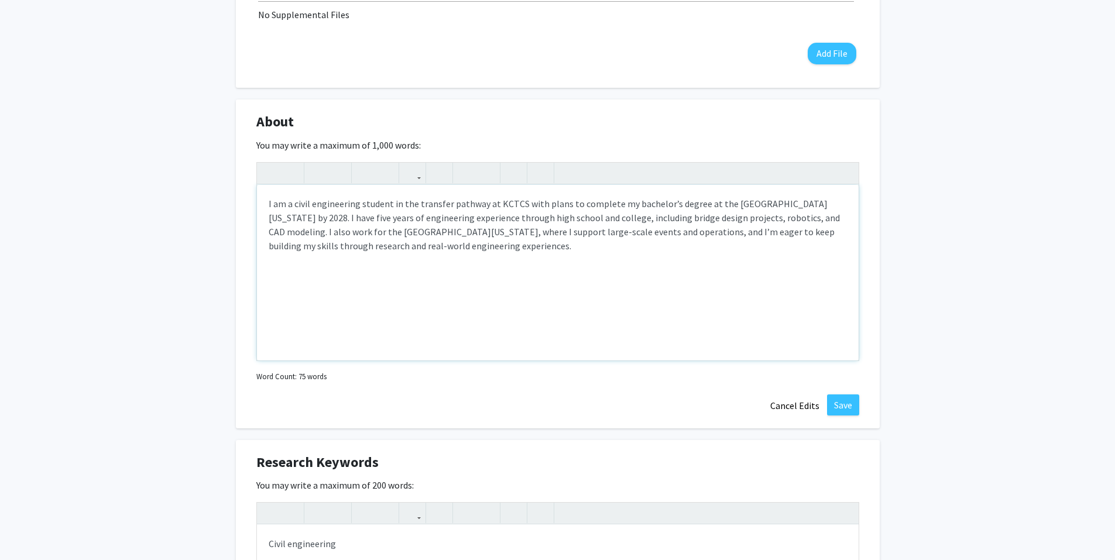
scroll to position [657, 0]
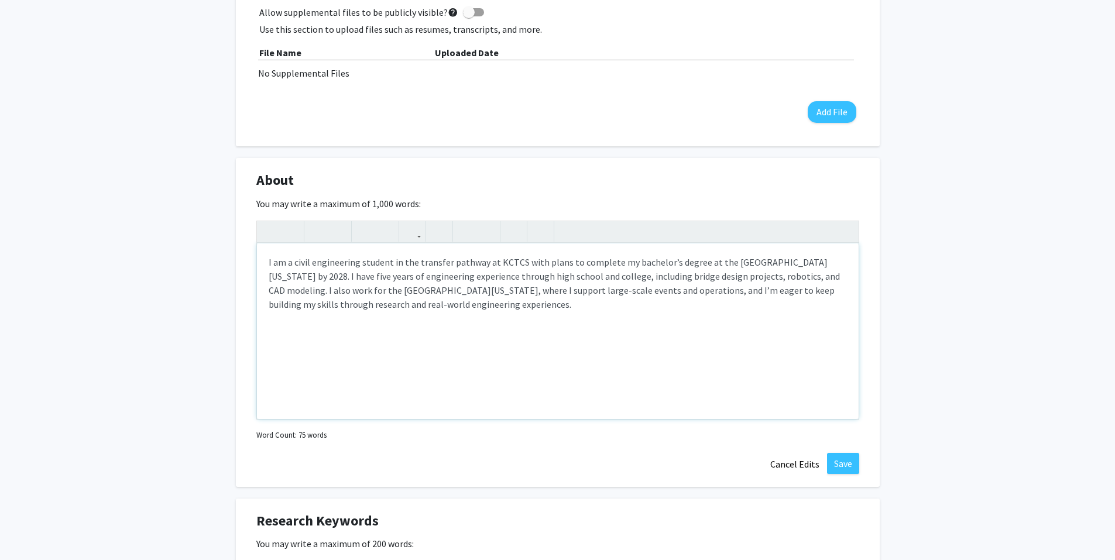
drag, startPoint x: 423, startPoint y: 360, endPoint x: 423, endPoint y: 333, distance: 26.3
click at [425, 354] on div "I am a civil engineering student in the transfer pathway at KCTCS with plans to…" at bounding box center [558, 332] width 602 height 176
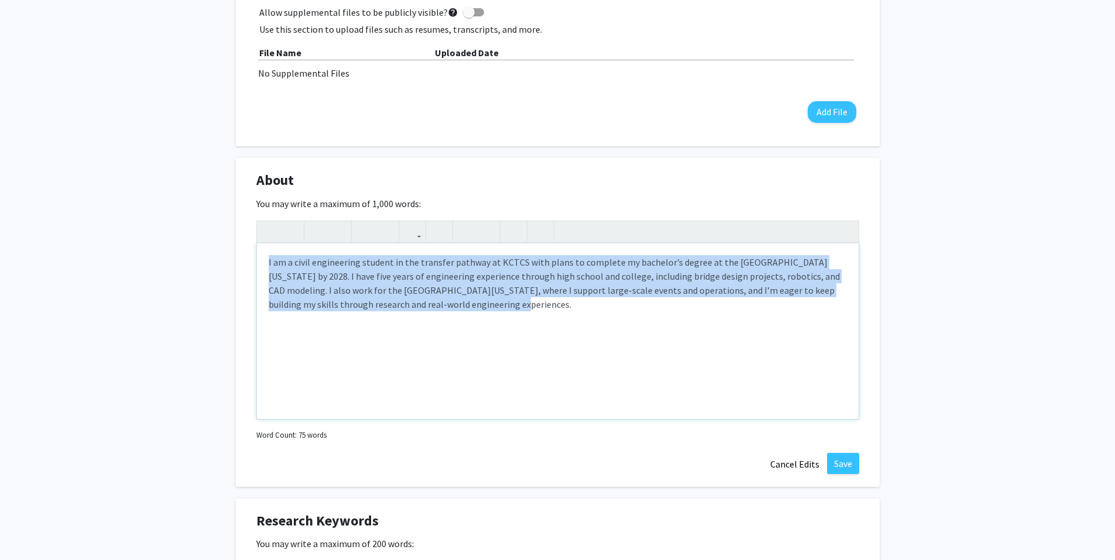
drag, startPoint x: 420, startPoint y: 312, endPoint x: 241, endPoint y: 254, distance: 188.5
click at [241, 254] on div "About Edit Section You may write a maximum of 1,000 words: <p>I am a civil engi…" at bounding box center [558, 322] width 644 height 329
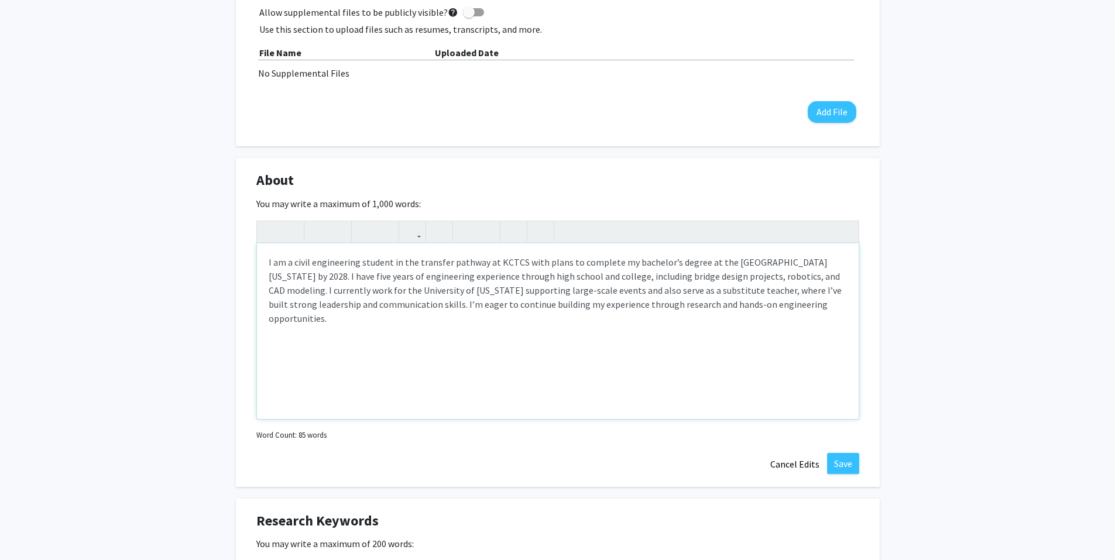
click at [413, 290] on p "I am a civil engineering student in the transfer pathway at KCTCS with plans to…" at bounding box center [558, 290] width 578 height 70
drag, startPoint x: 408, startPoint y: 292, endPoint x: 446, endPoint y: 327, distance: 52.2
click at [408, 292] on p "I am a civil engineering student in the transfer pathway at KCTCS with plans to…" at bounding box center [558, 290] width 578 height 70
click at [523, 290] on p "I am a civil engineering student in the transfer pathway at KCTCS with plans to…" at bounding box center [558, 290] width 578 height 70
type textarea "<p>I am a civil engineering student in the transfer pathway at KCTCS with plans…"
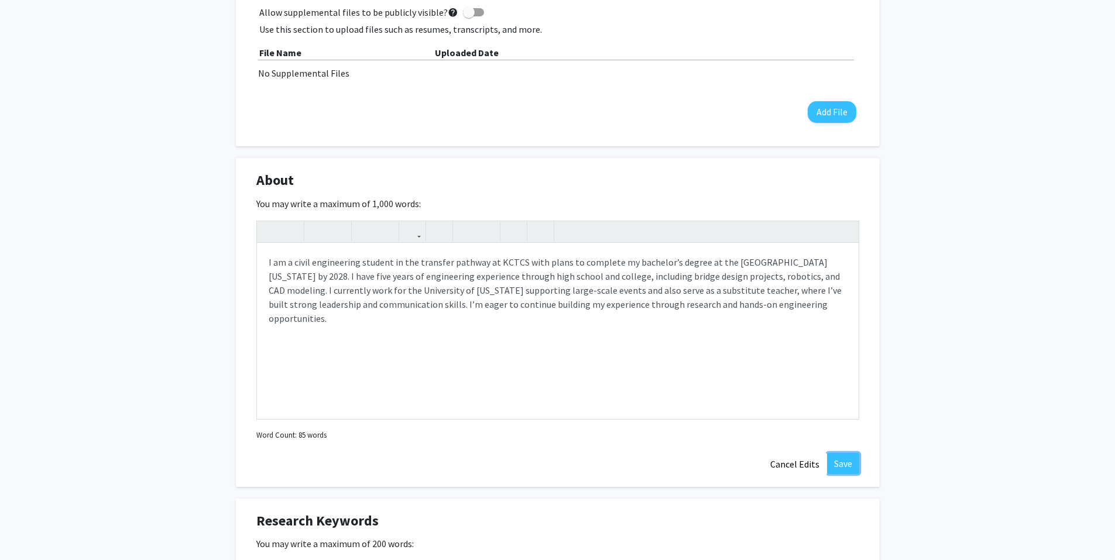
click at [845, 463] on button "Save" at bounding box center [843, 463] width 32 height 21
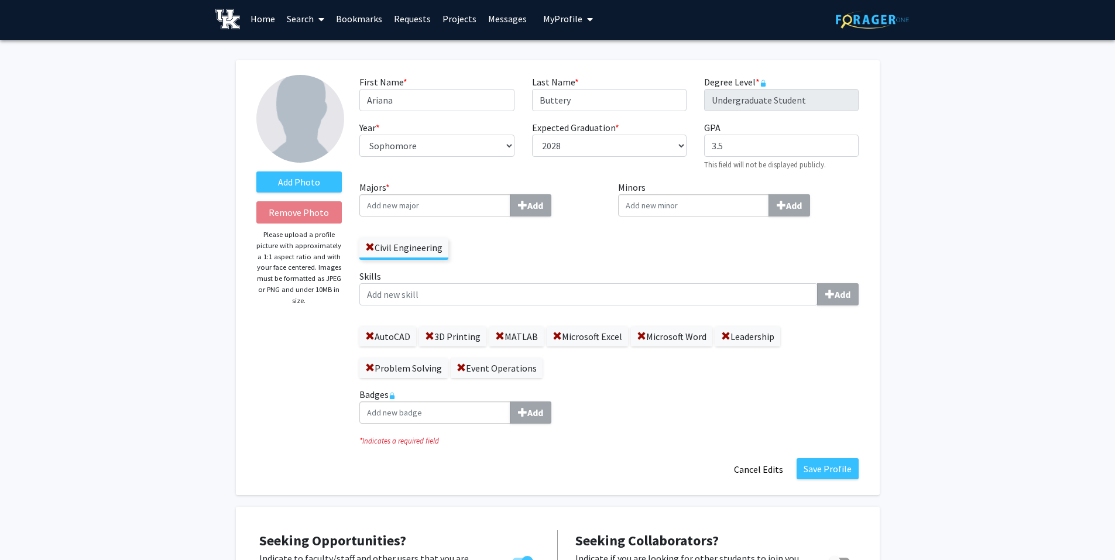
scroll to position [0, 0]
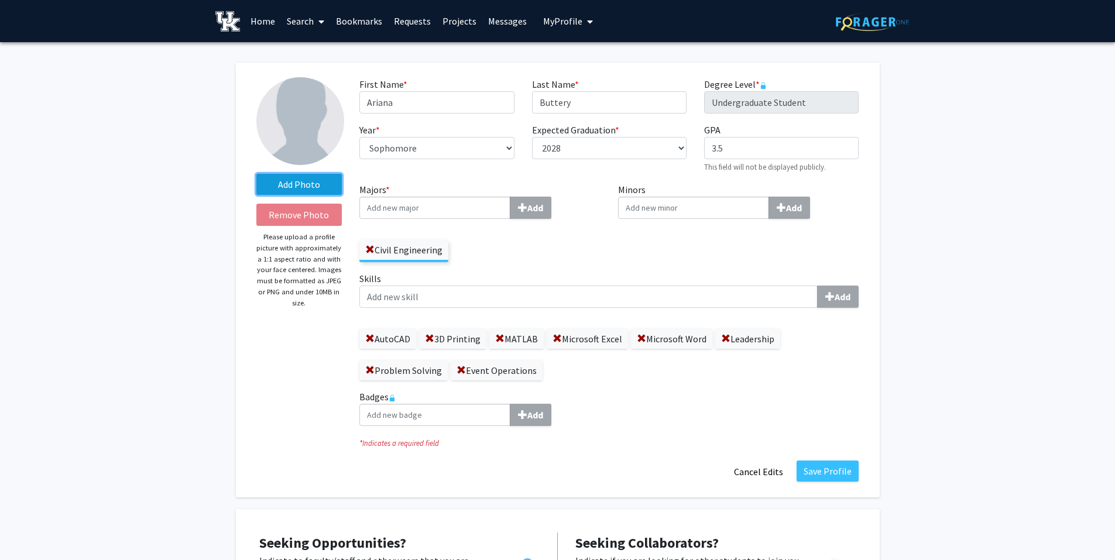
click at [306, 186] on label "Add Photo" at bounding box center [299, 184] width 86 height 21
click at [0, 0] on input "Add Photo" at bounding box center [0, 0] width 0 height 0
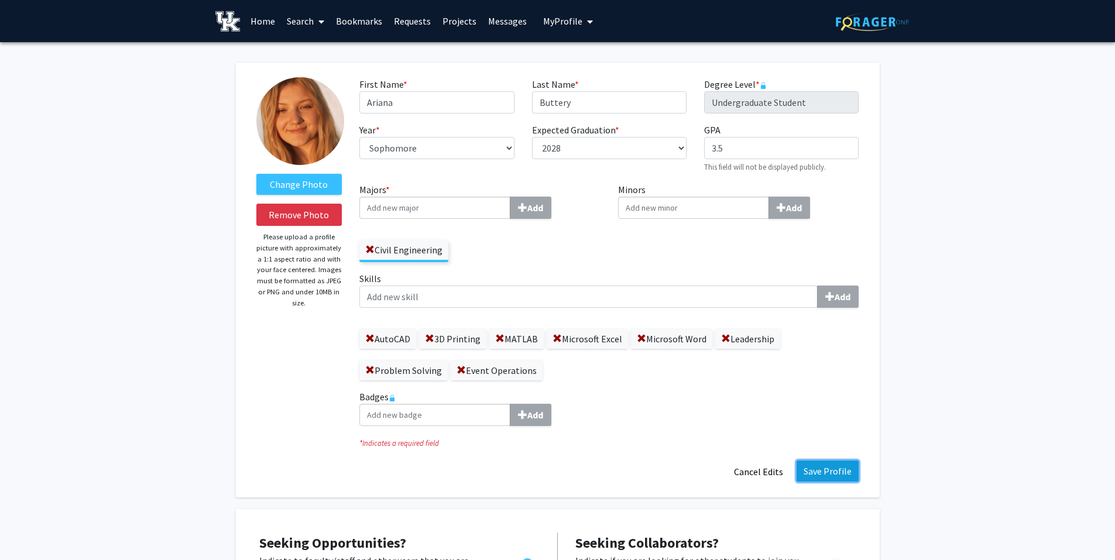
click at [823, 464] on button "Save Profile" at bounding box center [828, 471] width 62 height 21
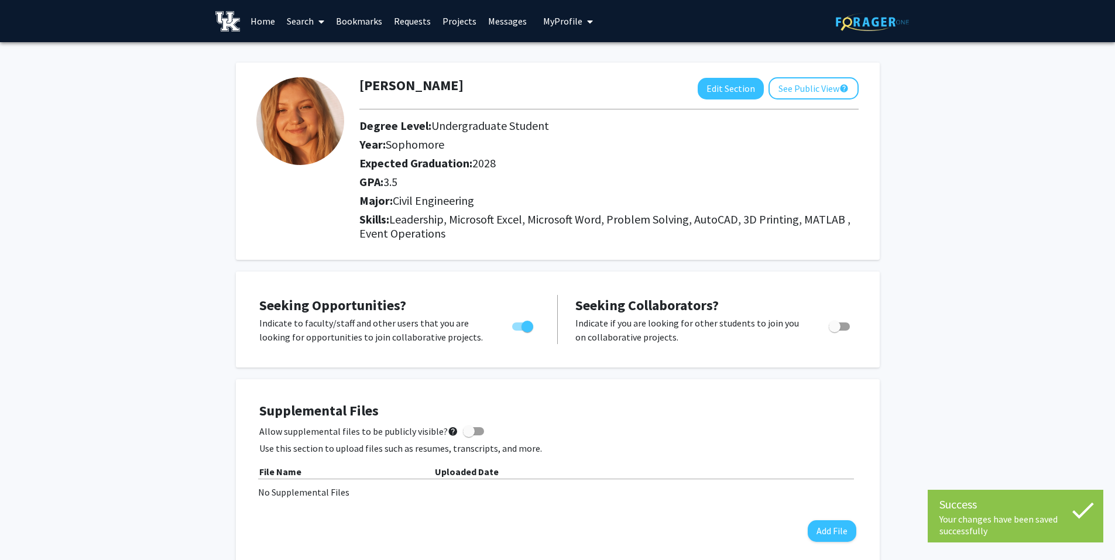
click at [417, 13] on link "Requests" at bounding box center [412, 21] width 49 height 41
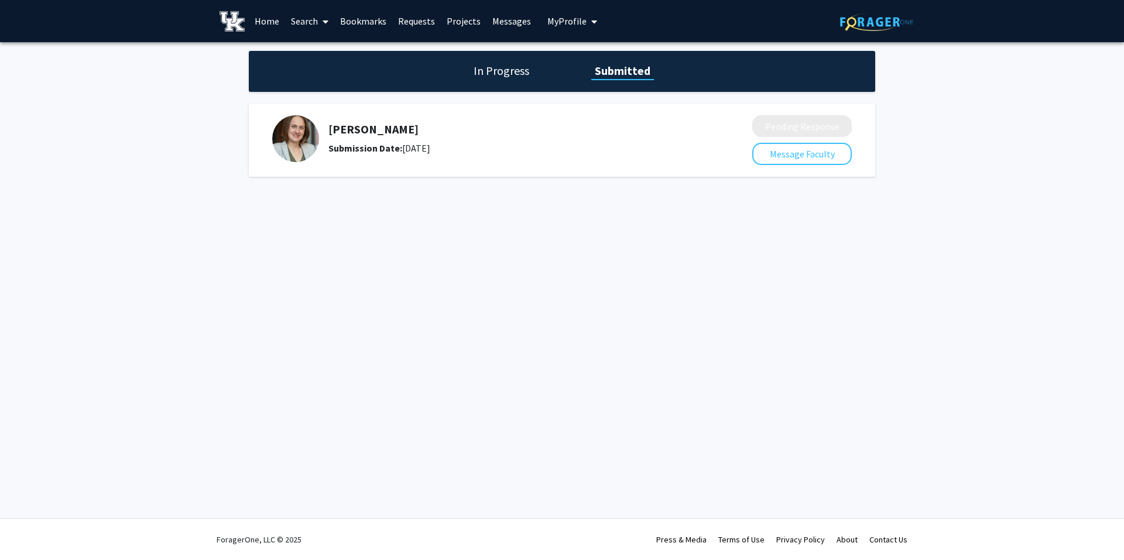
click at [309, 16] on link "Search" at bounding box center [309, 21] width 49 height 41
click at [333, 56] on span "Faculty/Staff" at bounding box center [328, 53] width 86 height 23
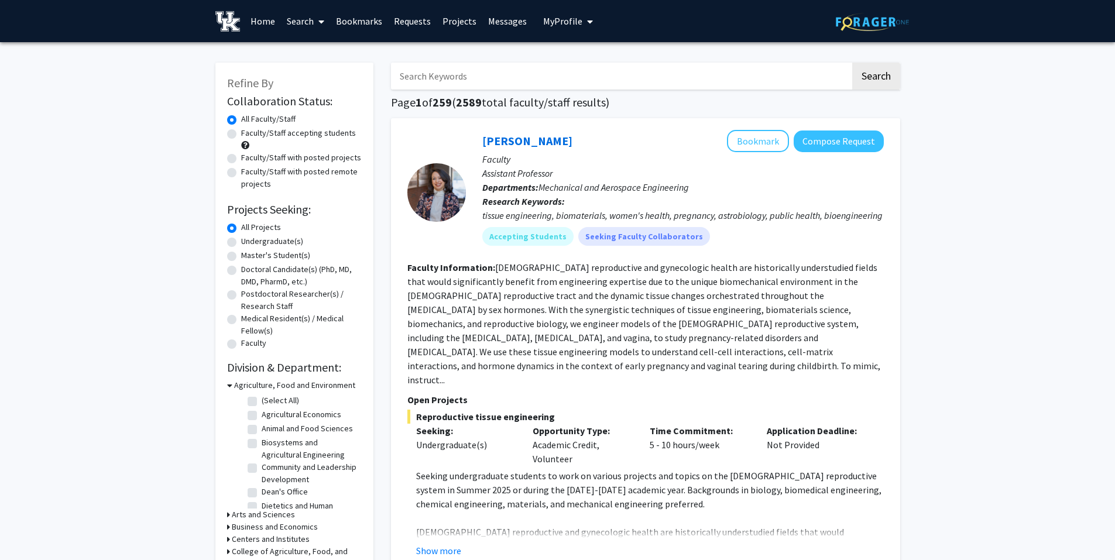
click at [283, 239] on label "Undergraduate(s)" at bounding box center [272, 241] width 62 height 12
click at [249, 239] on input "Undergraduate(s)" at bounding box center [245, 239] width 8 height 8
radio input "true"
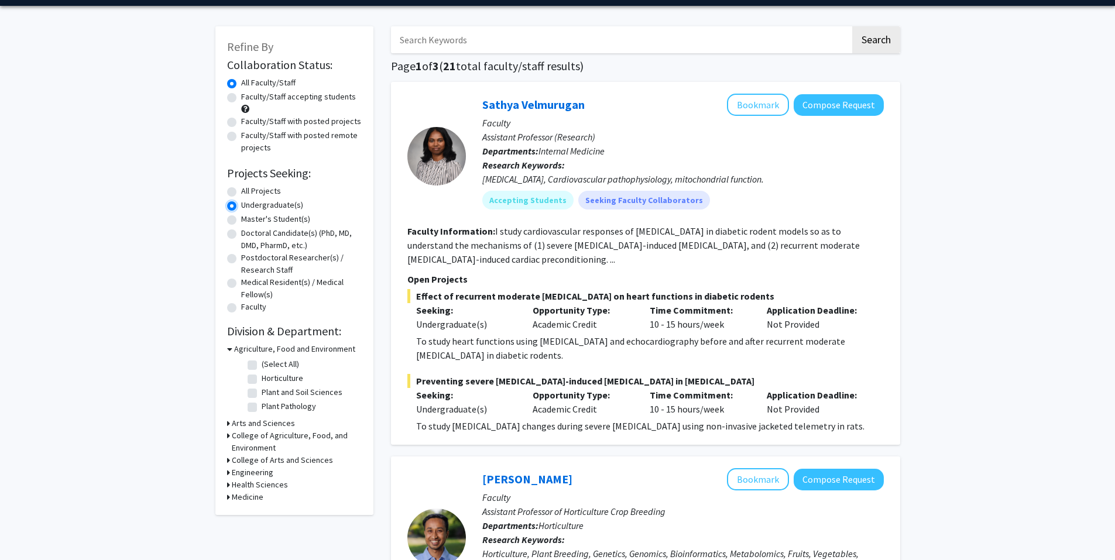
scroll to position [59, 0]
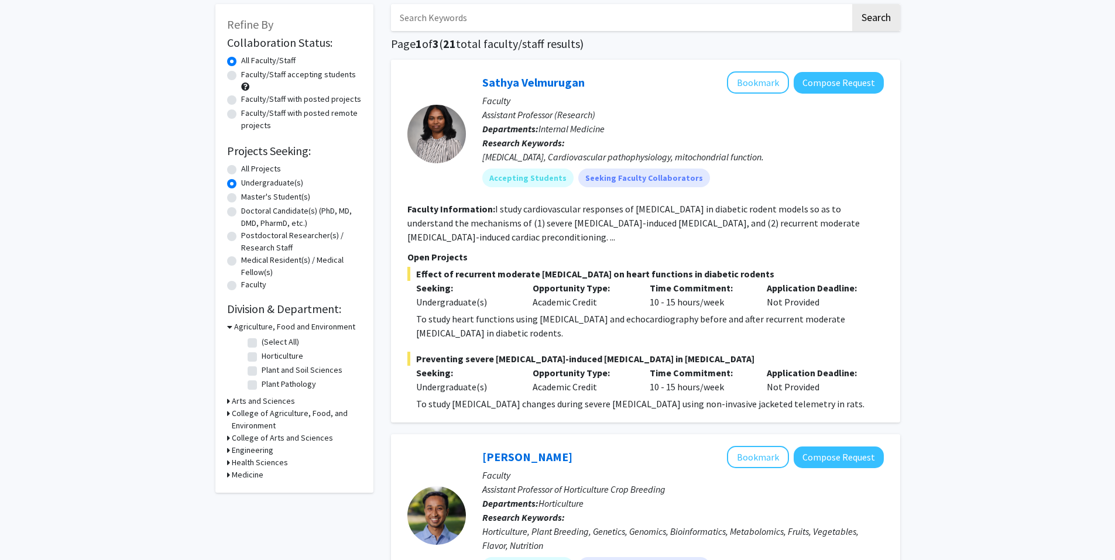
click at [261, 449] on h3 "Engineering" at bounding box center [253, 450] width 42 height 12
click at [260, 440] on h3 "College of Arts and Sciences" at bounding box center [282, 438] width 101 height 12
click at [260, 420] on h3 "College of Agriculture, Food, and Environment" at bounding box center [297, 420] width 130 height 25
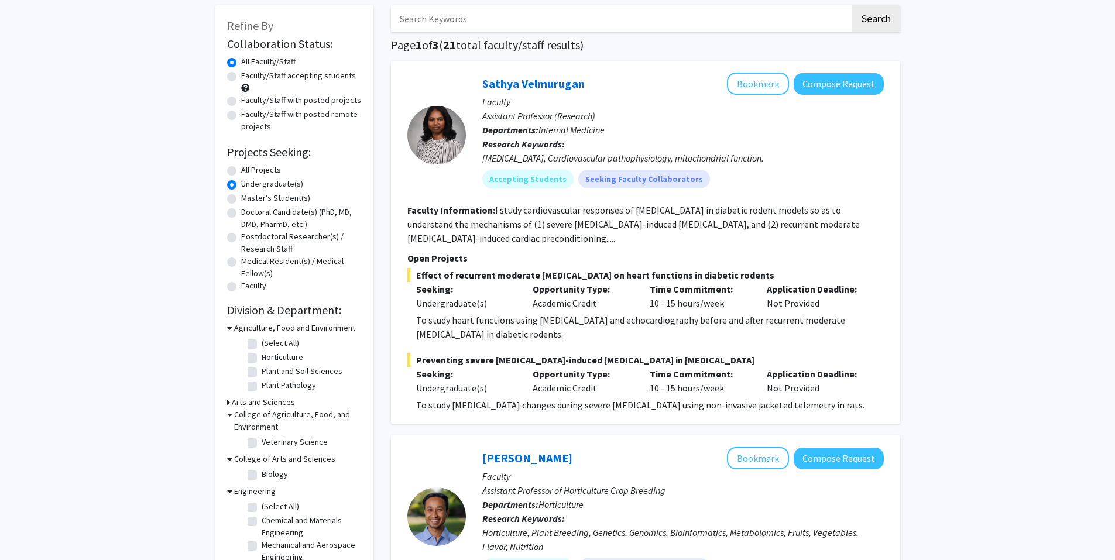
scroll to position [0, 0]
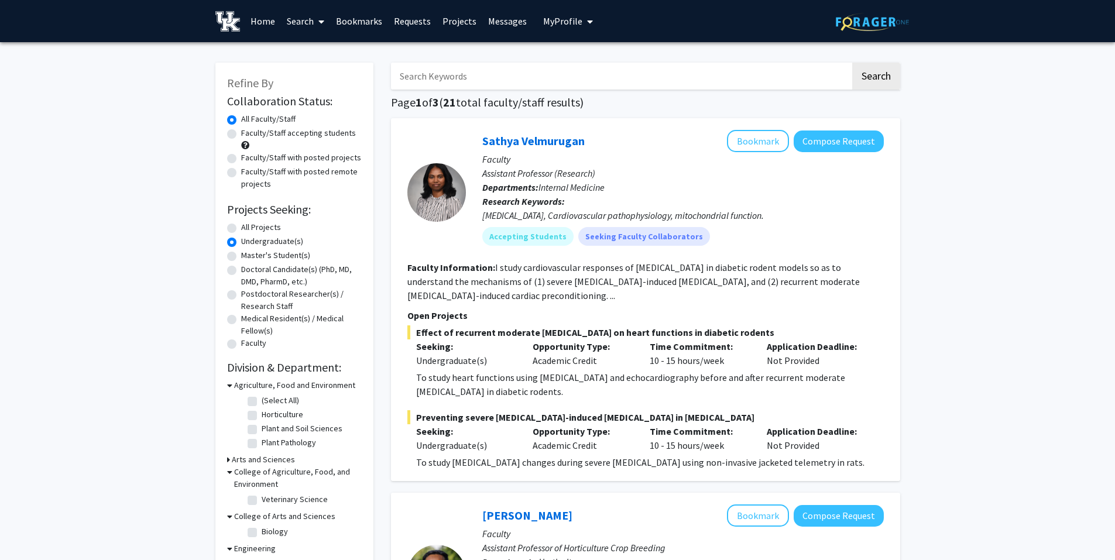
click at [266, 17] on link "Home" at bounding box center [263, 21] width 36 height 41
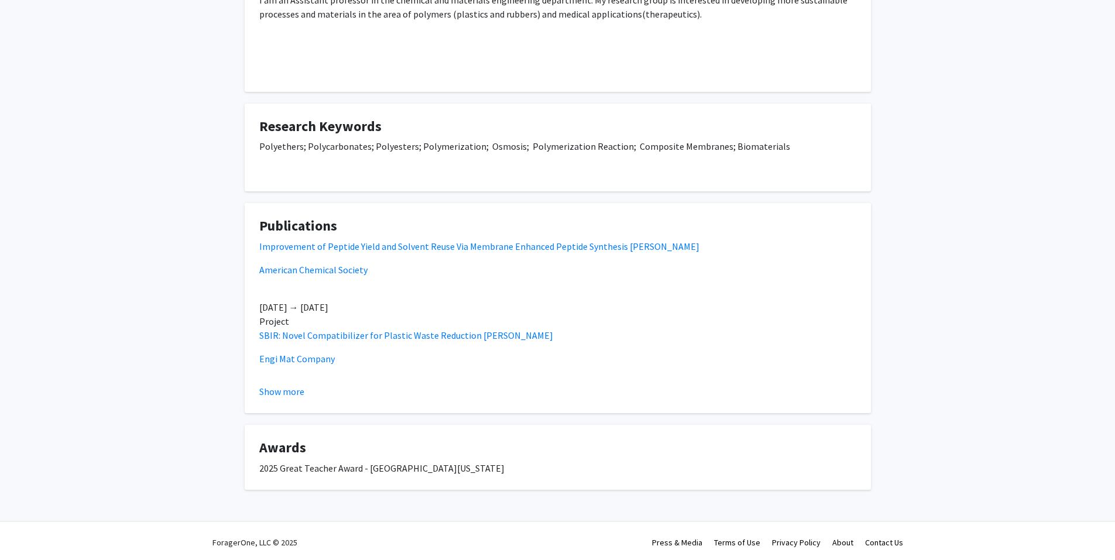
scroll to position [714, 0]
